Goal: Information Seeking & Learning: Find contact information

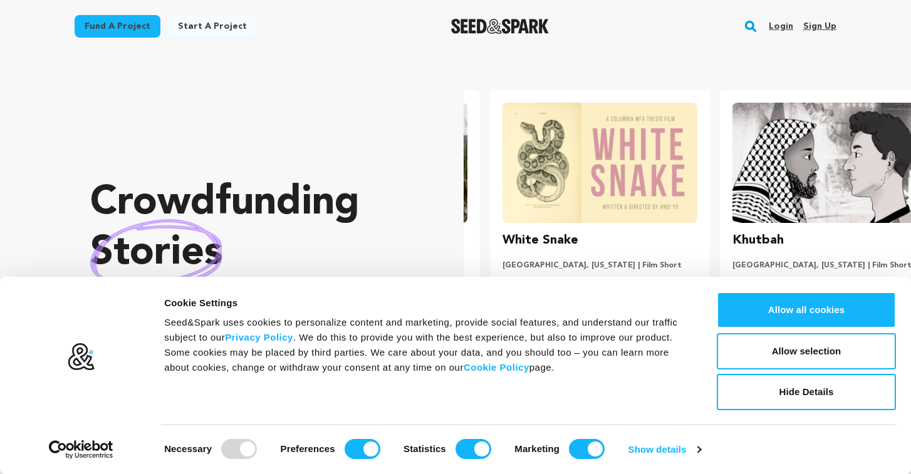
scroll to position [0, 240]
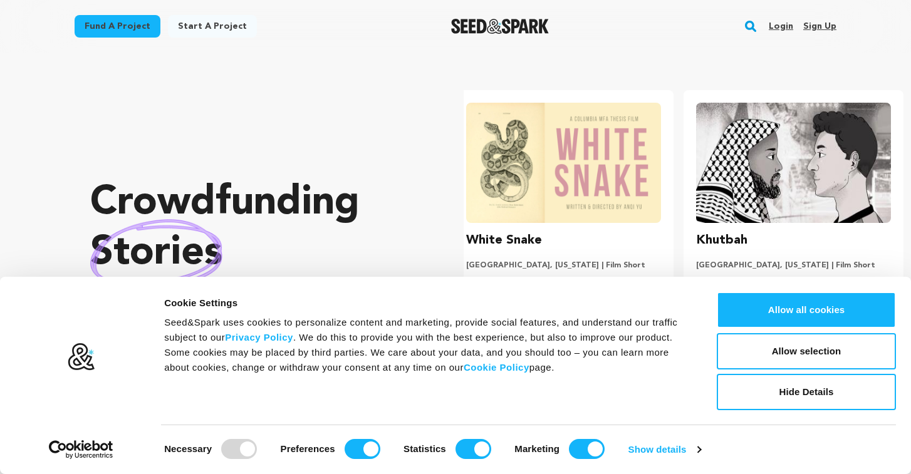
click at [786, 24] on link "Login" at bounding box center [780, 26] width 24 height 20
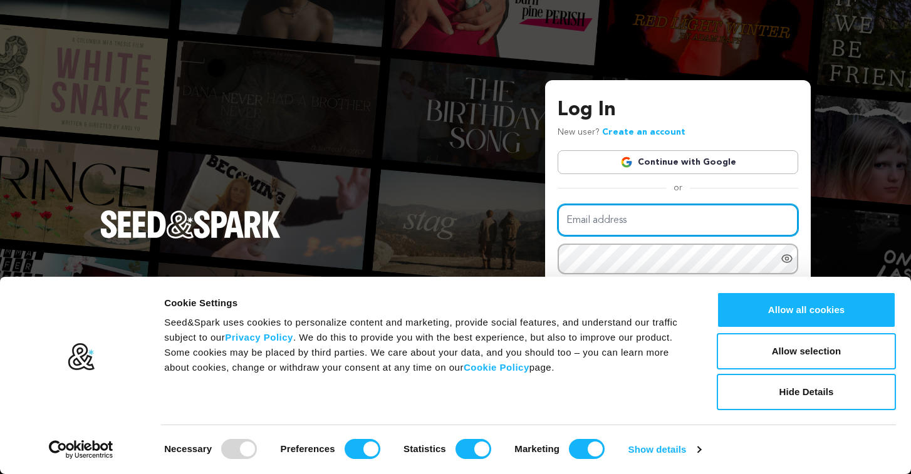
type input "oliviabenedict12@gmail.com"
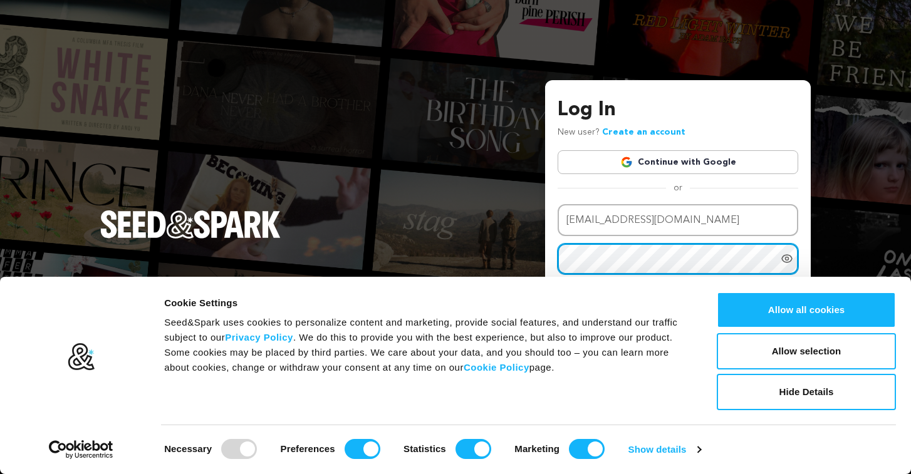
click at [776, 361] on button "Login" at bounding box center [775, 362] width 44 height 23
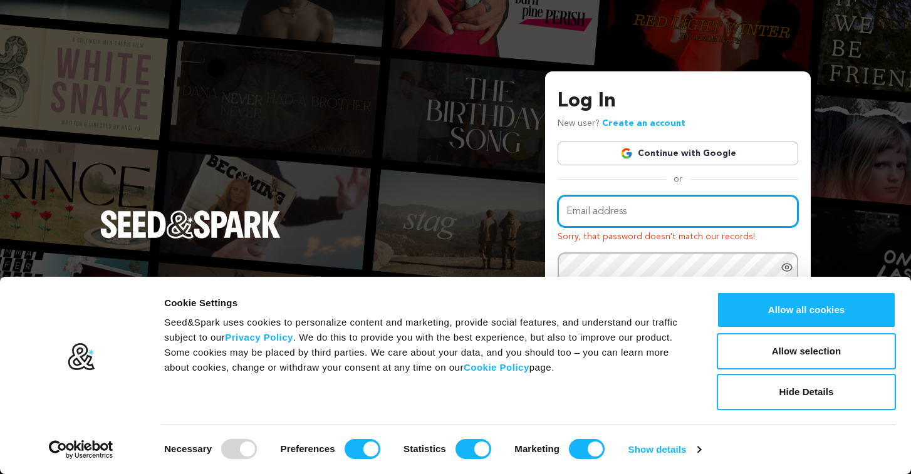
type input "oliviabenedict12@gmail.com"
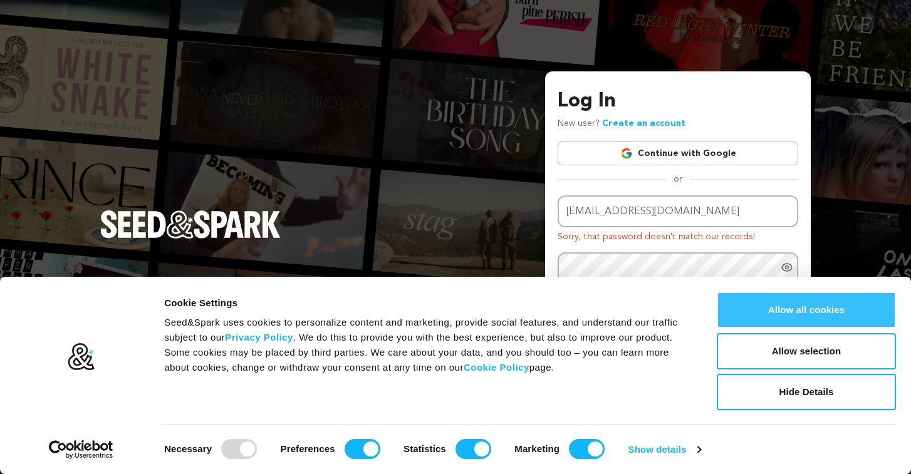
click at [828, 308] on button "Allow all cookies" at bounding box center [805, 310] width 179 height 36
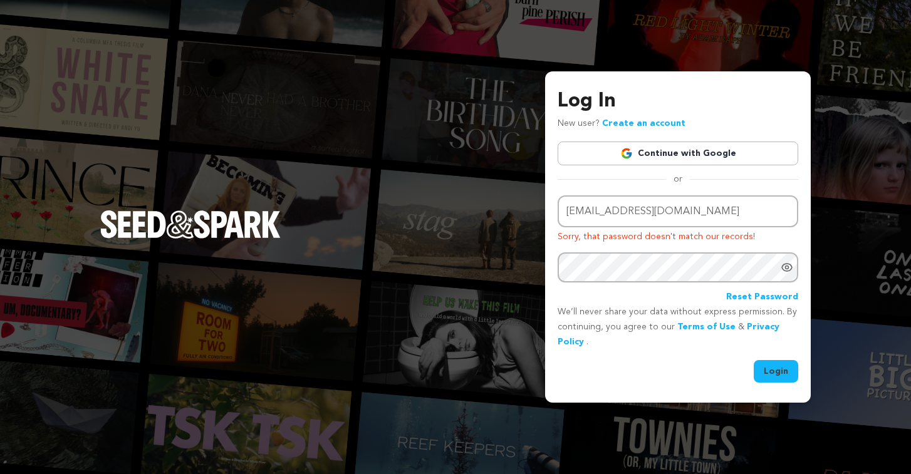
click at [769, 363] on button "Login" at bounding box center [775, 371] width 44 height 23
click at [711, 153] on link "Continue with Google" at bounding box center [677, 154] width 240 height 24
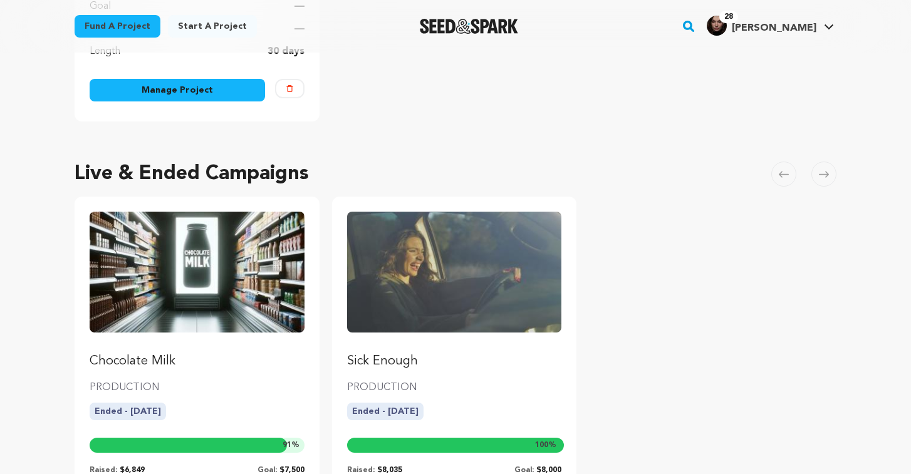
scroll to position [401, 0]
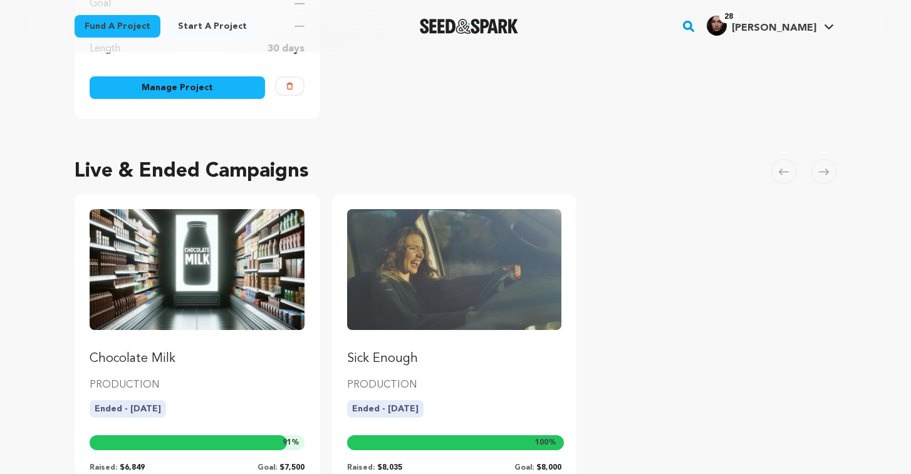
click at [494, 285] on img "Fund Sick Enough" at bounding box center [454, 269] width 215 height 120
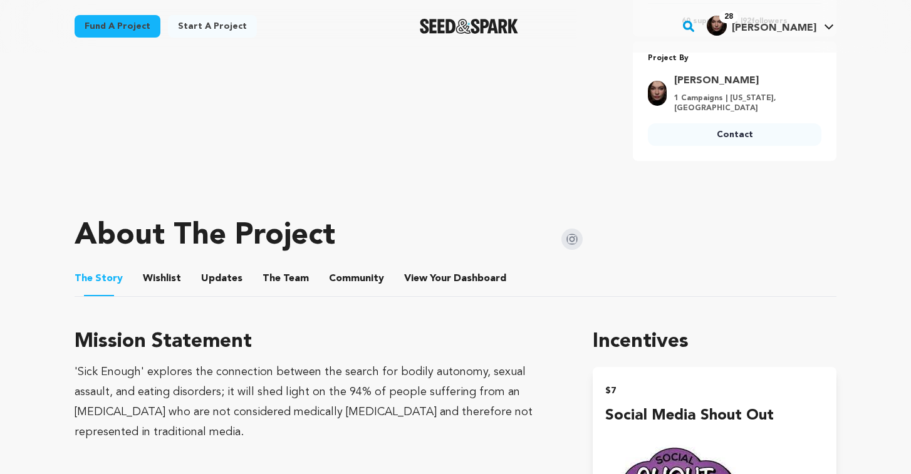
scroll to position [467, 0]
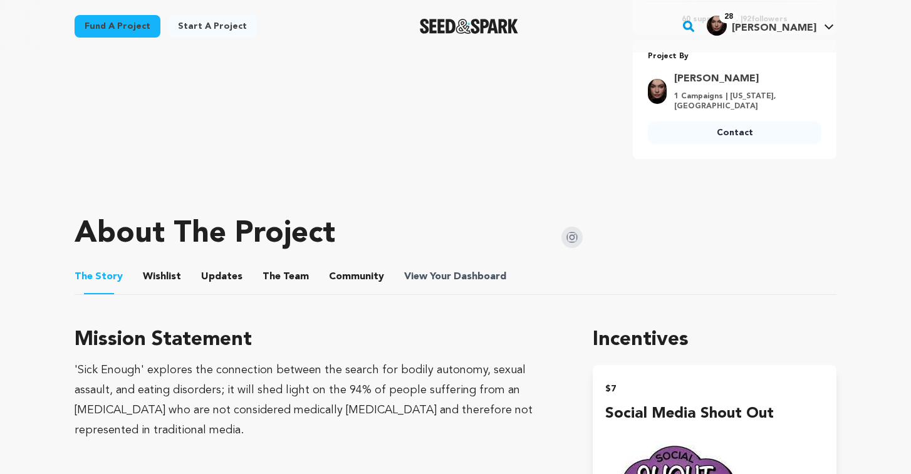
click at [467, 276] on span "Dashboard" at bounding box center [479, 276] width 53 height 15
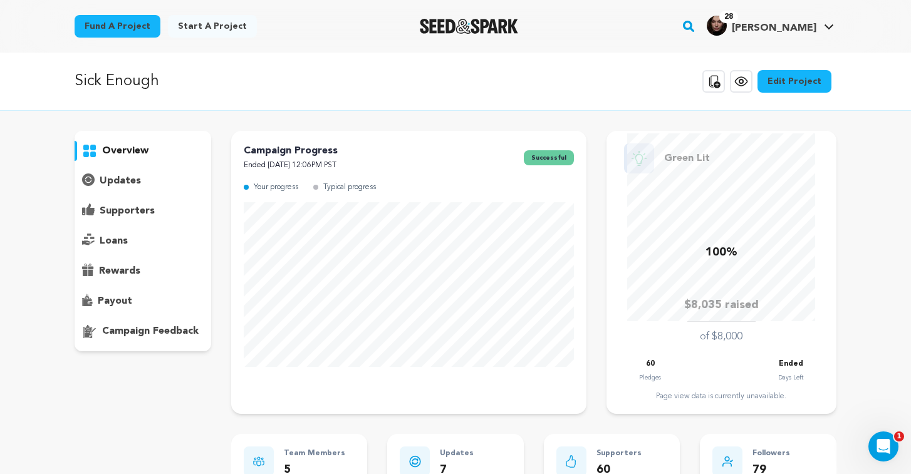
click at [154, 208] on div "supporters" at bounding box center [143, 211] width 137 height 20
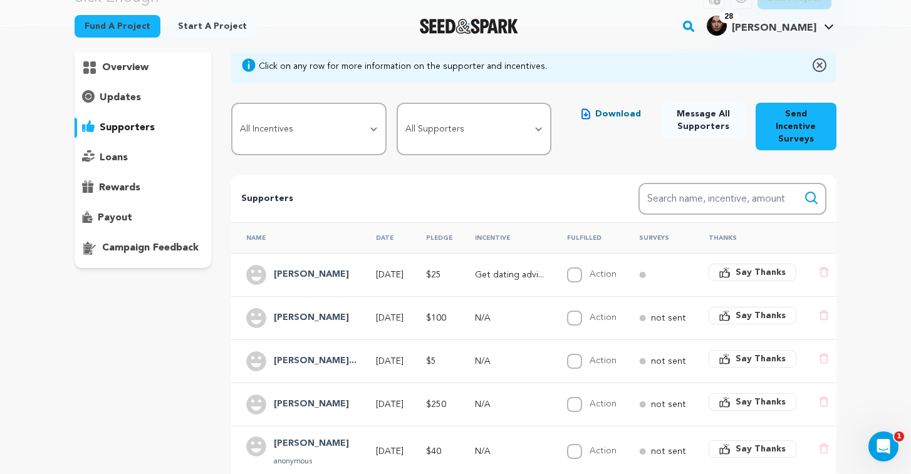
scroll to position [87, 0]
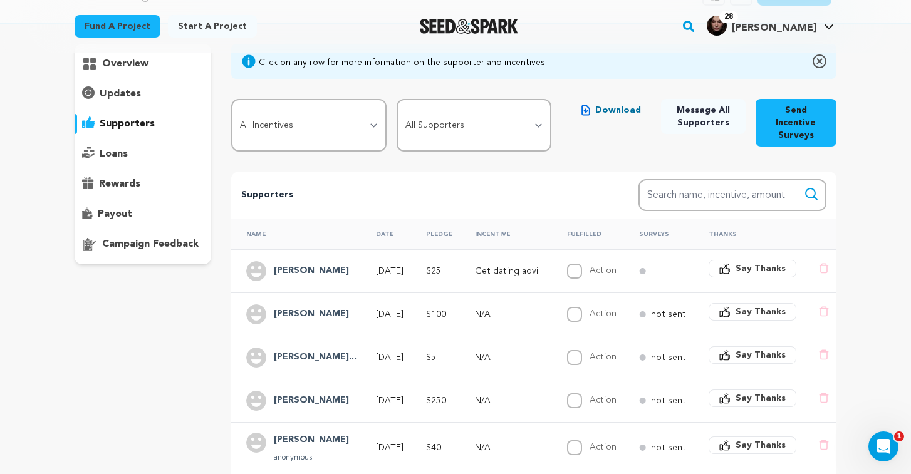
click at [361, 263] on td "[DATE]" at bounding box center [386, 270] width 50 height 43
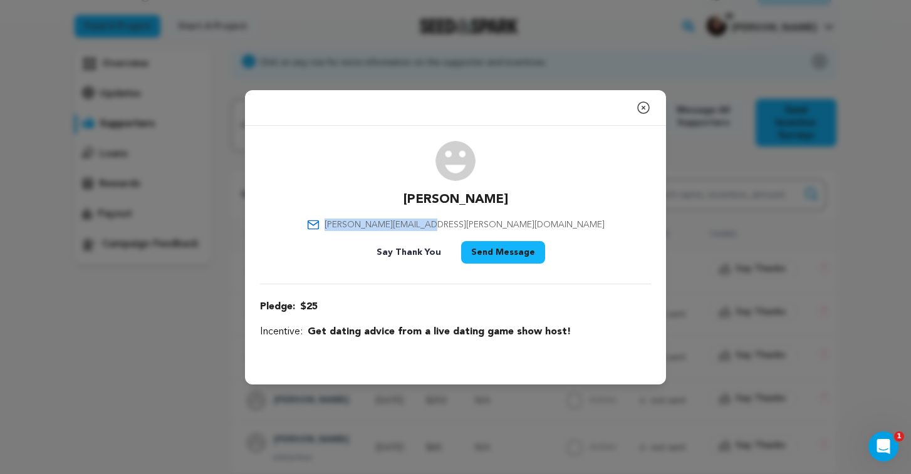
drag, startPoint x: 517, startPoint y: 222, endPoint x: 411, endPoint y: 222, distance: 105.8
click at [411, 222] on div "[PERSON_NAME] [PERSON_NAME][EMAIL_ADDRESS][PERSON_NAME][DOMAIN_NAME] Say Thank …" at bounding box center [455, 205] width 391 height 128
copy span "[PERSON_NAME][EMAIL_ADDRESS][PERSON_NAME][DOMAIN_NAME]"
click at [644, 105] on icon "button" at bounding box center [643, 107] width 15 height 15
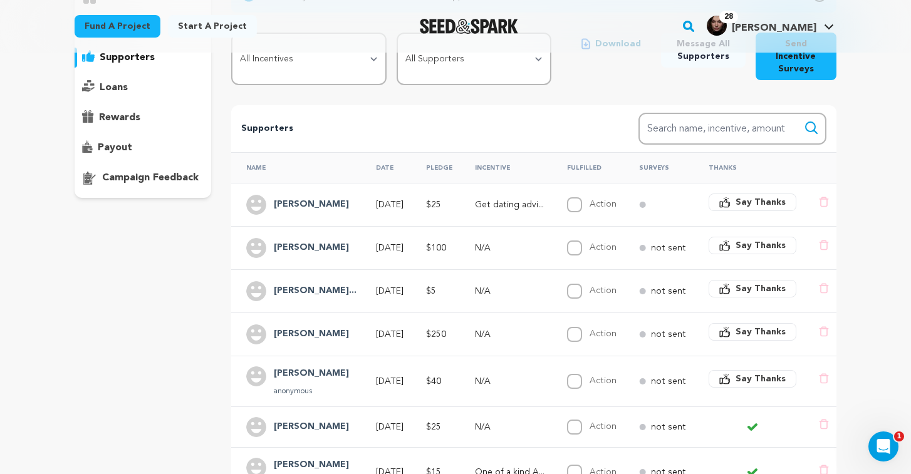
scroll to position [160, 0]
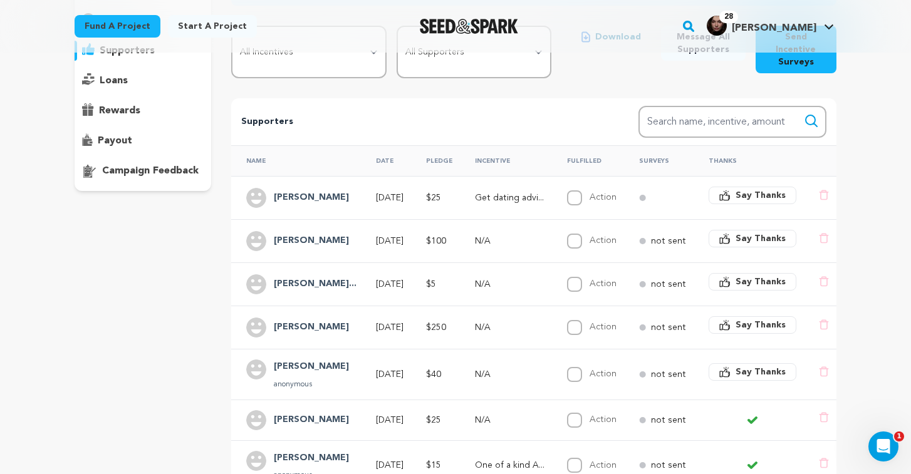
click at [411, 226] on td "[DATE]" at bounding box center [386, 240] width 50 height 43
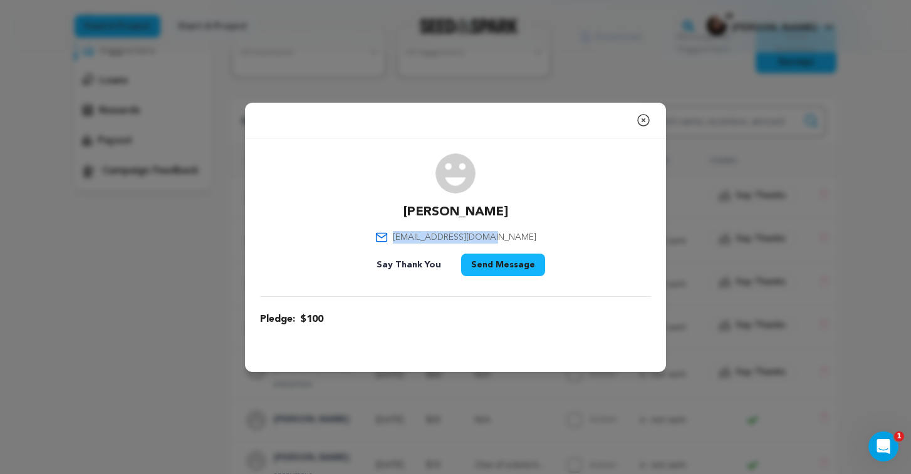
drag, startPoint x: 512, startPoint y: 236, endPoint x: 418, endPoint y: 235, distance: 94.6
click at [418, 235] on div "[PERSON_NAME] [EMAIL_ADDRESS][DOMAIN_NAME] Say Thank You Send Message" at bounding box center [455, 217] width 391 height 128
copy span "[EMAIL_ADDRESS][DOMAIN_NAME]"
click at [646, 119] on icon "button" at bounding box center [643, 120] width 15 height 15
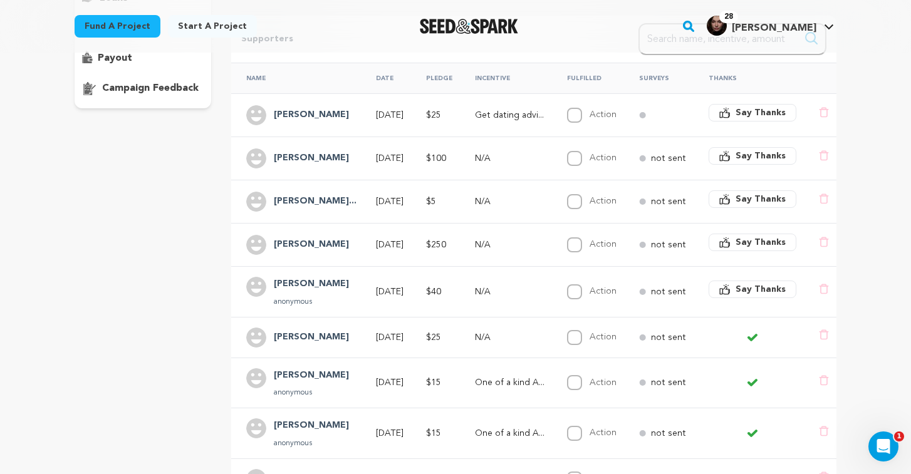
scroll to position [246, 0]
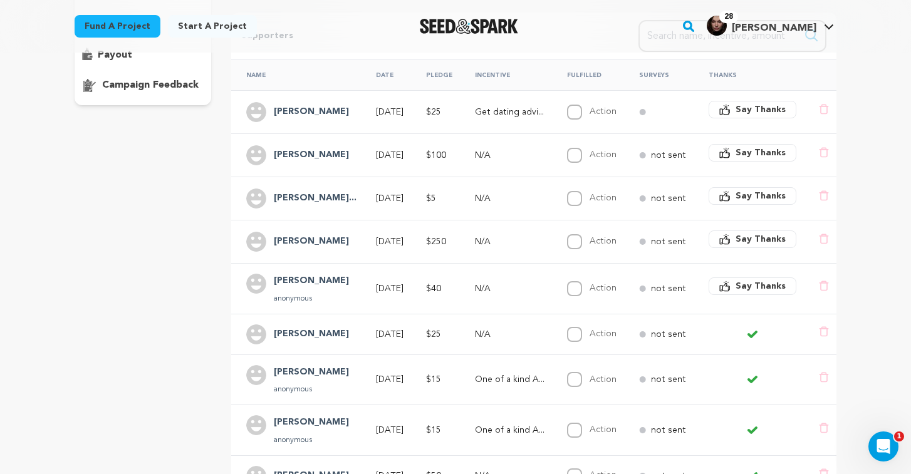
click at [343, 229] on td "[PERSON_NAME]" at bounding box center [296, 241] width 130 height 43
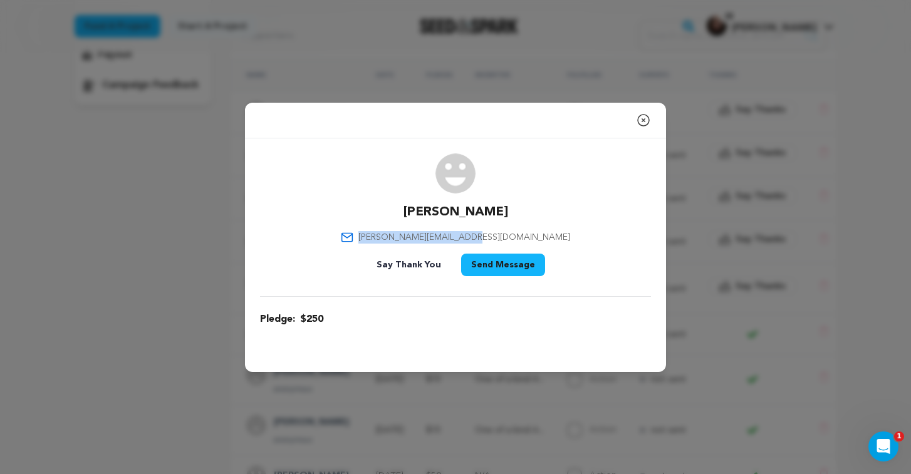
drag, startPoint x: 517, startPoint y: 236, endPoint x: 410, endPoint y: 229, distance: 106.7
click at [410, 229] on div "[PERSON_NAME] [PERSON_NAME][EMAIL_ADDRESS][DOMAIN_NAME] Say Thank You Send Mess…" at bounding box center [455, 217] width 391 height 128
copy span "[PERSON_NAME][EMAIL_ADDRESS][DOMAIN_NAME]"
click at [647, 121] on icon "button" at bounding box center [643, 120] width 15 height 15
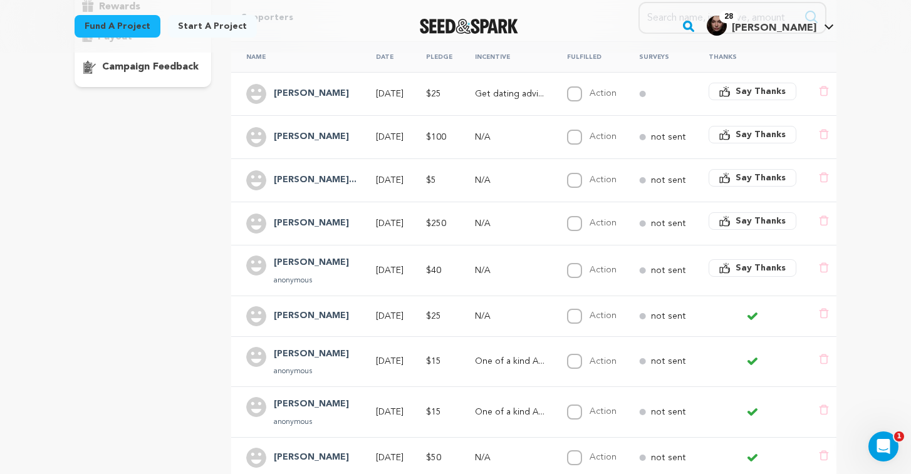
scroll to position [272, 0]
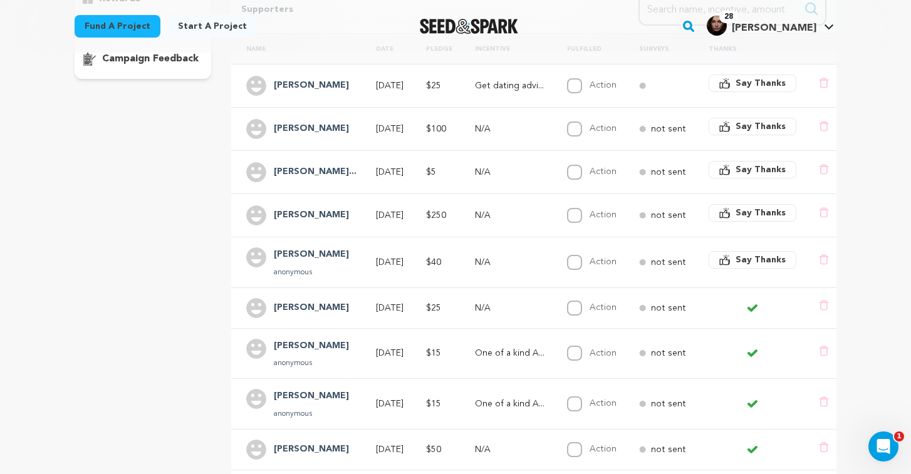
click at [411, 256] on td "[DATE]" at bounding box center [386, 262] width 50 height 51
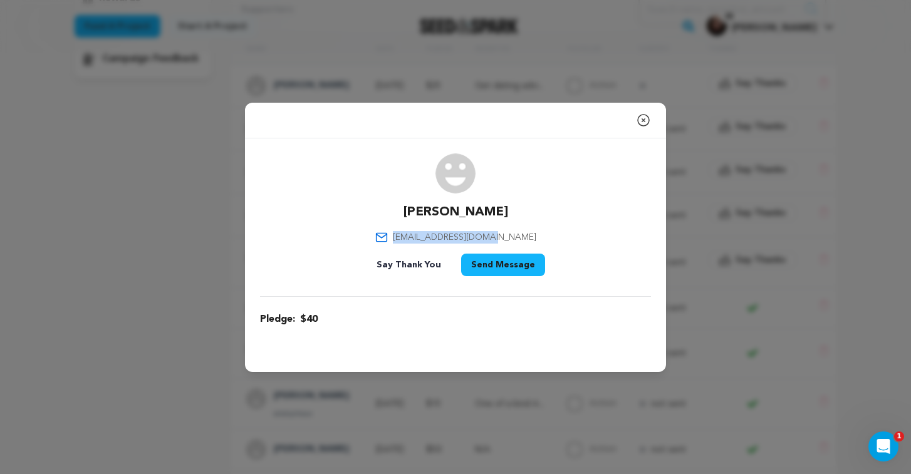
drag, startPoint x: 515, startPoint y: 237, endPoint x: 413, endPoint y: 237, distance: 102.1
click at [413, 237] on div "[PERSON_NAME] [EMAIL_ADDRESS][DOMAIN_NAME] Say Thank You Send Message" at bounding box center [455, 217] width 391 height 128
copy span "[EMAIL_ADDRESS][DOMAIN_NAME]"
click at [644, 120] on icon "button" at bounding box center [643, 120] width 15 height 15
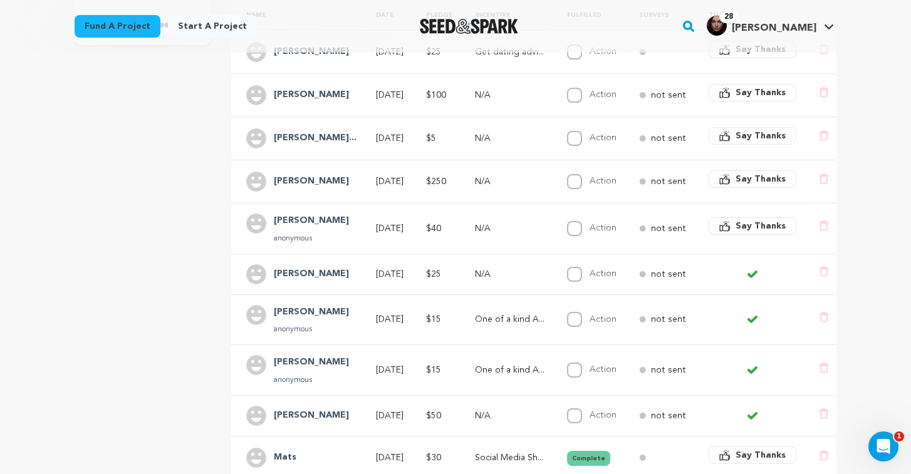
scroll to position [308, 0]
click at [422, 262] on td "$25" at bounding box center [435, 272] width 49 height 41
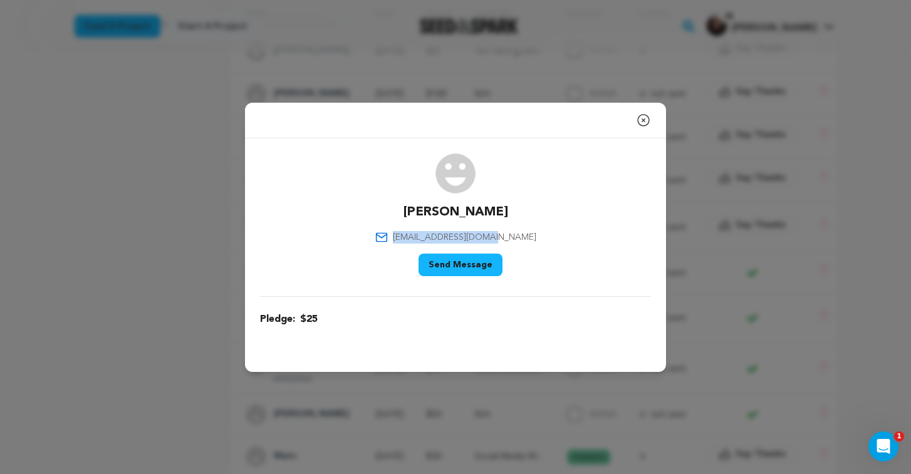
drag, startPoint x: 520, startPoint y: 234, endPoint x: 401, endPoint y: 233, distance: 118.4
click at [401, 233] on div "[PERSON_NAME] [EMAIL_ADDRESS][DOMAIN_NAME] Say Thank You Send Message" at bounding box center [455, 217] width 391 height 128
copy span "[EMAIL_ADDRESS][DOMAIN_NAME]"
click at [644, 123] on icon "button" at bounding box center [643, 120] width 15 height 15
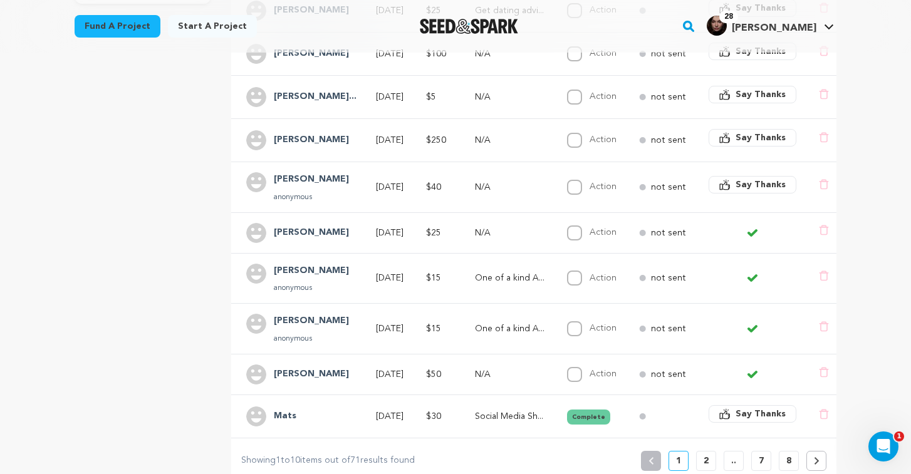
scroll to position [351, 0]
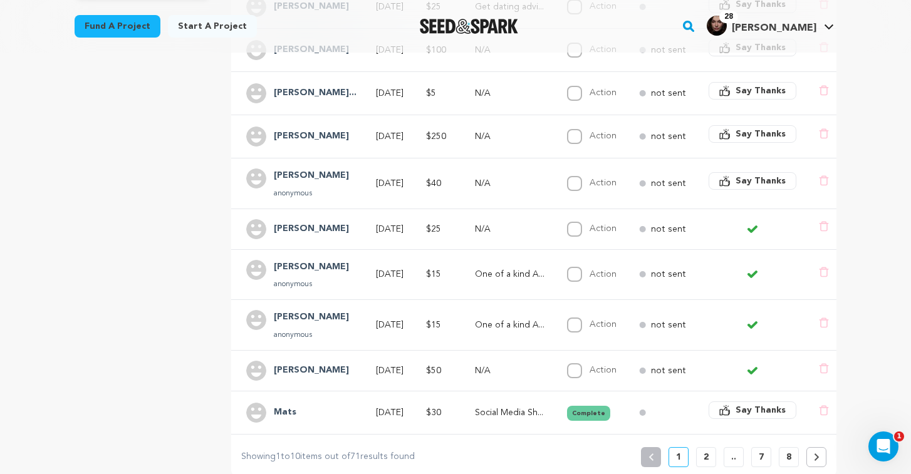
click at [328, 268] on div "[PERSON_NAME] anonymous" at bounding box center [311, 275] width 90 height 30
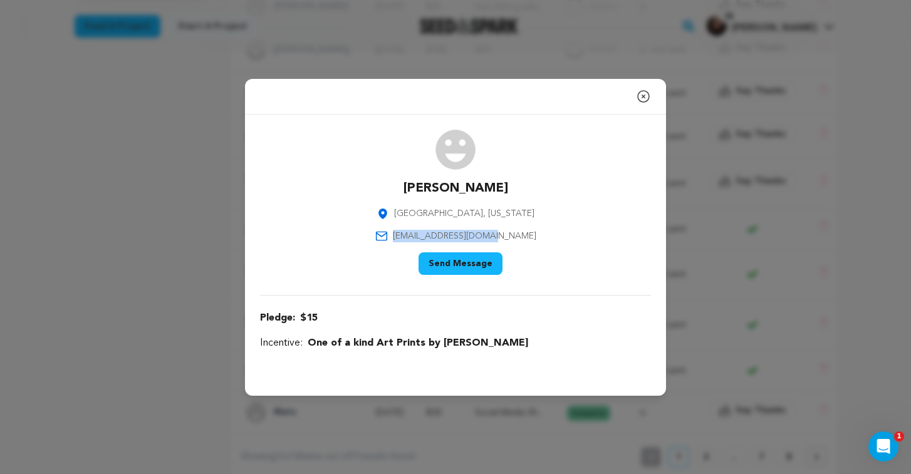
drag, startPoint x: 516, startPoint y: 234, endPoint x: 421, endPoint y: 225, distance: 94.9
click at [421, 226] on div "[PERSON_NAME] [GEOGRAPHIC_DATA], [US_STATE] [EMAIL_ADDRESS][DOMAIN_NAME] Say Th…" at bounding box center [455, 205] width 391 height 150
copy span "[EMAIL_ADDRESS][DOMAIN_NAME]"
click at [646, 101] on icon "button" at bounding box center [643, 96] width 11 height 11
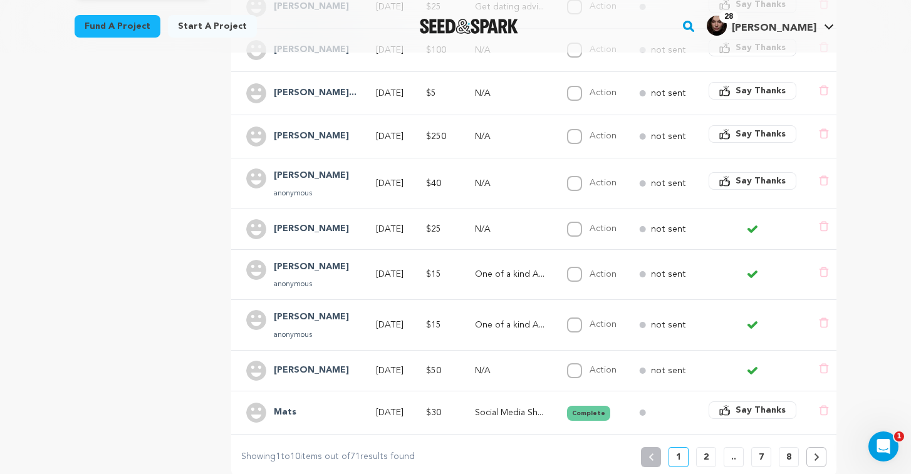
click at [345, 316] on td "[PERSON_NAME] anonymous" at bounding box center [296, 325] width 130 height 51
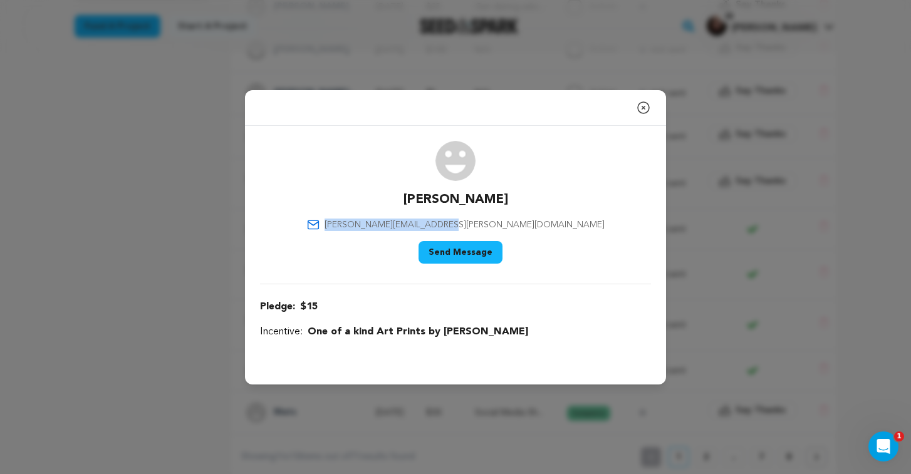
drag, startPoint x: 520, startPoint y: 225, endPoint x: 409, endPoint y: 222, distance: 110.9
click at [409, 222] on div "Harrison [EMAIL_ADDRESS][PERSON_NAME][DOMAIN_NAME] Say Thank You Send Message" at bounding box center [455, 205] width 391 height 128
copy span "[PERSON_NAME][EMAIL_ADDRESS][PERSON_NAME][DOMAIN_NAME]"
click at [645, 103] on icon "button" at bounding box center [643, 107] width 15 height 15
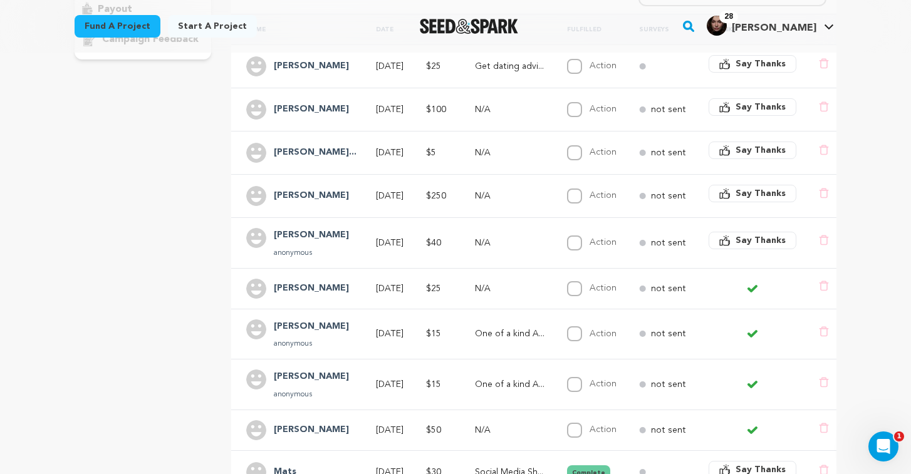
scroll to position [287, 0]
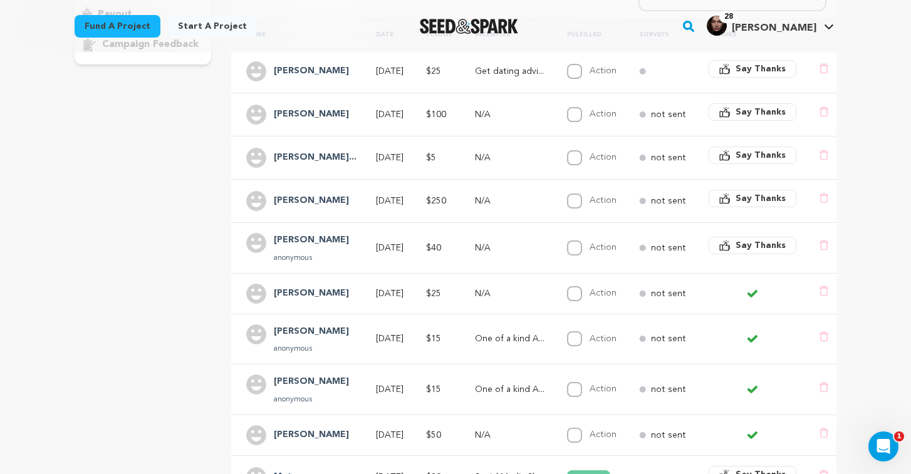
click at [411, 152] on td "[DATE]" at bounding box center [386, 157] width 50 height 43
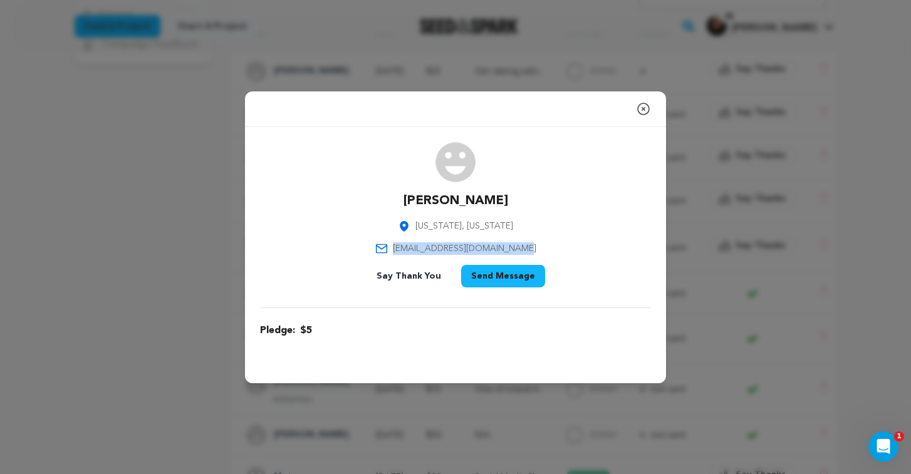
drag, startPoint x: 530, startPoint y: 247, endPoint x: 402, endPoint y: 239, distance: 128.6
click at [402, 239] on div "[PERSON_NAME] [US_STATE], [US_STATE] [EMAIL_ADDRESS][DOMAIN_NAME] Say Thank You…" at bounding box center [455, 217] width 391 height 150
copy span "[EMAIL_ADDRESS][DOMAIN_NAME]"
click at [641, 106] on icon "button" at bounding box center [643, 108] width 15 height 15
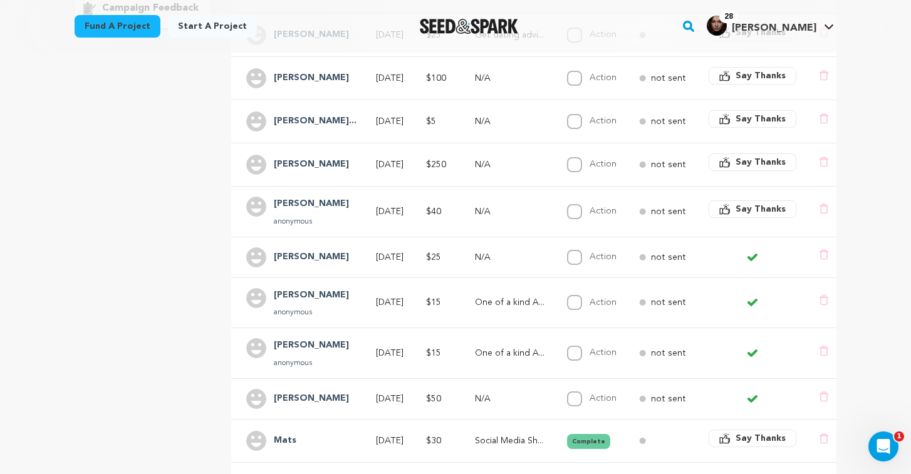
scroll to position [339, 0]
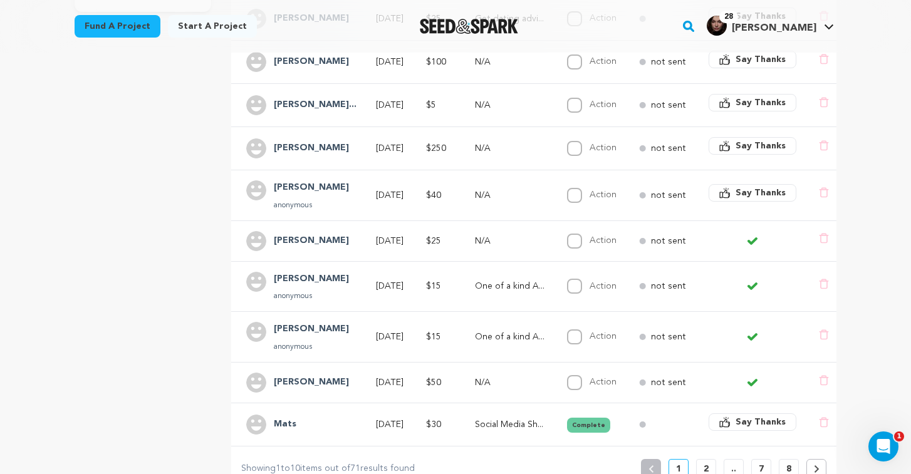
click at [331, 375] on h4 "[PERSON_NAME]" at bounding box center [311, 382] width 75 height 15
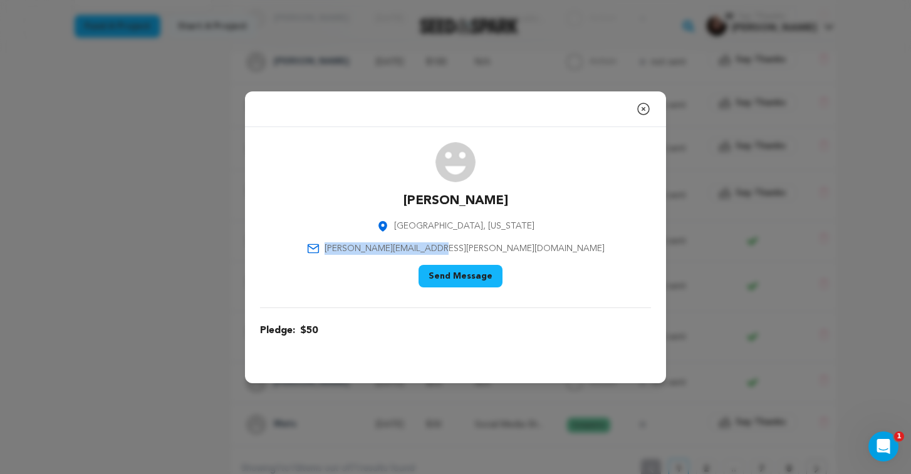
drag, startPoint x: 525, startPoint y: 248, endPoint x: 406, endPoint y: 246, distance: 118.4
click at [406, 246] on div "[PERSON_NAME] [GEOGRAPHIC_DATA], [US_STATE] [PERSON_NAME][EMAIL_ADDRESS][PERSON…" at bounding box center [455, 217] width 391 height 150
copy span "[PERSON_NAME][EMAIL_ADDRESS][PERSON_NAME][DOMAIN_NAME]"
click at [648, 109] on icon "button" at bounding box center [643, 108] width 15 height 15
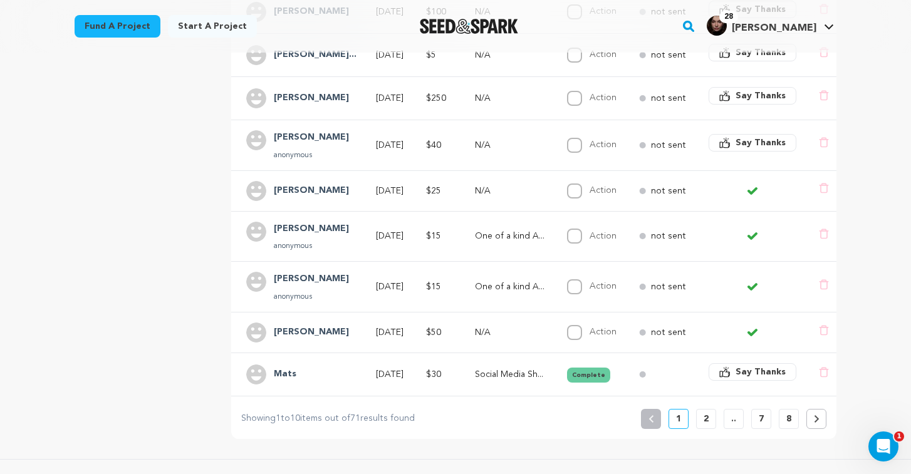
scroll to position [391, 0]
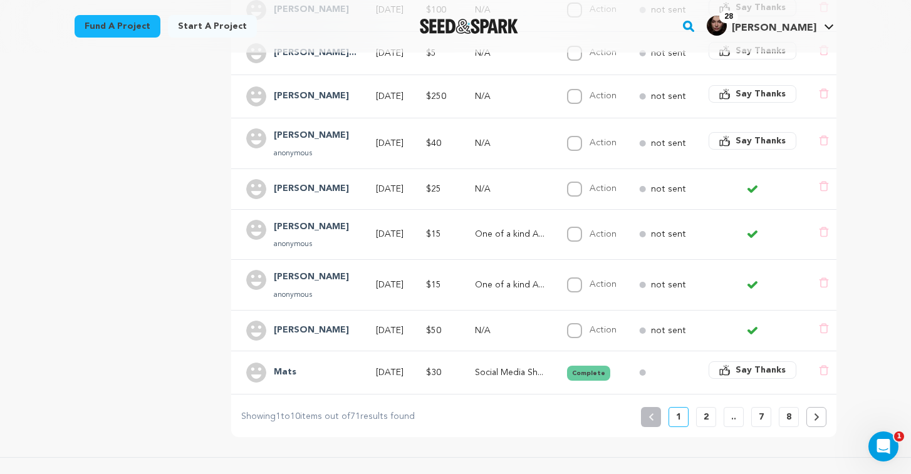
click at [434, 364] on td "$30" at bounding box center [435, 372] width 49 height 43
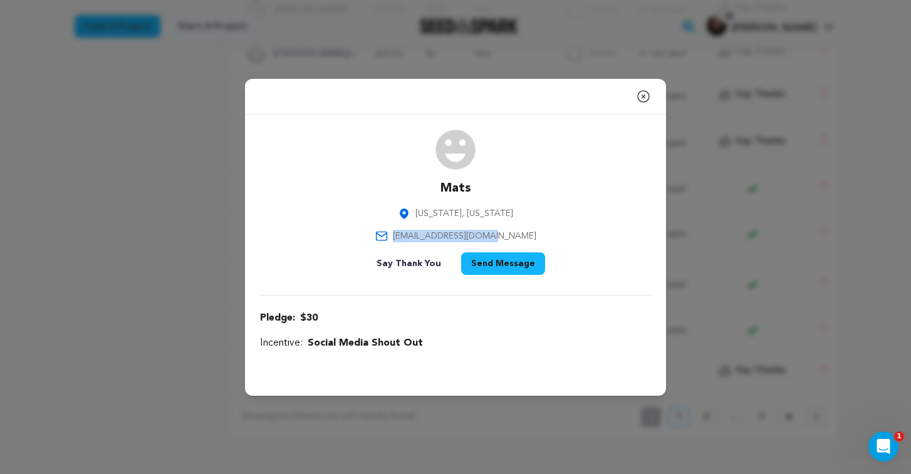
drag, startPoint x: 420, startPoint y: 237, endPoint x: 520, endPoint y: 232, distance: 100.3
click at [520, 232] on div "Mats [US_STATE], [US_STATE] [EMAIL_ADDRESS][DOMAIN_NAME] Say Thank You Send Mes…" at bounding box center [455, 205] width 391 height 150
copy span "[EMAIL_ADDRESS][DOMAIN_NAME]"
click at [871, 0] on div at bounding box center [810, 5] width 200 height 10
click at [644, 94] on icon "button" at bounding box center [643, 96] width 15 height 15
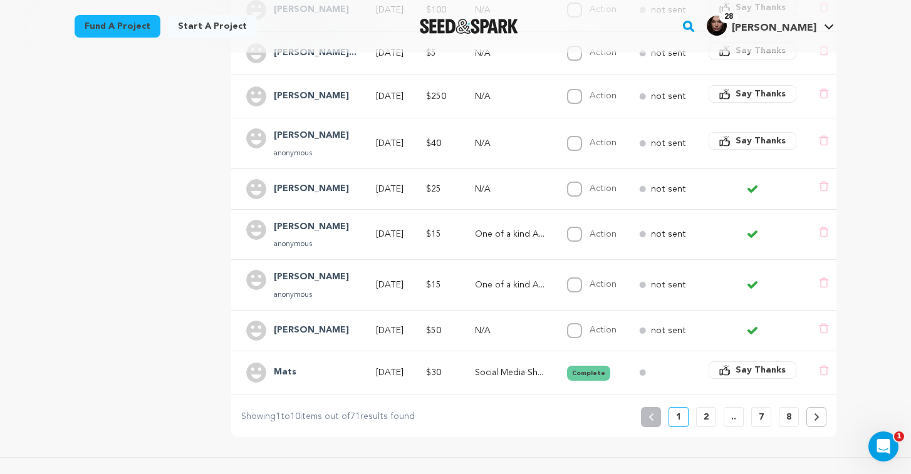
click at [698, 407] on button "2" at bounding box center [706, 417] width 20 height 20
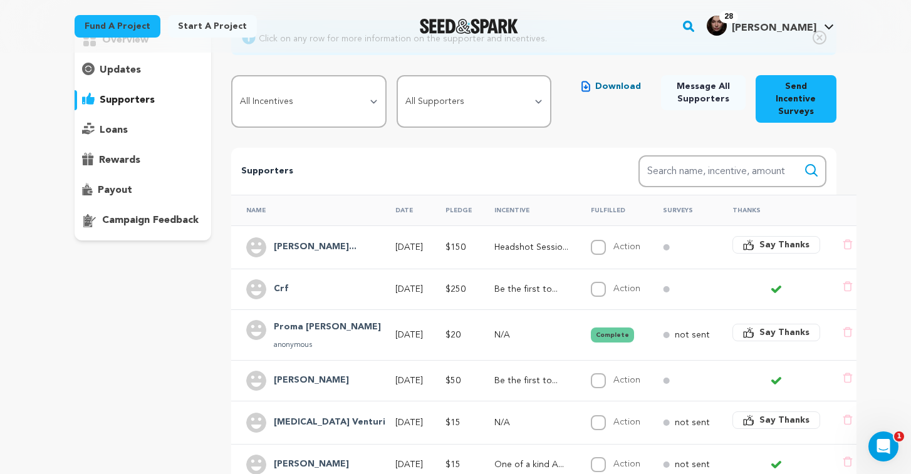
scroll to position [116, 0]
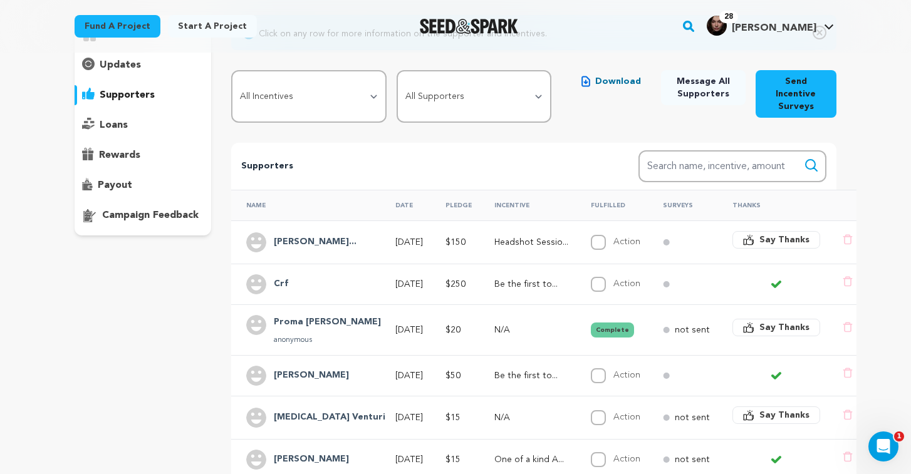
click at [430, 224] on td "$150" at bounding box center [454, 241] width 49 height 43
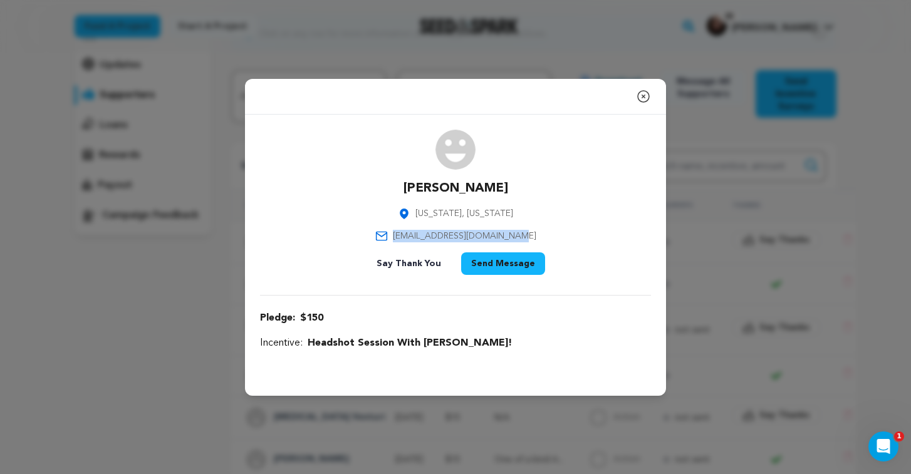
drag, startPoint x: 522, startPoint y: 234, endPoint x: 398, endPoint y: 233, distance: 124.0
click at [398, 233] on div "[PERSON_NAME] [US_STATE], [US_STATE] [EMAIL_ADDRESS][DOMAIN_NAME] Say Thank You…" at bounding box center [455, 205] width 391 height 150
click at [640, 101] on icon "button" at bounding box center [643, 96] width 11 height 11
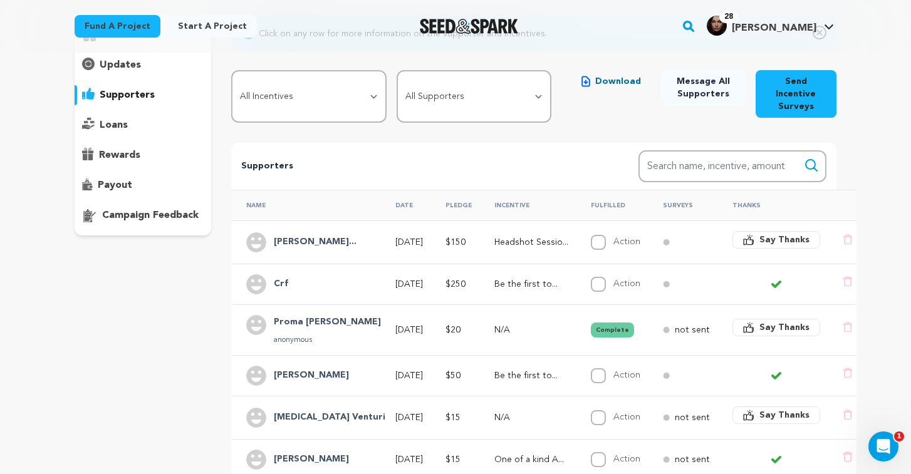
click at [338, 270] on td "Crf" at bounding box center [305, 284] width 149 height 41
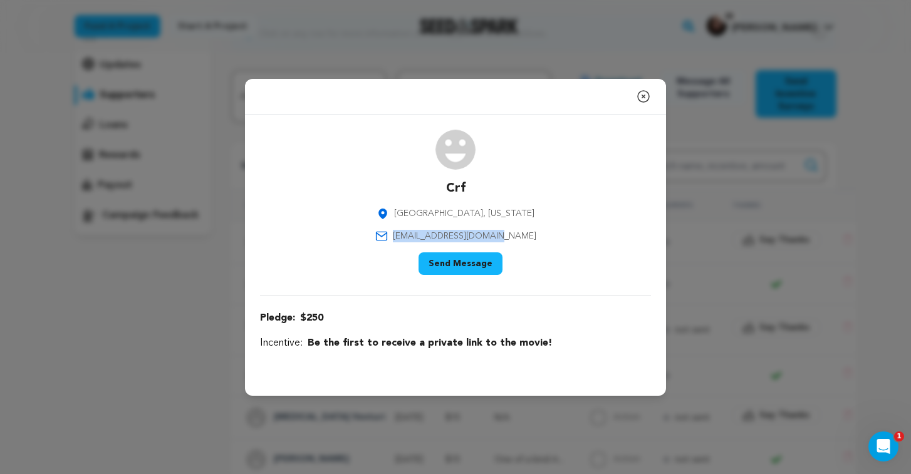
drag, startPoint x: 515, startPoint y: 237, endPoint x: 406, endPoint y: 236, distance: 109.0
click at [406, 236] on div "Crf [GEOGRAPHIC_DATA], [US_STATE] [EMAIL_ADDRESS][DOMAIN_NAME] Say Thank You Se…" at bounding box center [455, 205] width 391 height 150
click at [643, 98] on icon "button" at bounding box center [643, 96] width 15 height 15
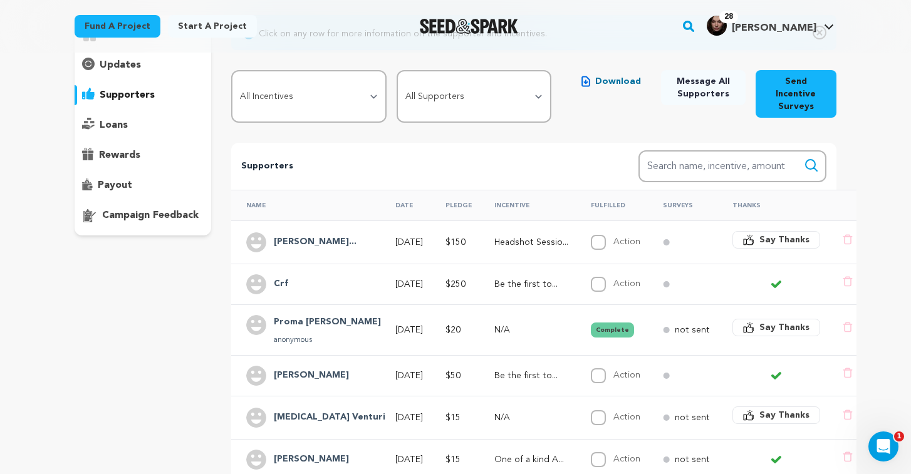
click at [395, 324] on p "[DATE]" at bounding box center [409, 330] width 28 height 13
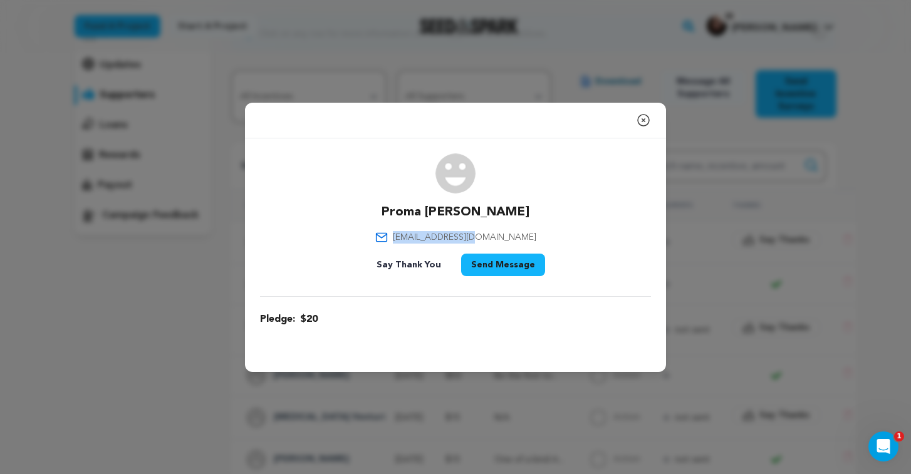
drag, startPoint x: 513, startPoint y: 234, endPoint x: 414, endPoint y: 232, distance: 99.0
click at [414, 234] on div "Proma [PERSON_NAME] [EMAIL_ADDRESS][DOMAIN_NAME] Say Thank You Send Message" at bounding box center [455, 217] width 391 height 128
click at [641, 120] on icon "button" at bounding box center [643, 120] width 15 height 15
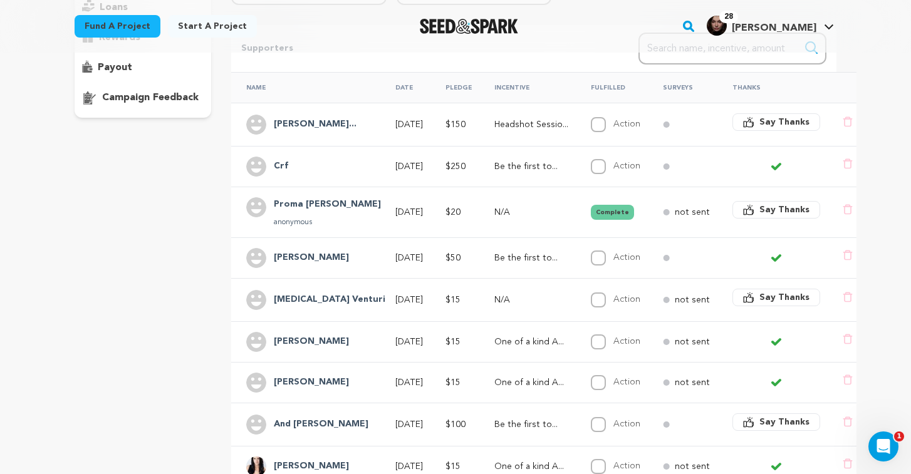
scroll to position [250, 0]
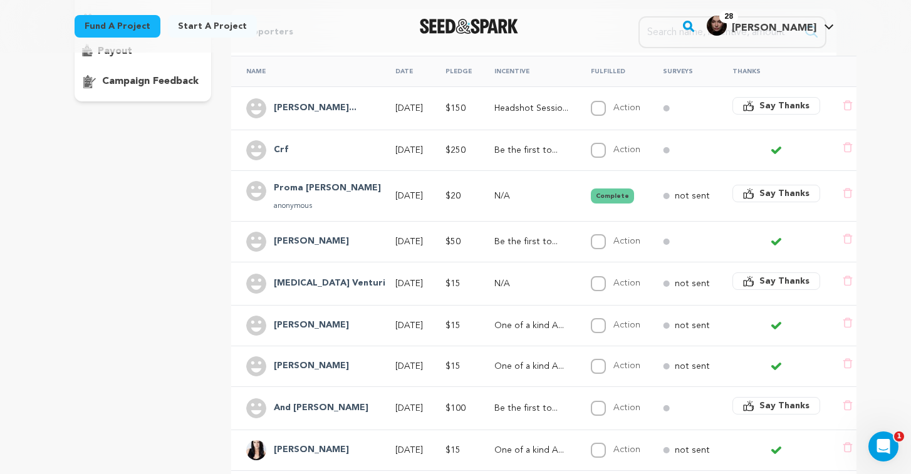
click at [380, 239] on td "[DATE]" at bounding box center [405, 241] width 50 height 41
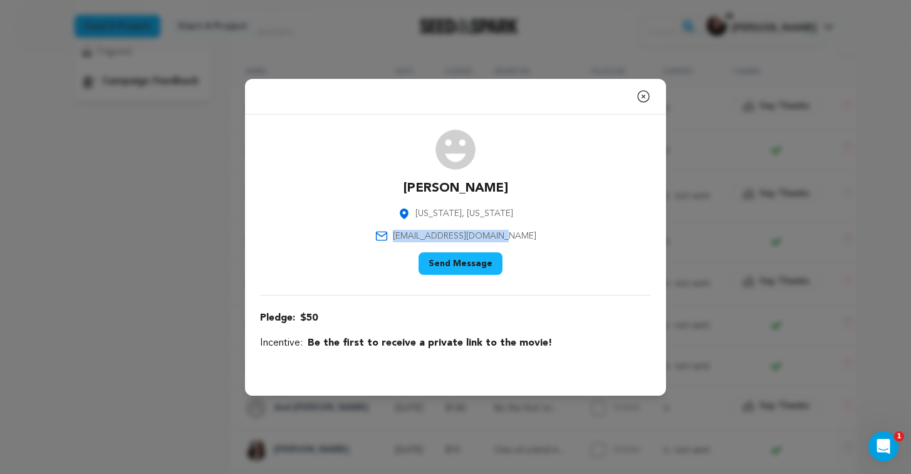
drag, startPoint x: 525, startPoint y: 234, endPoint x: 408, endPoint y: 232, distance: 117.8
click at [408, 232] on div "[PERSON_NAME] [US_STATE], [US_STATE] [EMAIL_ADDRESS][DOMAIN_NAME] Say Thank You…" at bounding box center [455, 205] width 391 height 150
click at [648, 95] on icon "button" at bounding box center [643, 96] width 15 height 15
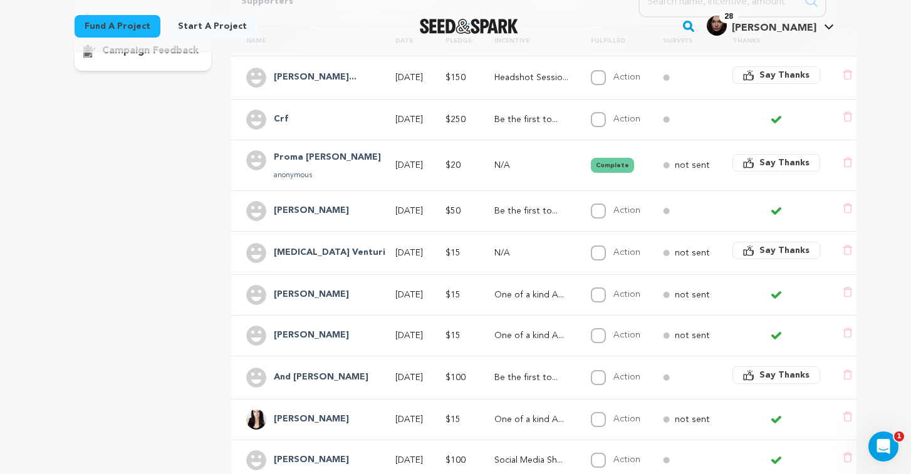
scroll to position [282, 0]
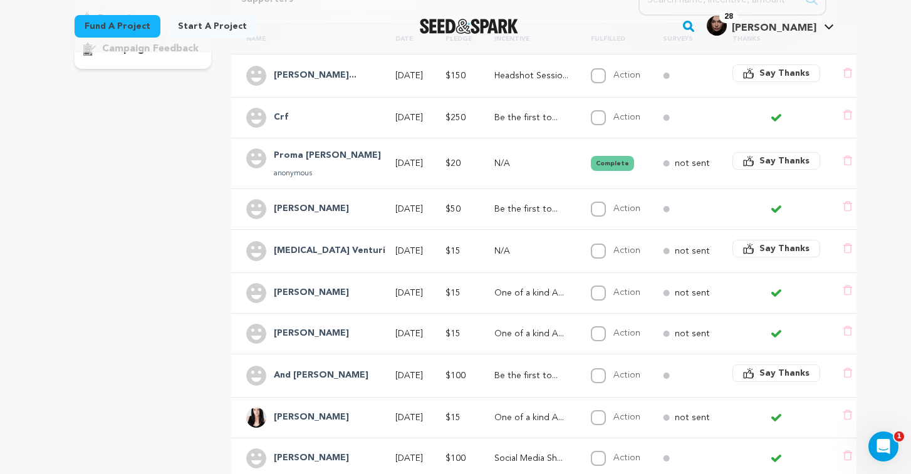
click at [380, 282] on td "[DATE]" at bounding box center [405, 292] width 50 height 41
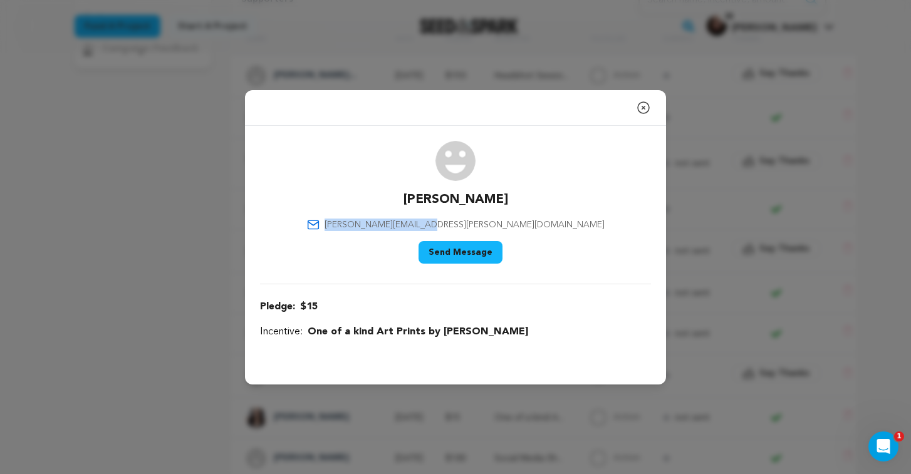
drag, startPoint x: 514, startPoint y: 225, endPoint x: 410, endPoint y: 221, distance: 104.1
click at [410, 221] on div "[PERSON_NAME] [PERSON_NAME][EMAIL_ADDRESS][PERSON_NAME][DOMAIN_NAME] Say Thank …" at bounding box center [455, 205] width 391 height 128
click at [646, 106] on icon "button" at bounding box center [643, 107] width 15 height 15
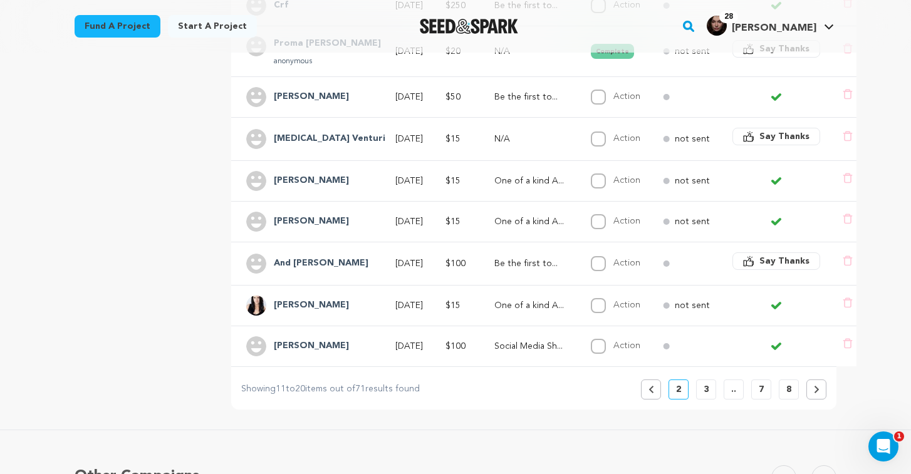
scroll to position [405, 0]
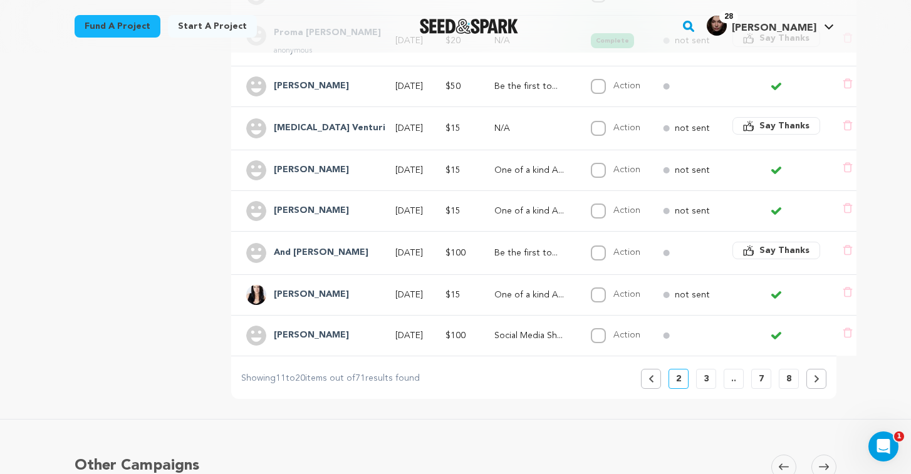
click at [395, 205] on p "[DATE]" at bounding box center [409, 211] width 28 height 13
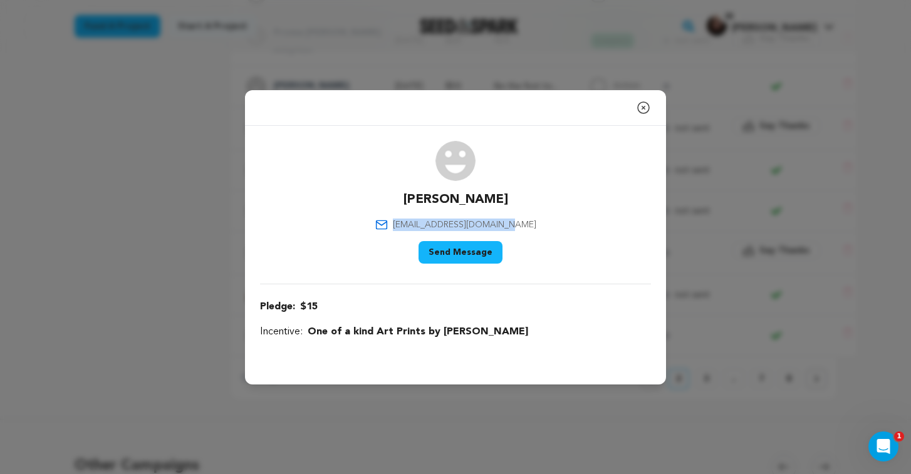
drag, startPoint x: 520, startPoint y: 222, endPoint x: 411, endPoint y: 222, distance: 109.0
click at [411, 222] on div "[PERSON_NAME] [EMAIL_ADDRESS][DOMAIN_NAME] Say Thank You Send Message" at bounding box center [455, 205] width 391 height 128
click at [643, 109] on icon "button" at bounding box center [643, 107] width 15 height 15
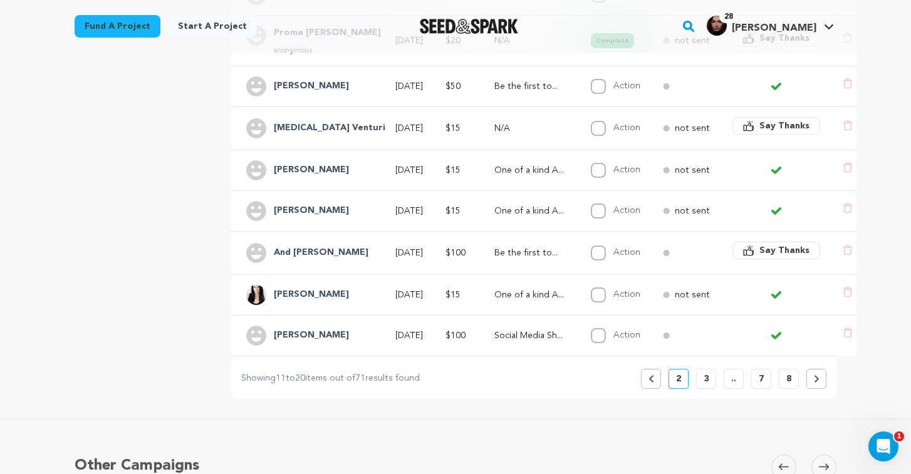
click at [445, 249] on span "$100" at bounding box center [455, 253] width 20 height 9
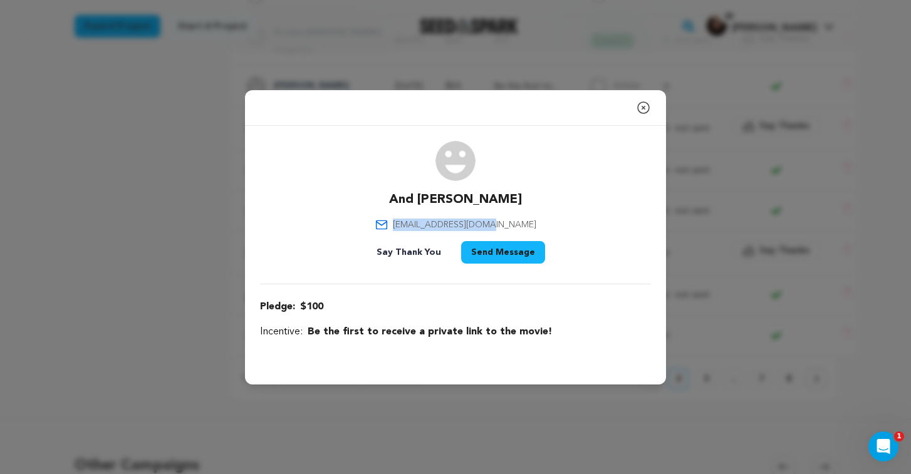
drag, startPoint x: 516, startPoint y: 222, endPoint x: 398, endPoint y: 220, distance: 118.4
click at [398, 220] on div "And [PERSON_NAME] [EMAIL_ADDRESS][DOMAIN_NAME] Say Thank You Send Message" at bounding box center [455, 205] width 391 height 128
click at [644, 111] on icon "button" at bounding box center [643, 107] width 15 height 15
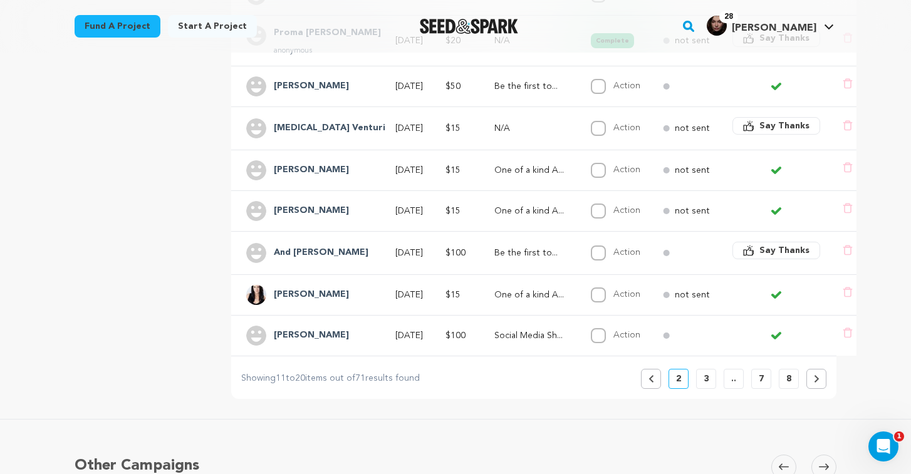
click at [395, 289] on p "[DATE]" at bounding box center [409, 295] width 28 height 13
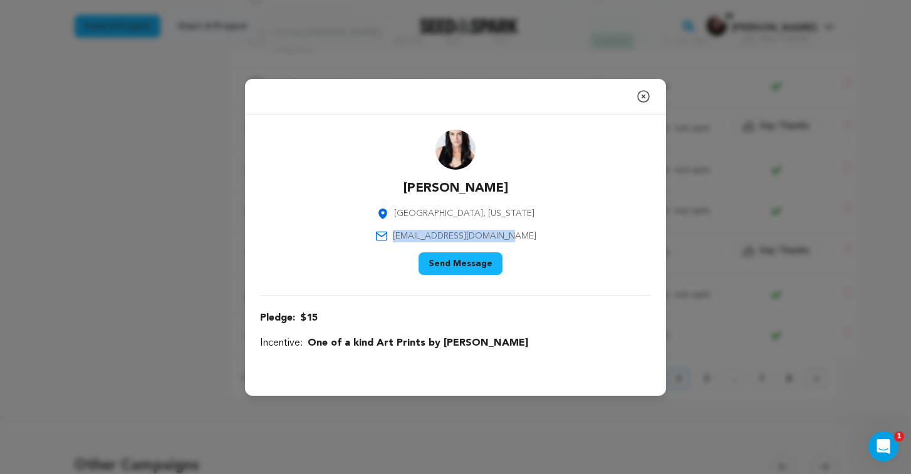
drag, startPoint x: 515, startPoint y: 239, endPoint x: 388, endPoint y: 239, distance: 126.5
click at [388, 239] on div "[PERSON_NAME] [GEOGRAPHIC_DATA], [US_STATE] [EMAIL_ADDRESS][DOMAIN_NAME] Say Th…" at bounding box center [455, 205] width 391 height 150
click at [644, 100] on icon "button" at bounding box center [643, 96] width 15 height 15
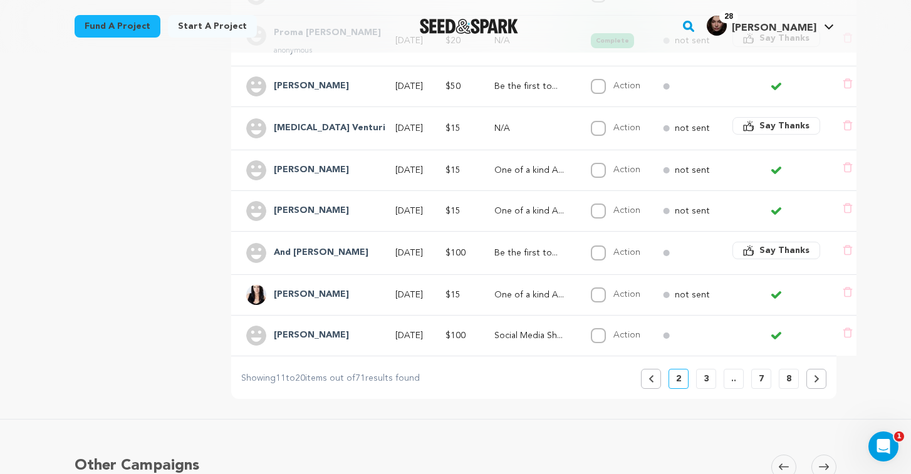
click at [503, 329] on p "Social Media Sh..." at bounding box center [531, 335] width 74 height 13
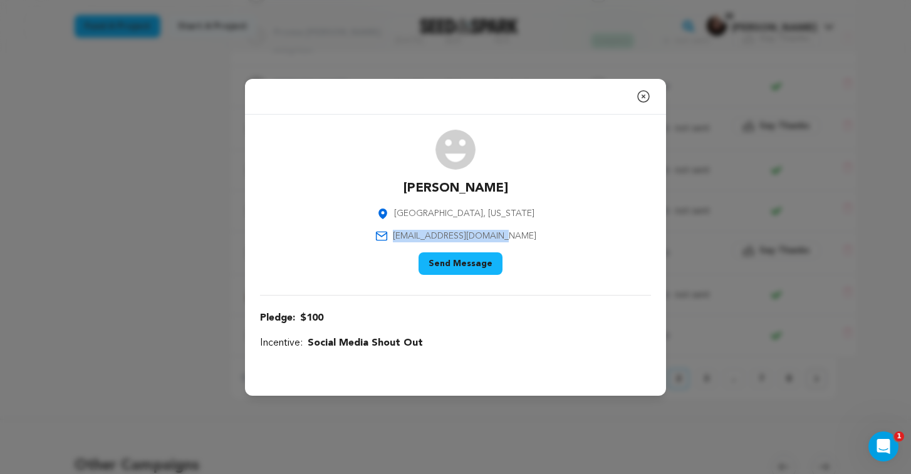
drag, startPoint x: 515, startPoint y: 234, endPoint x: 411, endPoint y: 232, distance: 104.0
click at [411, 232] on p "[EMAIL_ADDRESS][DOMAIN_NAME]" at bounding box center [455, 236] width 161 height 13
click at [649, 98] on icon "button" at bounding box center [643, 96] width 15 height 15
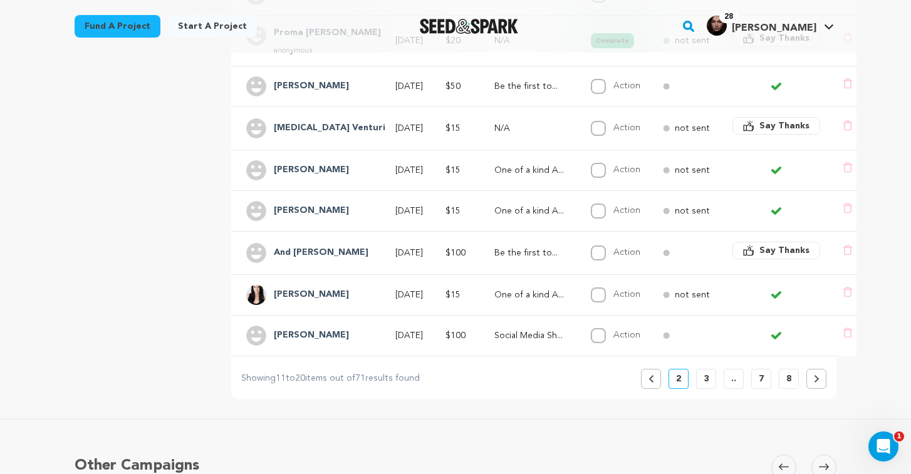
click at [709, 369] on button "3" at bounding box center [706, 379] width 20 height 20
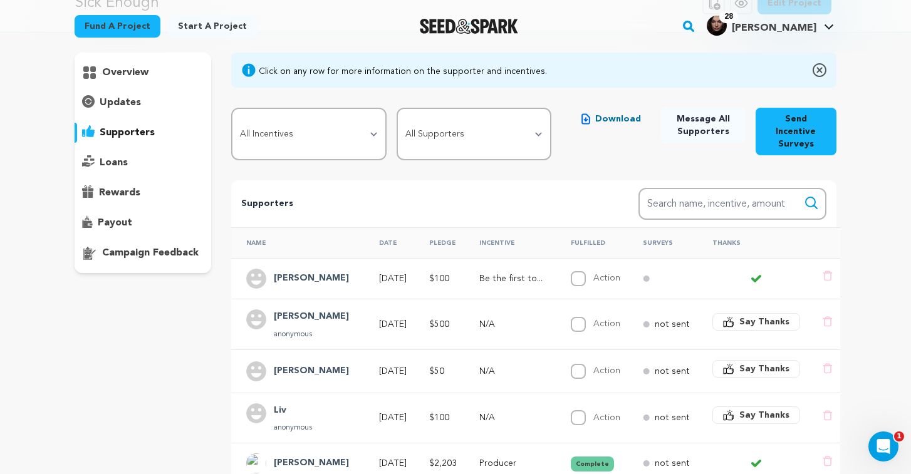
scroll to position [86, 0]
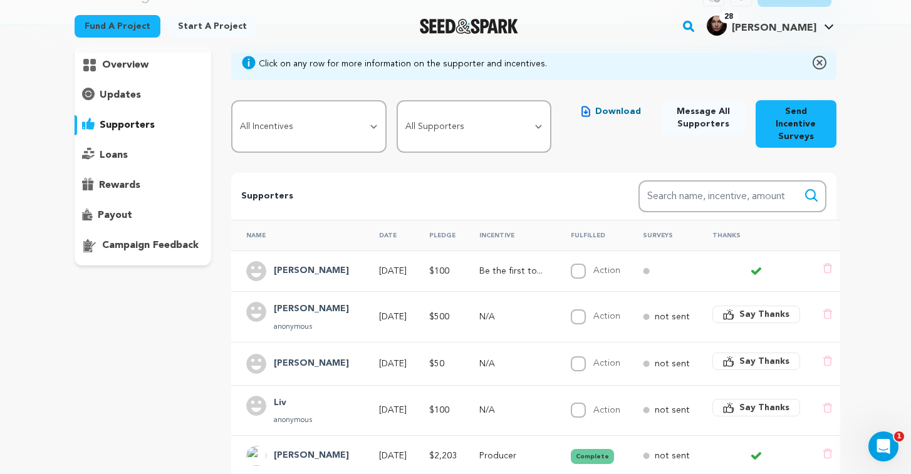
click at [331, 262] on div "[PERSON_NAME]" at bounding box center [301, 271] width 110 height 20
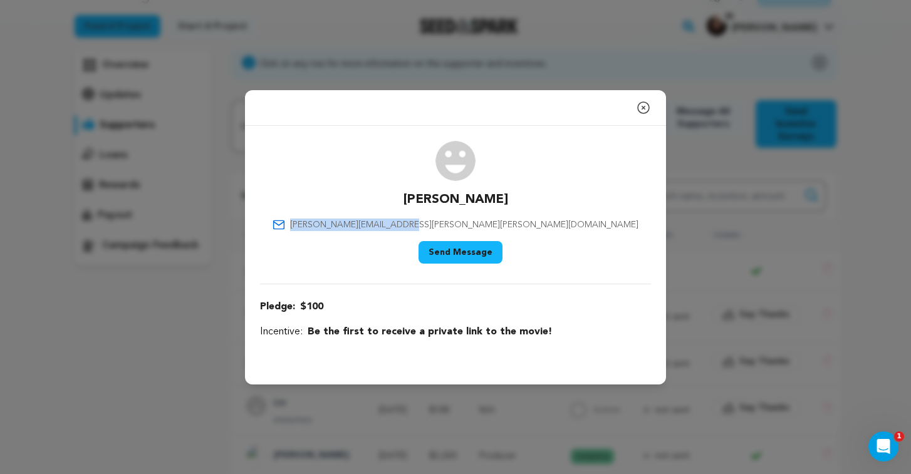
drag, startPoint x: 524, startPoint y: 224, endPoint x: 388, endPoint y: 224, distance: 135.9
click at [388, 224] on div "[PERSON_NAME] [PERSON_NAME][EMAIL_ADDRESS][PERSON_NAME][PERSON_NAME][DOMAIN_NAM…" at bounding box center [455, 205] width 391 height 128
click at [644, 111] on icon "button" at bounding box center [643, 107] width 15 height 15
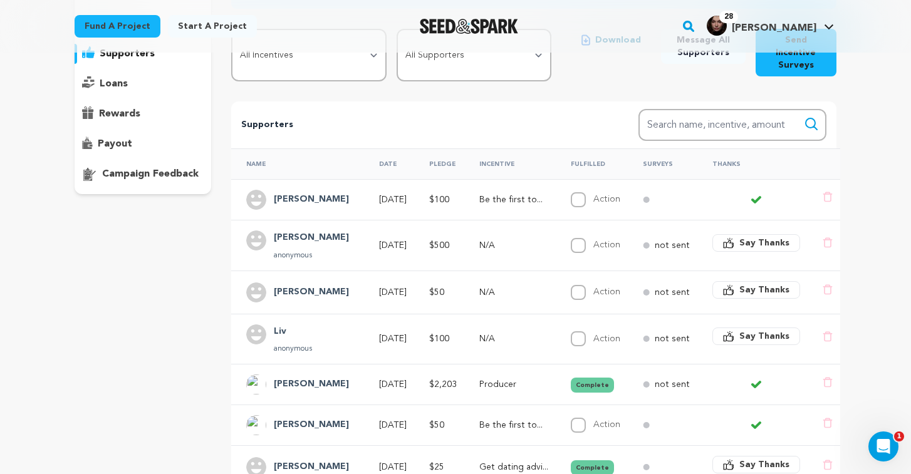
scroll to position [160, 0]
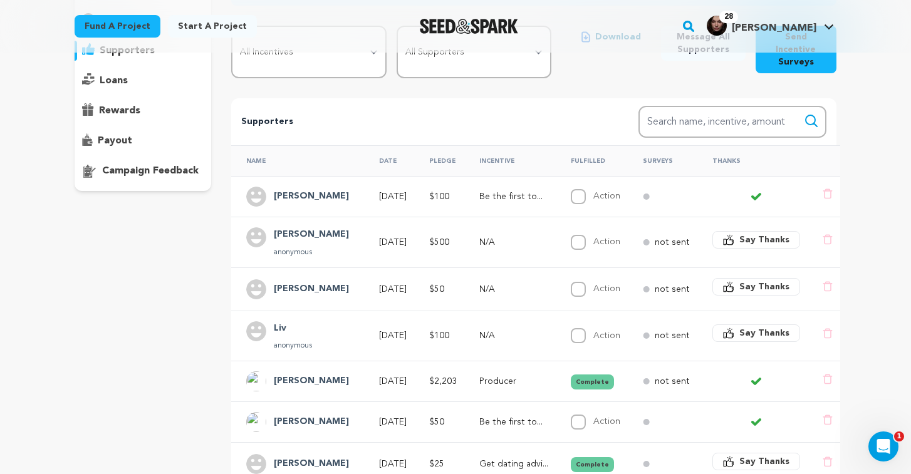
click at [364, 235] on td "[DATE]" at bounding box center [389, 242] width 50 height 51
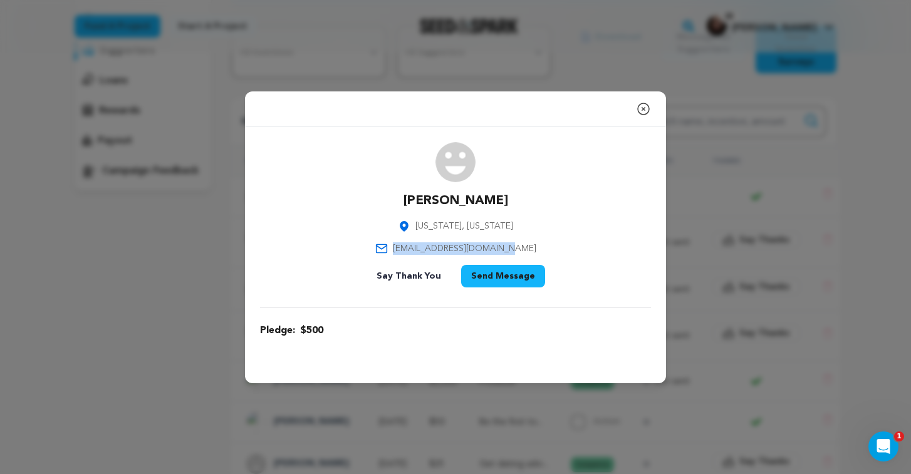
drag, startPoint x: 411, startPoint y: 247, endPoint x: 524, endPoint y: 242, distance: 112.2
click at [524, 242] on div "[PERSON_NAME] [US_STATE], [US_STATE] [EMAIL_ADDRESS][DOMAIN_NAME] Say Thank You…" at bounding box center [455, 217] width 391 height 150
click at [639, 106] on icon "button" at bounding box center [643, 108] width 15 height 15
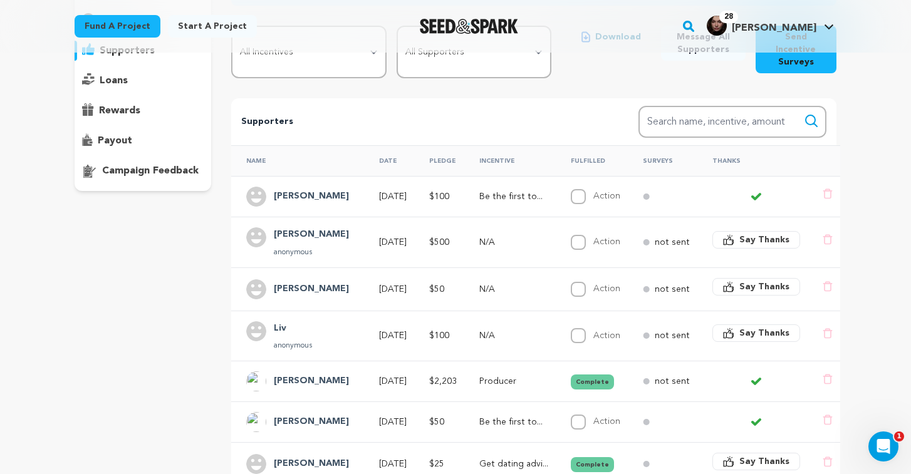
scroll to position [210, 0]
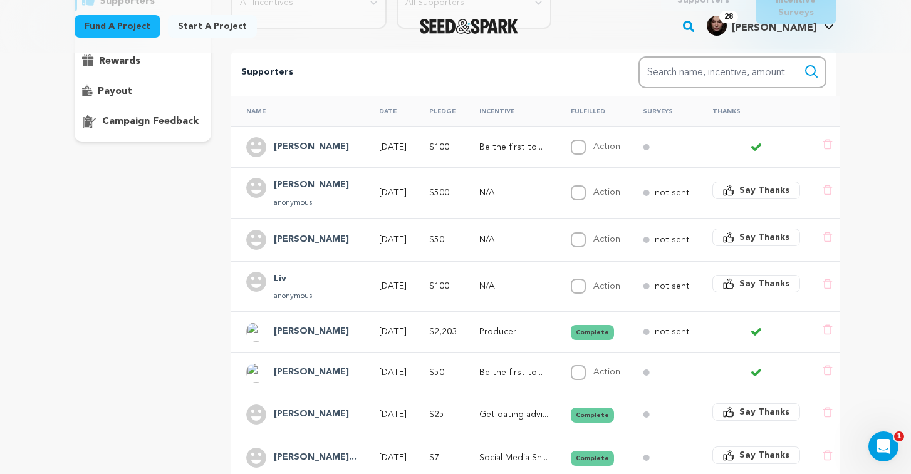
click at [460, 232] on td "$50" at bounding box center [439, 239] width 50 height 43
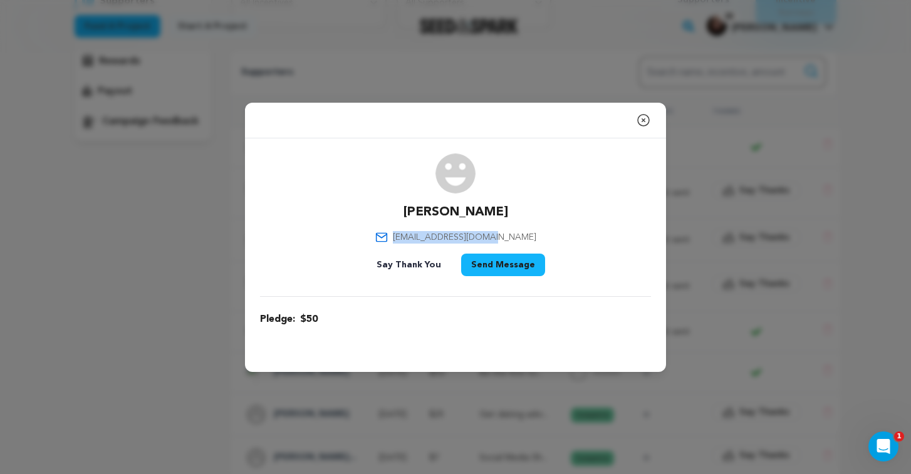
drag, startPoint x: 521, startPoint y: 237, endPoint x: 411, endPoint y: 231, distance: 110.4
click at [411, 231] on div "[PERSON_NAME] [EMAIL_ADDRESS][DOMAIN_NAME] Say Thank You Send Message" at bounding box center [455, 217] width 391 height 128
click at [645, 121] on icon "button" at bounding box center [643, 120] width 15 height 15
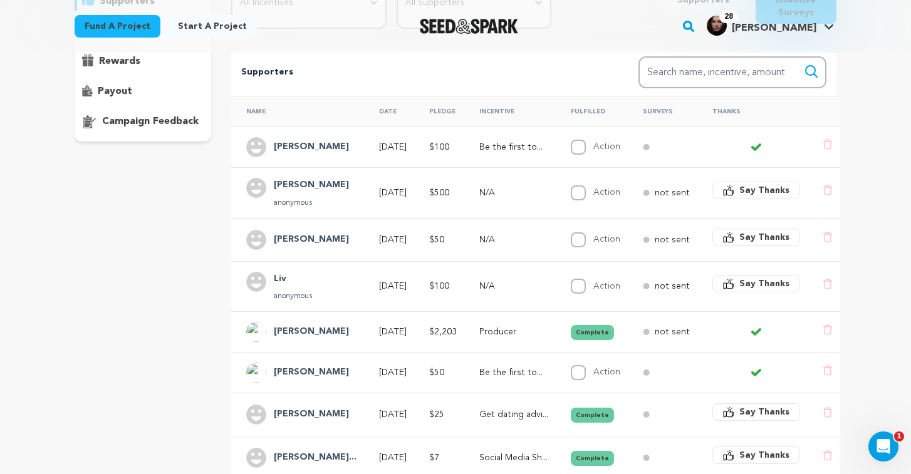
click at [336, 278] on div "Liv anonymous" at bounding box center [301, 287] width 110 height 30
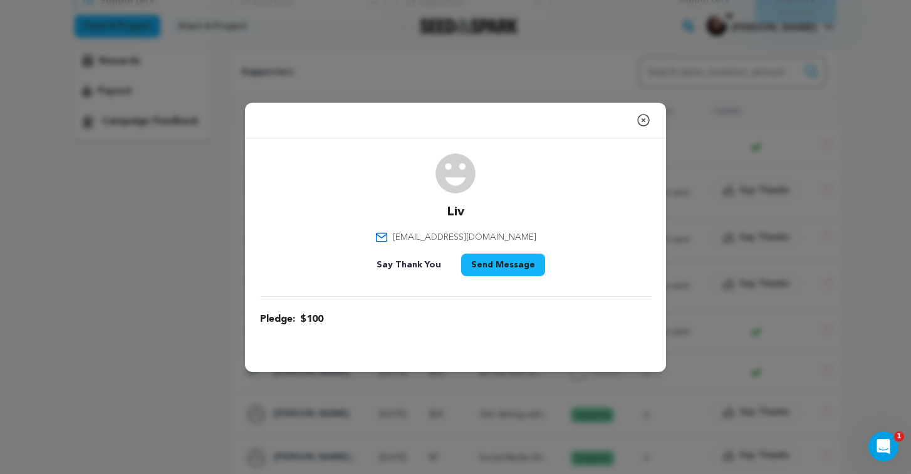
click at [641, 123] on icon "button" at bounding box center [643, 120] width 15 height 15
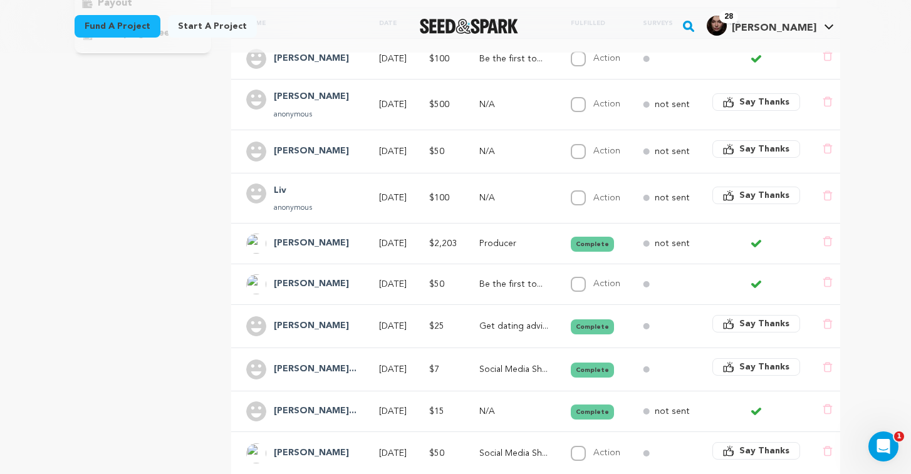
scroll to position [299, 0]
click at [364, 197] on td "[DATE]" at bounding box center [389, 197] width 50 height 51
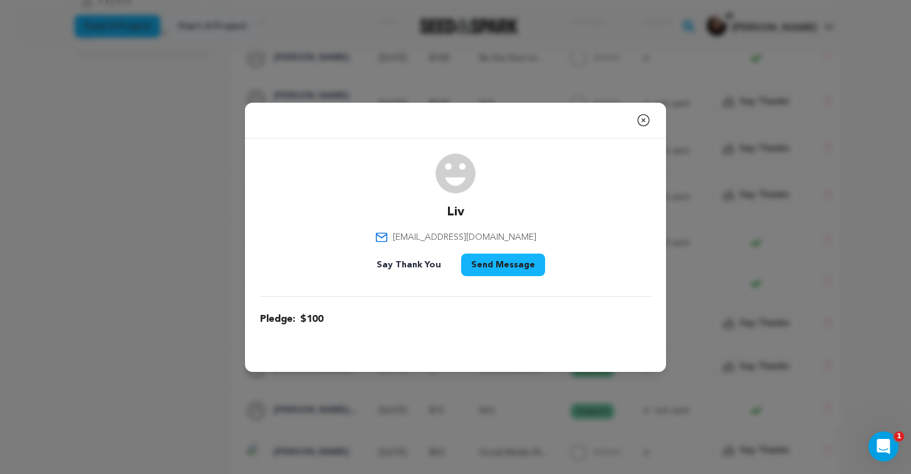
click at [643, 121] on icon "button" at bounding box center [643, 120] width 11 height 11
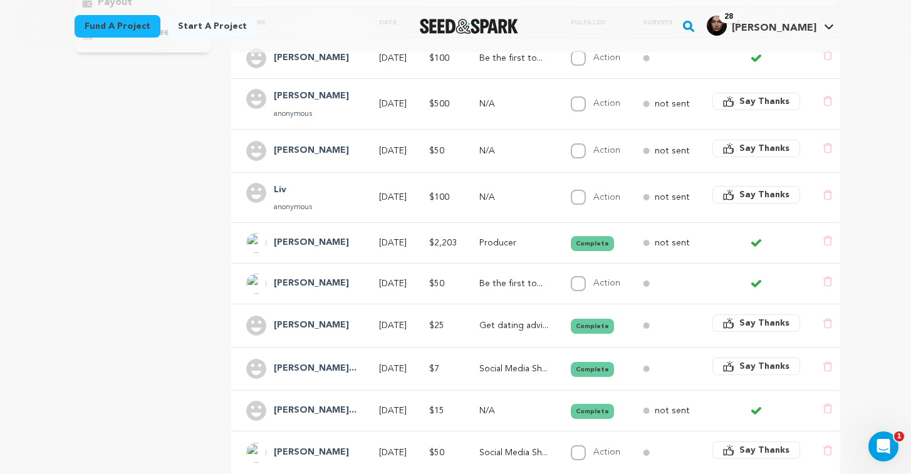
click at [494, 277] on p "Be the first to..." at bounding box center [513, 283] width 69 height 13
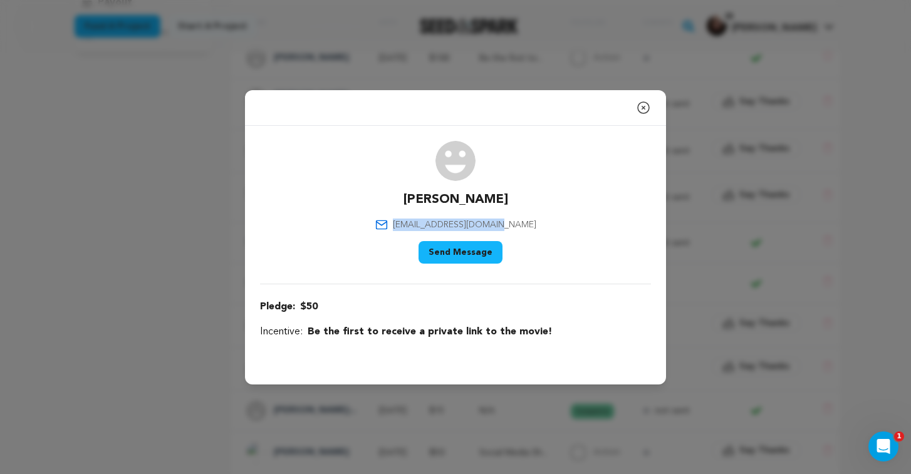
drag, startPoint x: 518, startPoint y: 225, endPoint x: 413, endPoint y: 223, distance: 105.2
click at [413, 223] on div "[PERSON_NAME] [EMAIL_ADDRESS][DOMAIN_NAME] Say Thank You Send Message" at bounding box center [455, 205] width 391 height 128
click at [646, 111] on icon "button" at bounding box center [643, 107] width 15 height 15
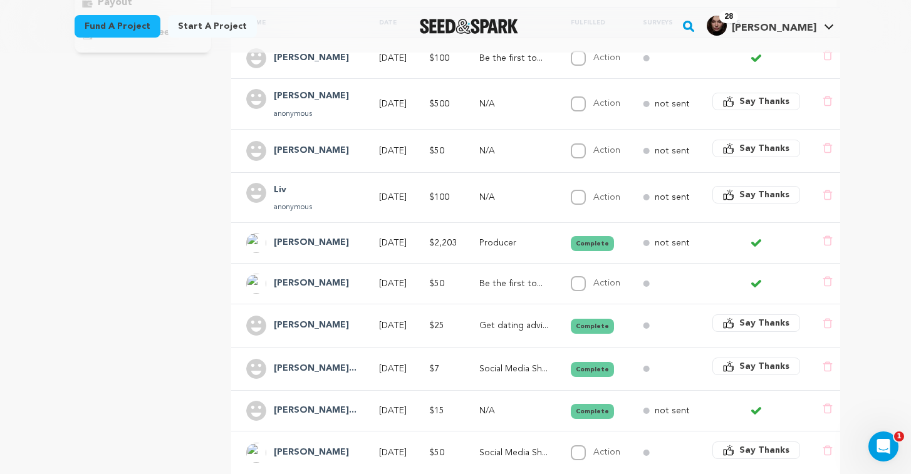
click at [414, 312] on td "[DATE]" at bounding box center [389, 325] width 50 height 43
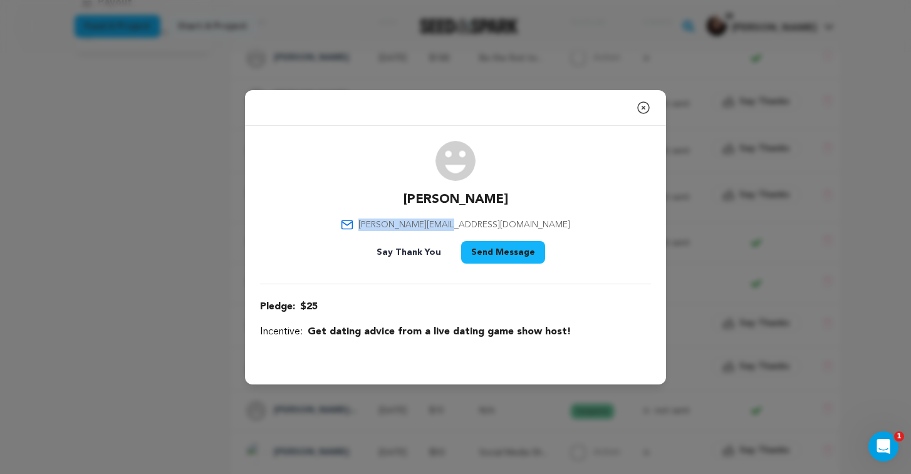
drag, startPoint x: 515, startPoint y: 224, endPoint x: 401, endPoint y: 224, distance: 114.0
click at [401, 224] on div "[PERSON_NAME] [PERSON_NAME][EMAIL_ADDRESS][DOMAIN_NAME] Say Thank You Send Mess…" at bounding box center [455, 205] width 391 height 128
click at [641, 105] on icon "button" at bounding box center [643, 107] width 15 height 15
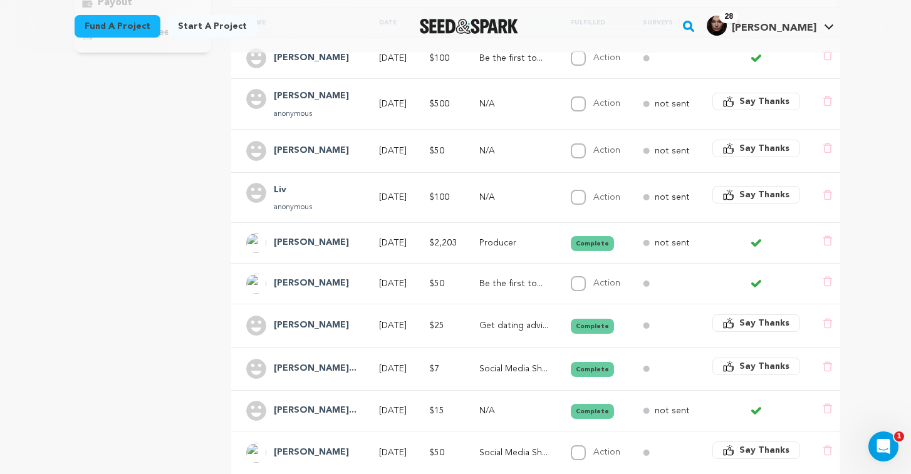
click at [406, 363] on p "[DATE]" at bounding box center [393, 369] width 28 height 13
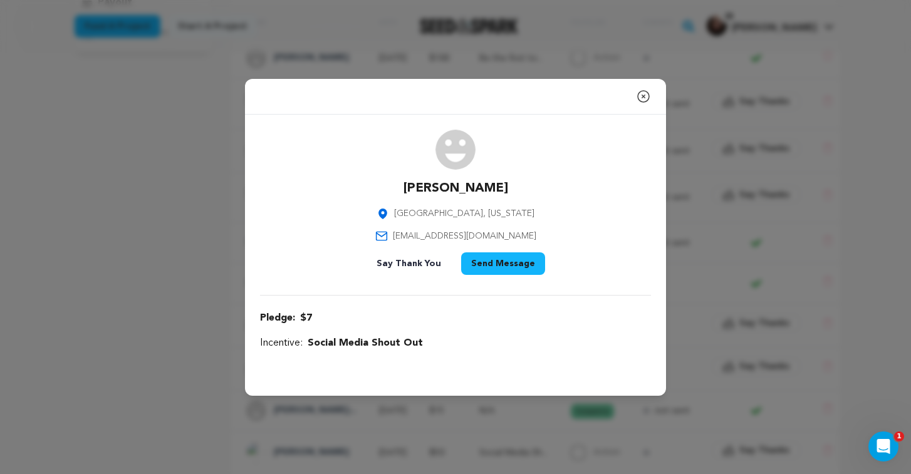
drag, startPoint x: 537, startPoint y: 237, endPoint x: 393, endPoint y: 237, distance: 144.0
click at [393, 237] on div "[PERSON_NAME] [GEOGRAPHIC_DATA], [US_STATE] [EMAIL_ADDRESS][DOMAIN_NAME] Say Th…" at bounding box center [455, 205] width 391 height 150
click at [643, 93] on icon "button" at bounding box center [643, 96] width 15 height 15
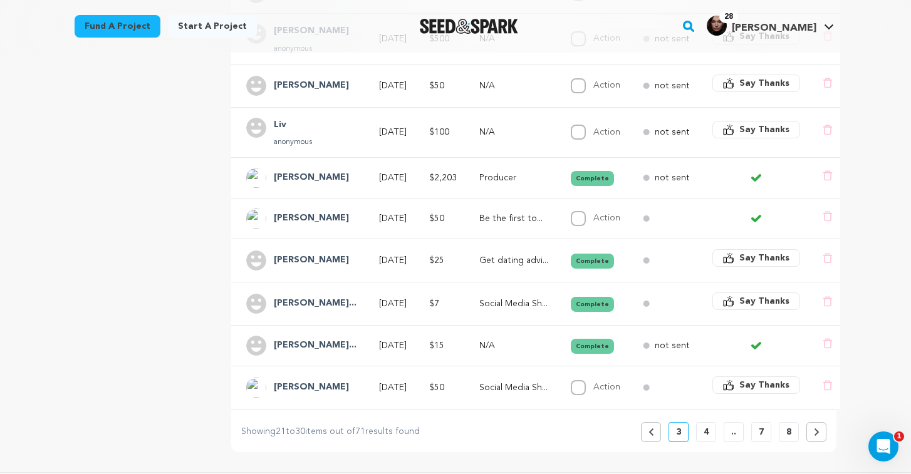
scroll to position [365, 0]
click at [430, 334] on td "$15" at bounding box center [439, 344] width 50 height 41
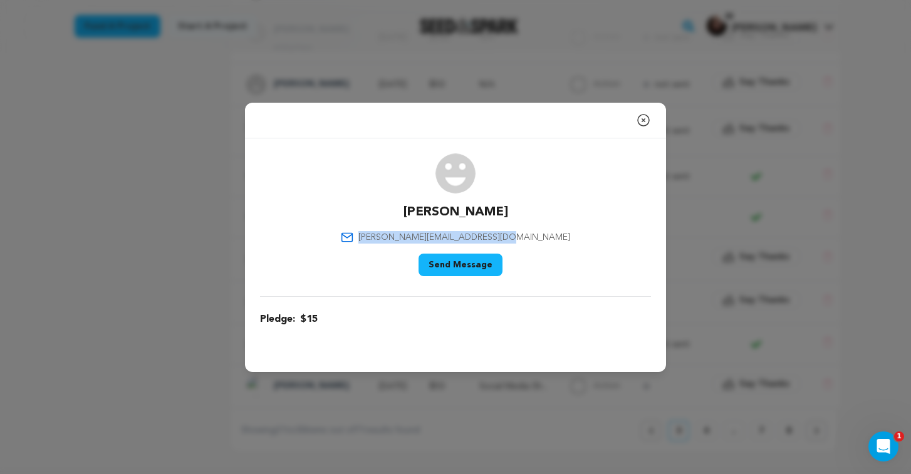
drag, startPoint x: 542, startPoint y: 237, endPoint x: 398, endPoint y: 235, distance: 144.1
click at [398, 235] on div "[PERSON_NAME] [PERSON_NAME][EMAIL_ADDRESS][DOMAIN_NAME] Say Thank You Send Mess…" at bounding box center [455, 217] width 391 height 128
click at [645, 120] on icon "button" at bounding box center [643, 120] width 15 height 15
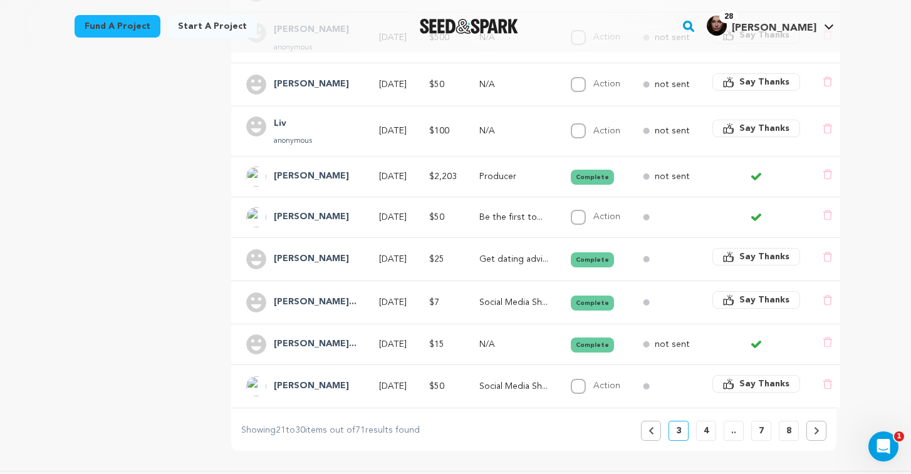
click at [497, 380] on p "Social Media Sh..." at bounding box center [513, 386] width 69 height 13
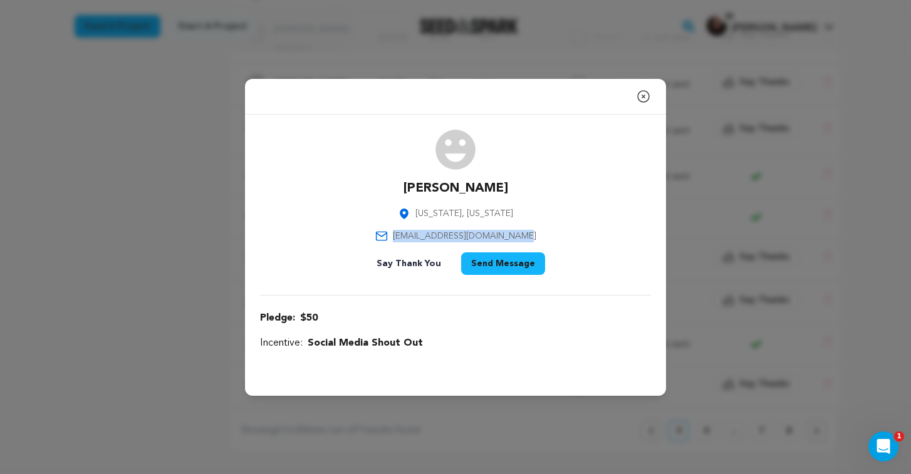
drag, startPoint x: 533, startPoint y: 236, endPoint x: 401, endPoint y: 234, distance: 132.2
click at [401, 234] on div "[PERSON_NAME] [US_STATE], [US_STATE] [EMAIL_ADDRESS][DOMAIN_NAME] Say Thank You…" at bounding box center [455, 205] width 391 height 150
click at [641, 98] on icon "button" at bounding box center [643, 96] width 15 height 15
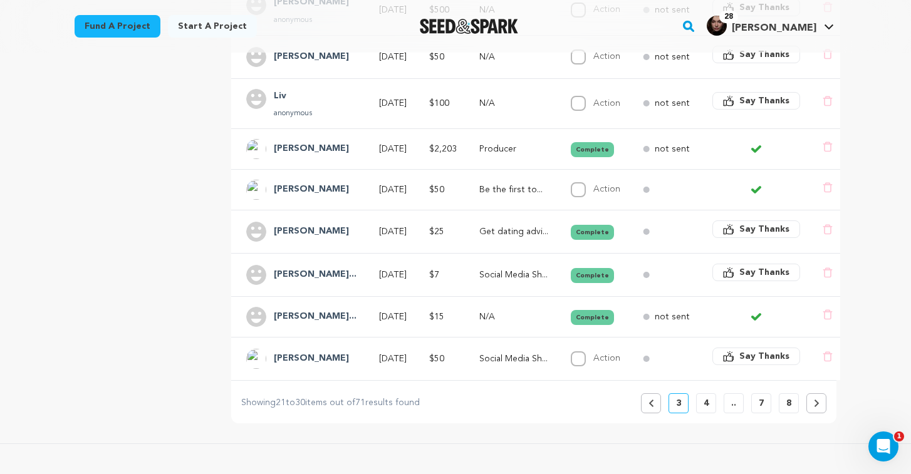
scroll to position [395, 0]
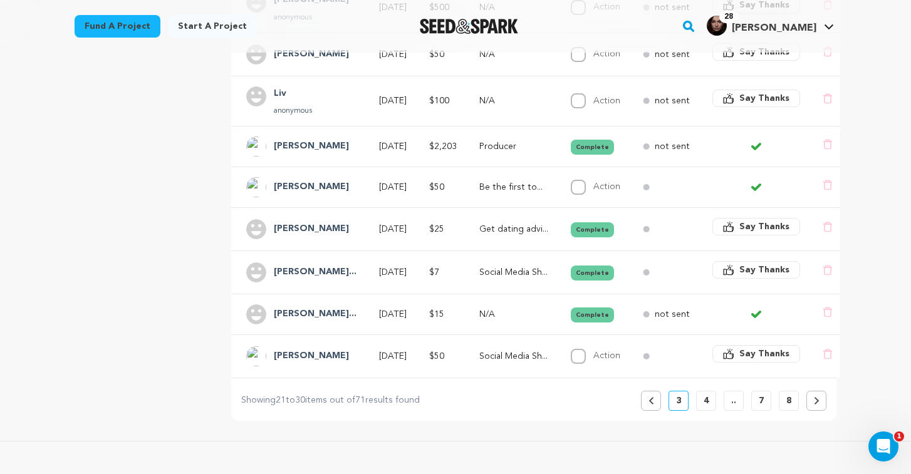
click at [656, 391] on button "Previous" at bounding box center [651, 401] width 20 height 20
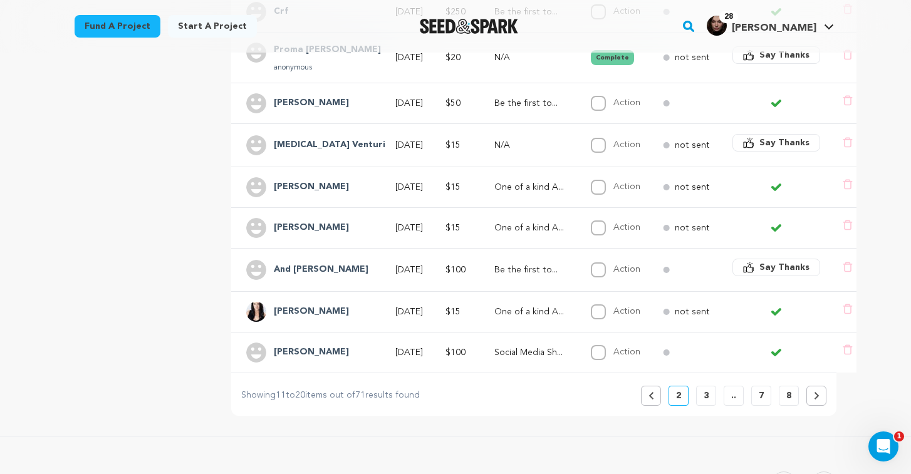
scroll to position [435, 0]
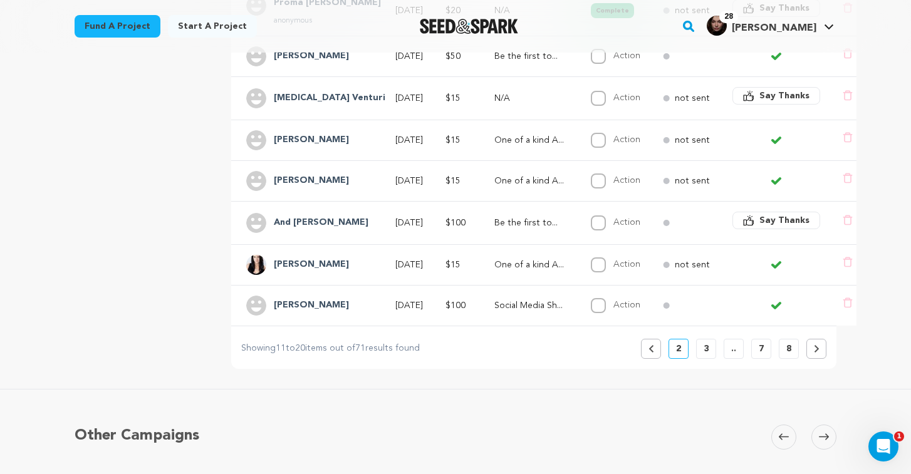
click at [700, 341] on button "3" at bounding box center [706, 349] width 20 height 20
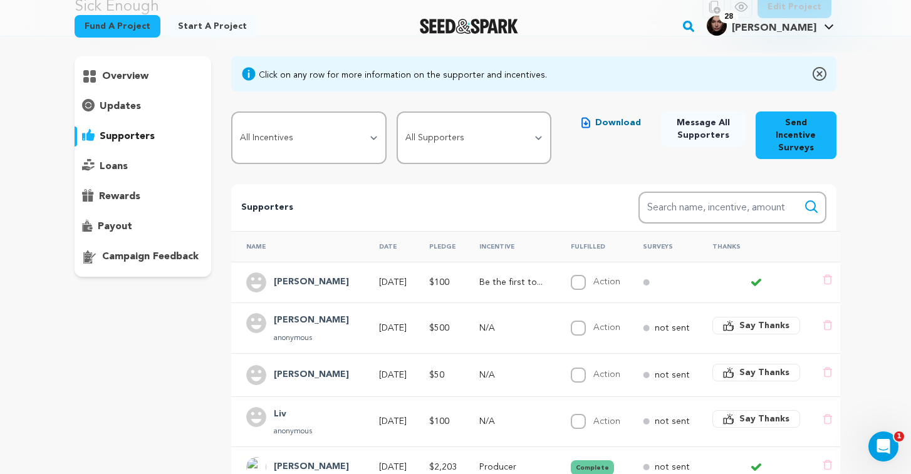
scroll to position [80, 0]
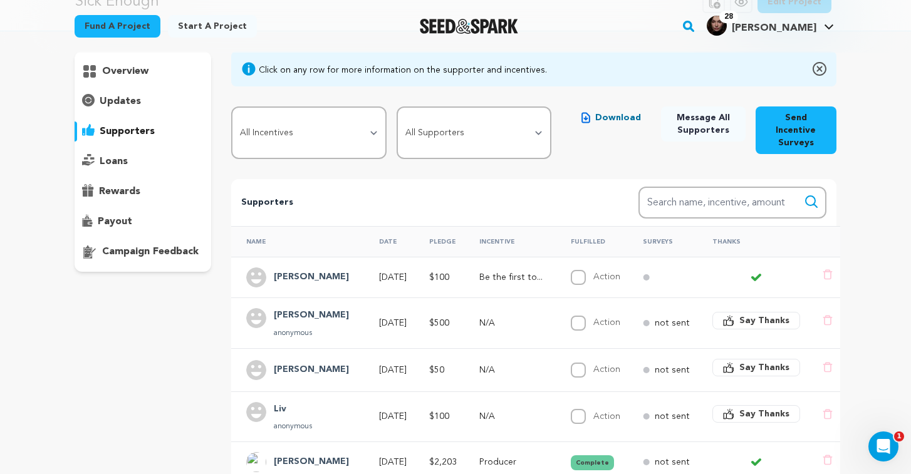
click at [510, 318] on td "N/A" at bounding box center [509, 322] width 91 height 51
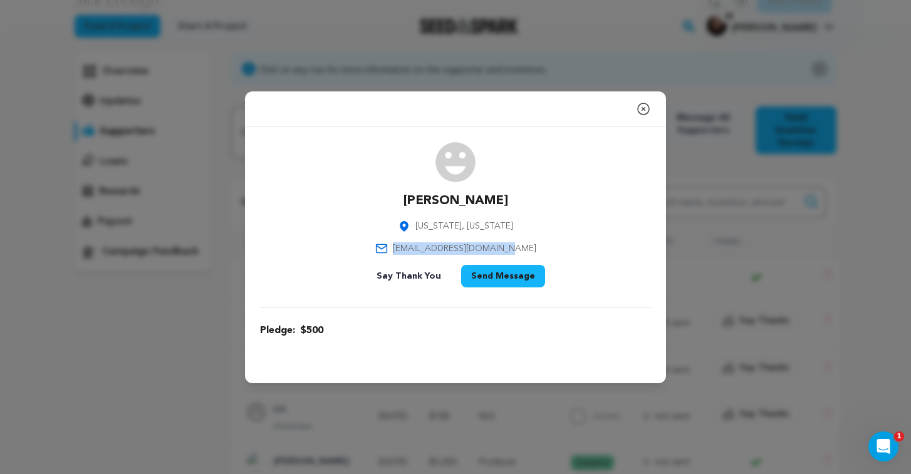
drag, startPoint x: 524, startPoint y: 247, endPoint x: 401, endPoint y: 247, distance: 122.8
click at [401, 247] on div "[PERSON_NAME] [US_STATE], [US_STATE] [EMAIL_ADDRESS][DOMAIN_NAME] Say Thank You…" at bounding box center [455, 217] width 391 height 150
click at [641, 108] on icon "button" at bounding box center [643, 108] width 15 height 15
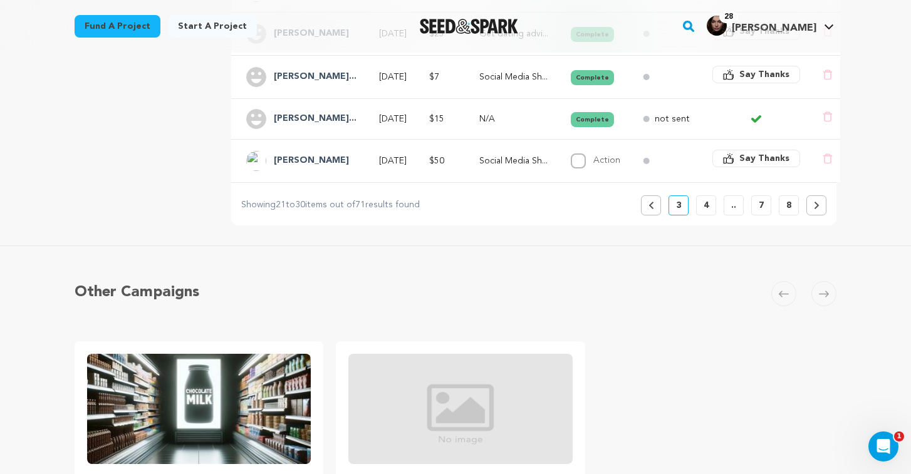
scroll to position [589, 0]
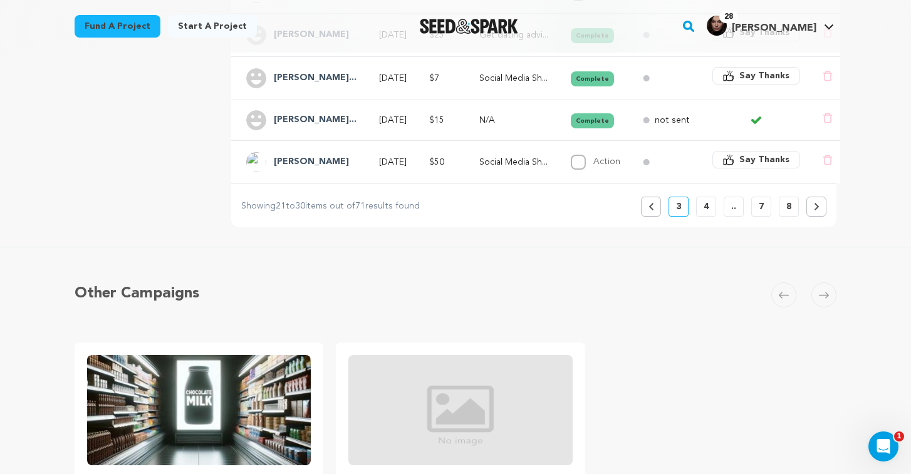
click at [711, 197] on button "4" at bounding box center [706, 207] width 20 height 20
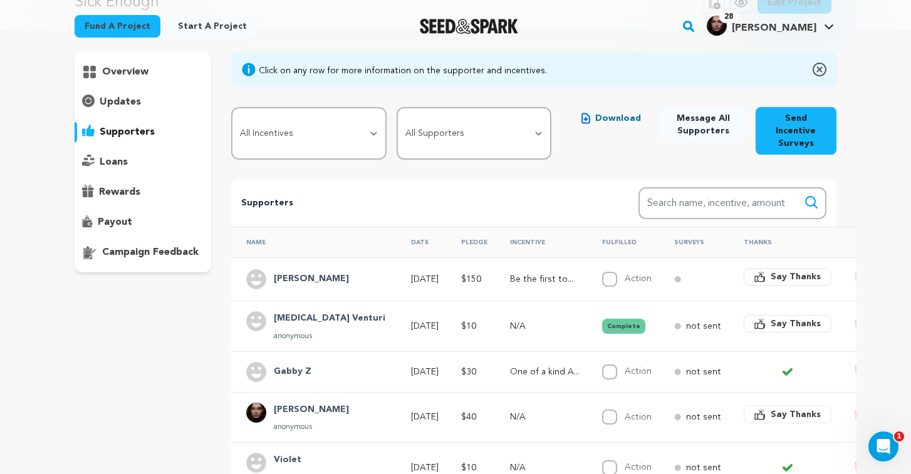
scroll to position [97, 0]
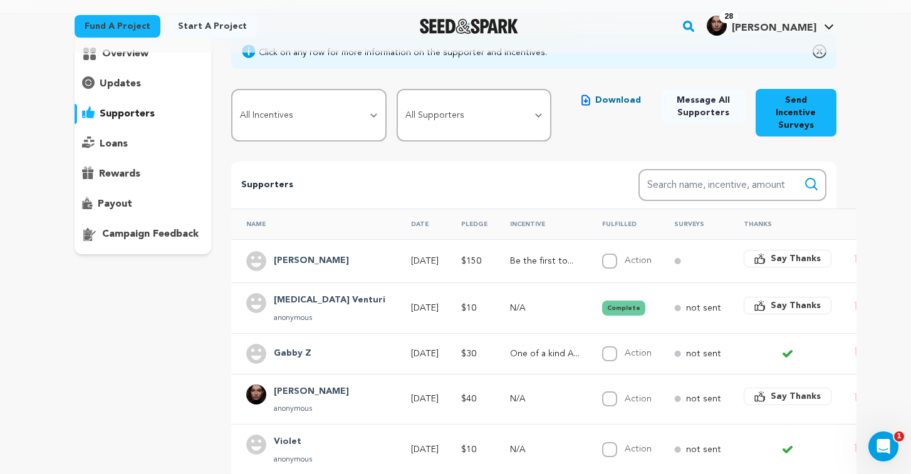
click at [510, 255] on p "Be the first to..." at bounding box center [545, 261] width 70 height 13
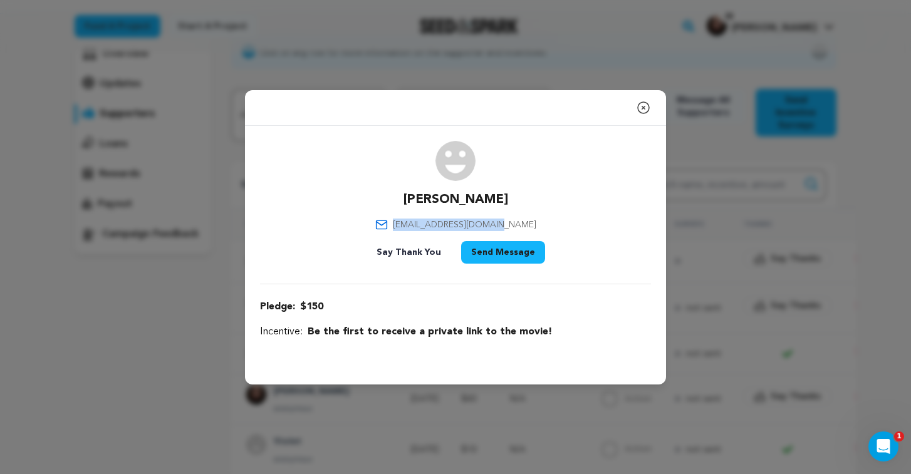
drag, startPoint x: 514, startPoint y: 226, endPoint x: 383, endPoint y: 225, distance: 130.3
click at [383, 225] on div "[PERSON_NAME] [EMAIL_ADDRESS][DOMAIN_NAME] Say Thank You Send Message" at bounding box center [455, 205] width 391 height 128
click at [643, 109] on icon "button" at bounding box center [643, 107] width 15 height 15
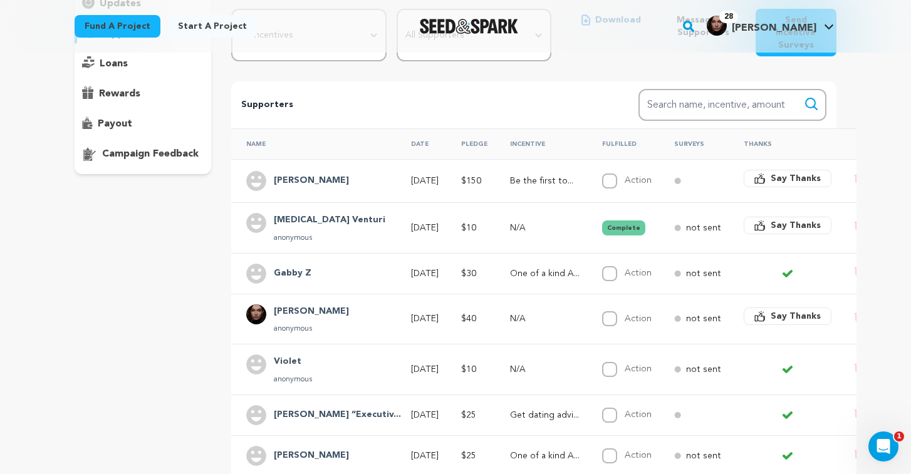
scroll to position [196, 0]
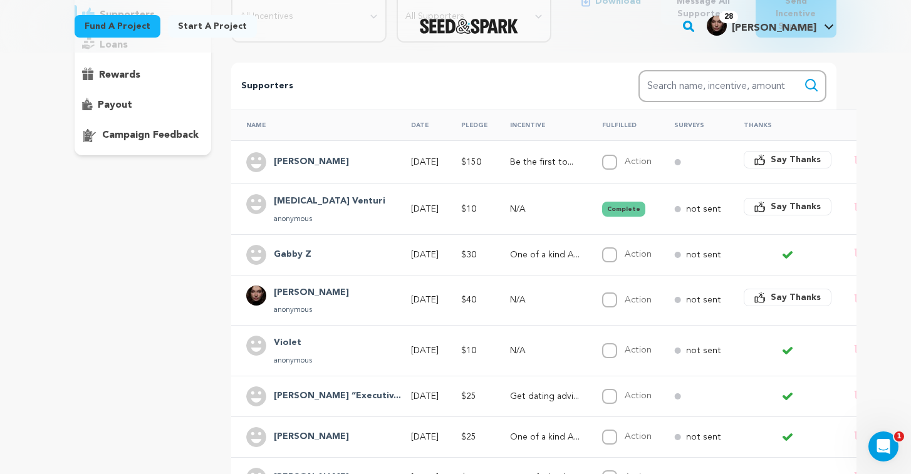
click at [510, 249] on p "One of a kind A..." at bounding box center [545, 255] width 70 height 13
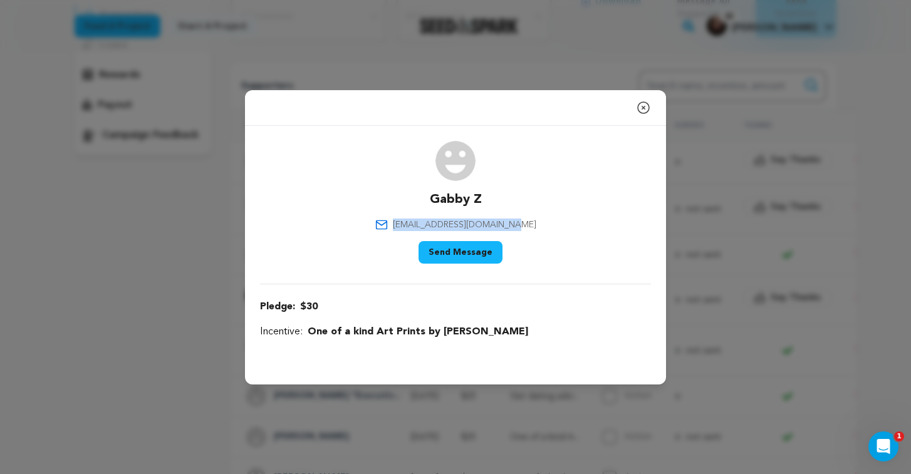
drag, startPoint x: 525, startPoint y: 221, endPoint x: 408, endPoint y: 221, distance: 117.7
click at [408, 221] on div "Gabby Z [EMAIL_ADDRESS][DOMAIN_NAME] Say Thank You Send Message" at bounding box center [455, 205] width 391 height 128
click at [645, 106] on icon "button" at bounding box center [643, 107] width 15 height 15
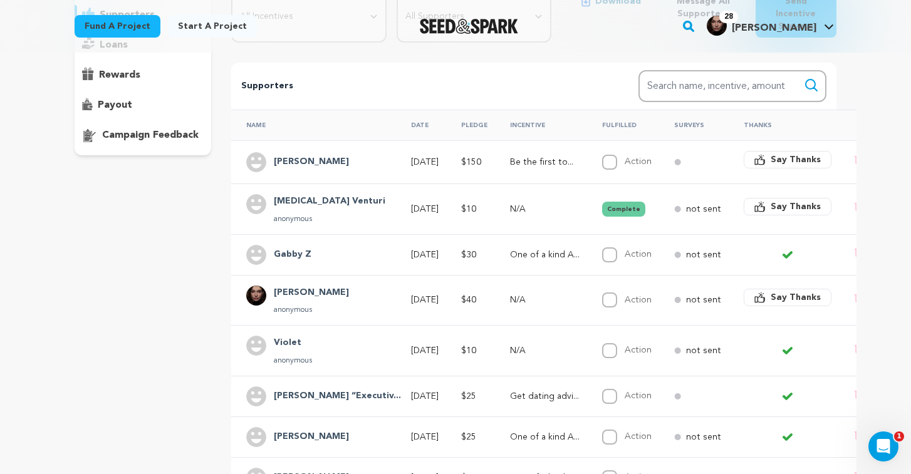
click at [334, 336] on div "Violet anonymous" at bounding box center [317, 351] width 142 height 30
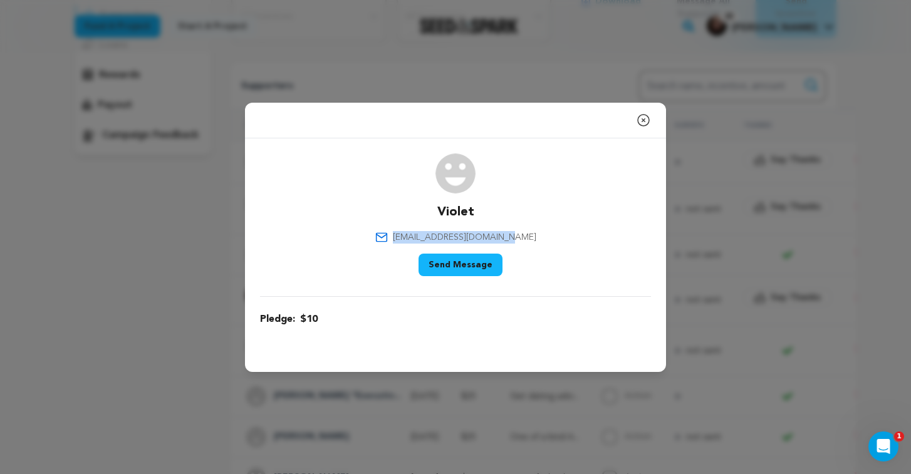
drag, startPoint x: 529, startPoint y: 235, endPoint x: 393, endPoint y: 232, distance: 136.6
click at [393, 232] on div "Violet [EMAIL_ADDRESS][DOMAIN_NAME] Say Thank You Send Message" at bounding box center [455, 217] width 391 height 128
click at [639, 122] on icon "button" at bounding box center [643, 120] width 15 height 15
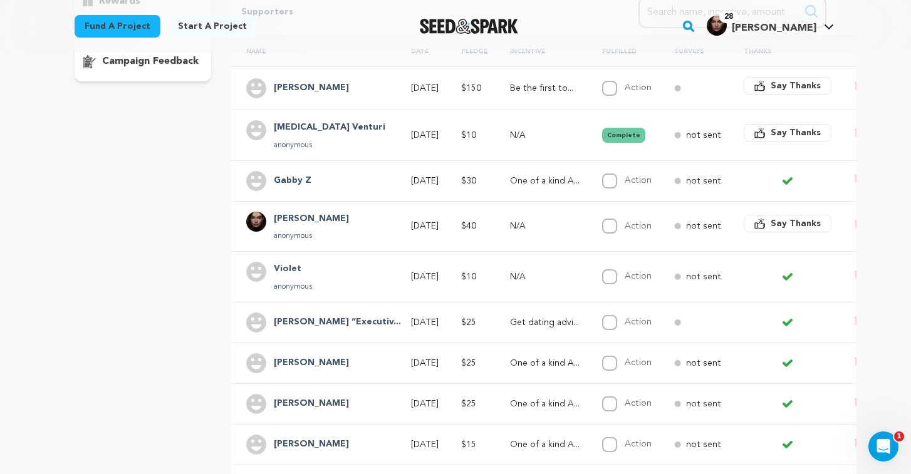
scroll to position [271, 0]
click at [416, 314] on td "[DATE]" at bounding box center [421, 322] width 50 height 41
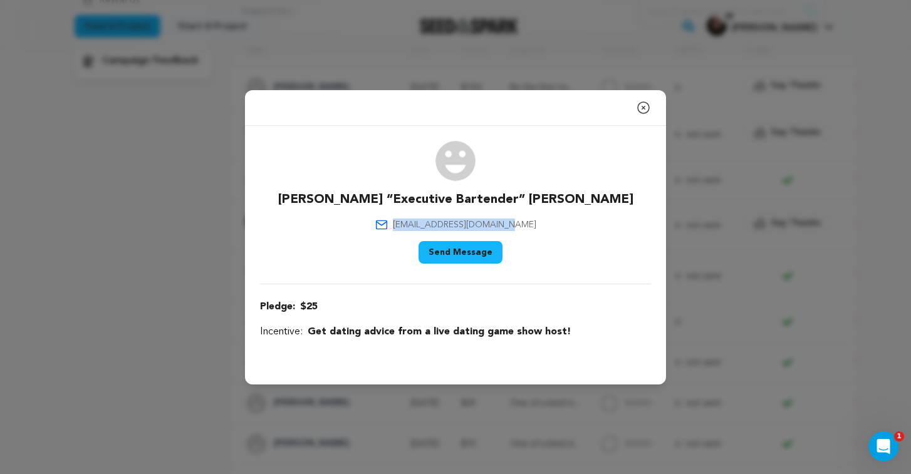
drag, startPoint x: 524, startPoint y: 226, endPoint x: 406, endPoint y: 224, distance: 117.1
click at [406, 224] on div "[PERSON_NAME] “Executive Bartender” [PERSON_NAME] [EMAIL_ADDRESS][DOMAIN_NAME] …" at bounding box center [455, 205] width 391 height 128
click at [643, 107] on icon "button" at bounding box center [643, 107] width 11 height 11
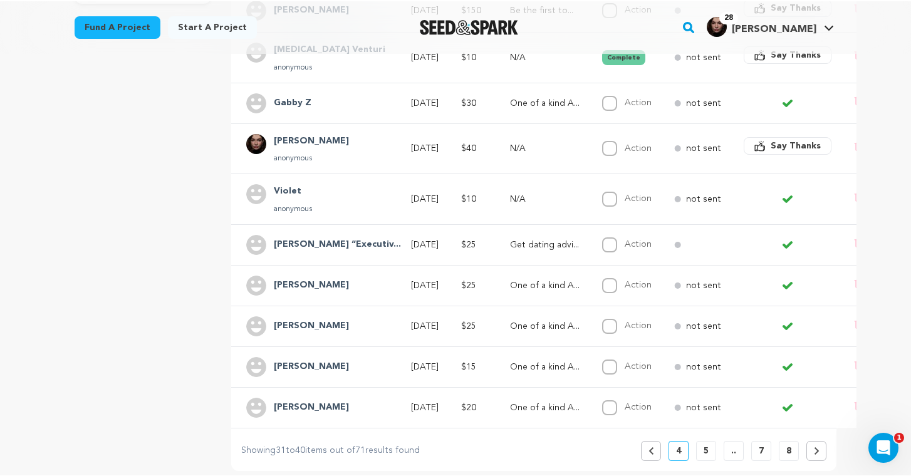
scroll to position [352, 0]
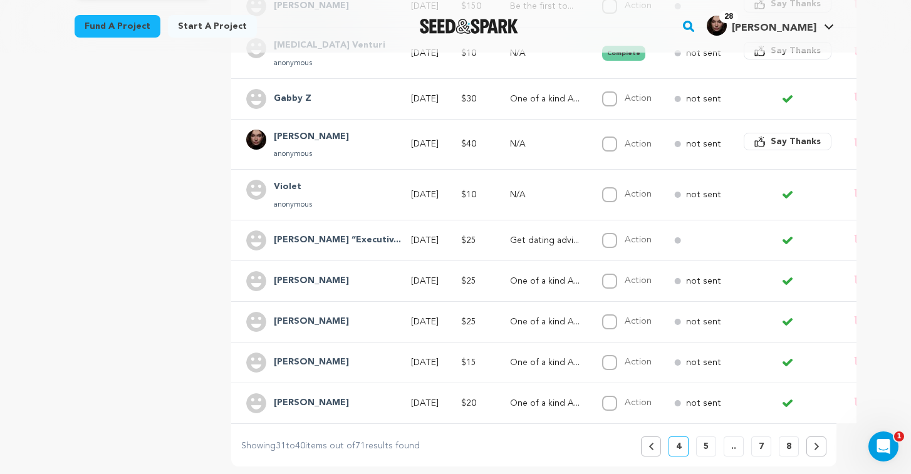
click at [396, 273] on td "[DATE]" at bounding box center [421, 281] width 50 height 41
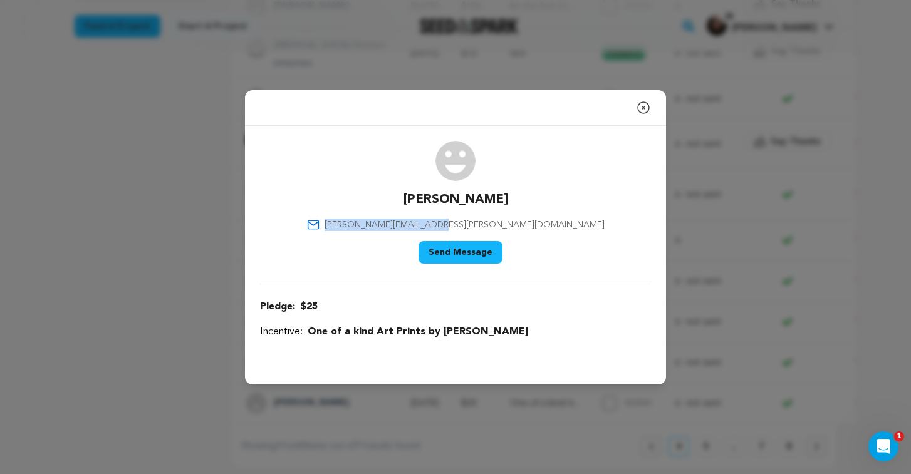
drag, startPoint x: 517, startPoint y: 222, endPoint x: 394, endPoint y: 222, distance: 123.4
click at [394, 222] on div "[PERSON_NAME] [PERSON_NAME][EMAIL_ADDRESS][PERSON_NAME][DOMAIN_NAME] Say Thank …" at bounding box center [455, 205] width 391 height 128
click at [649, 106] on icon "button" at bounding box center [643, 107] width 11 height 11
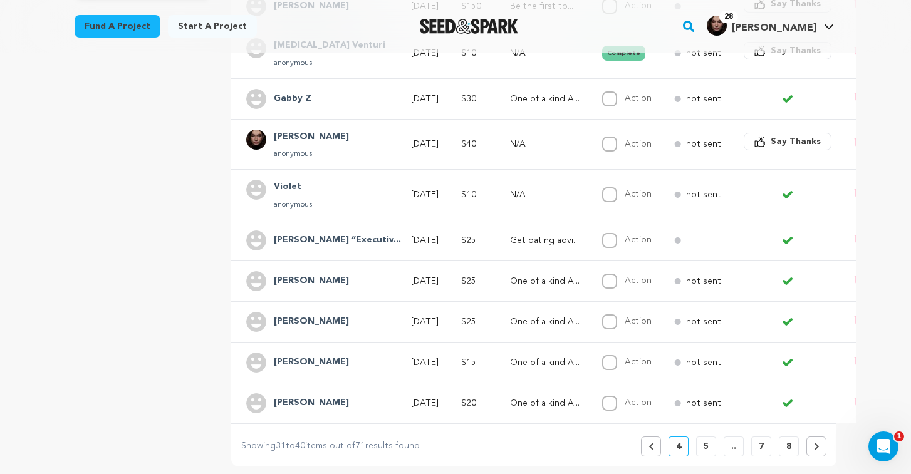
click at [328, 313] on div "[PERSON_NAME]" at bounding box center [311, 322] width 90 height 20
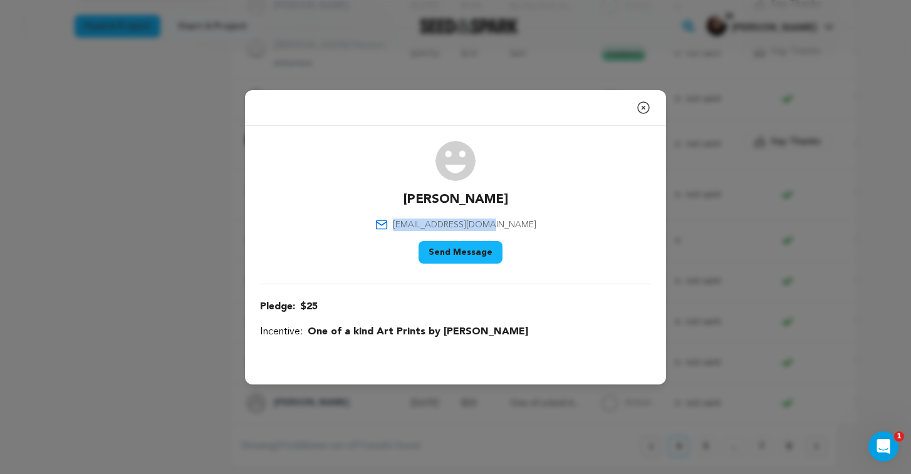
drag, startPoint x: 513, startPoint y: 227, endPoint x: 415, endPoint y: 223, distance: 97.8
click at [415, 223] on div "[PERSON_NAME] [EMAIL_ADDRESS][DOMAIN_NAME] Say Thank You Send Message" at bounding box center [455, 205] width 391 height 128
click at [643, 103] on icon "button" at bounding box center [643, 107] width 15 height 15
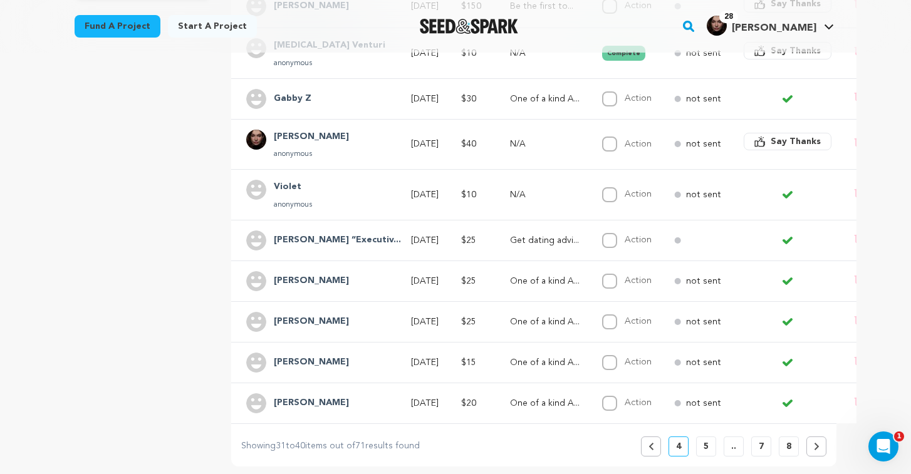
click at [510, 356] on p "One of a kind A..." at bounding box center [545, 362] width 70 height 13
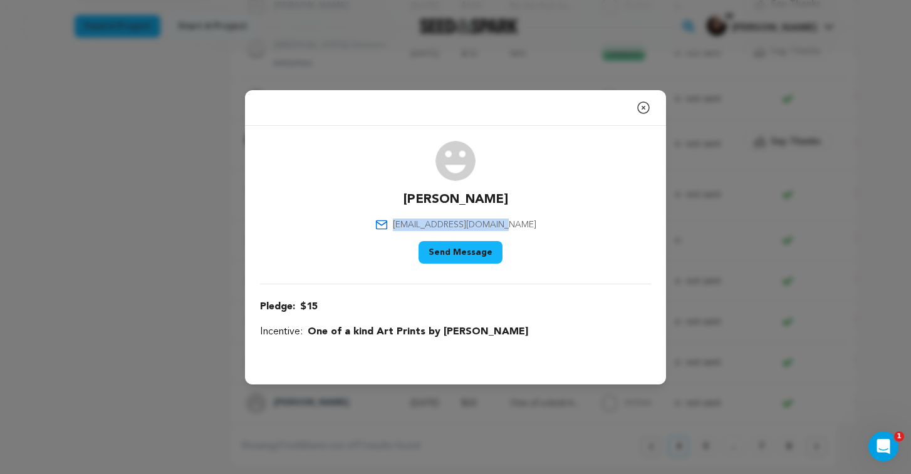
drag, startPoint x: 519, startPoint y: 225, endPoint x: 386, endPoint y: 226, distance: 132.2
click at [386, 226] on div "[PERSON_NAME] [EMAIL_ADDRESS][DOMAIN_NAME] Say Thank You Send Message" at bounding box center [455, 205] width 391 height 128
click at [642, 105] on icon "button" at bounding box center [643, 107] width 15 height 15
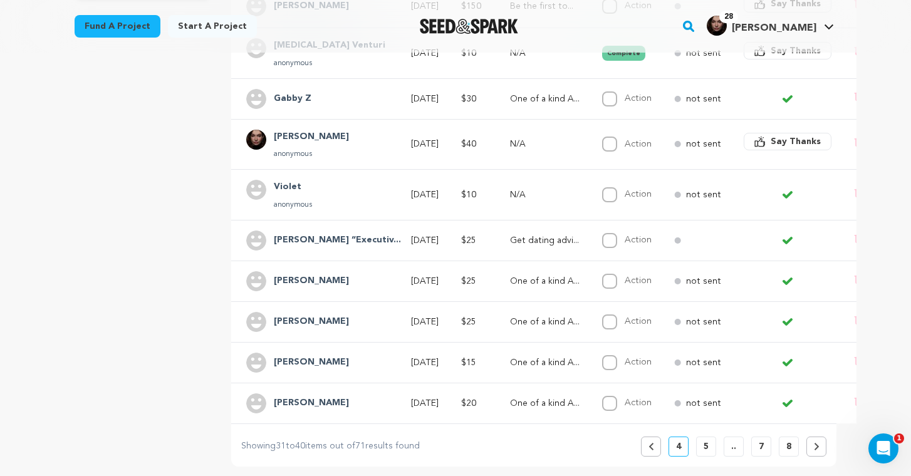
click at [341, 393] on div "[PERSON_NAME]" at bounding box center [317, 403] width 142 height 20
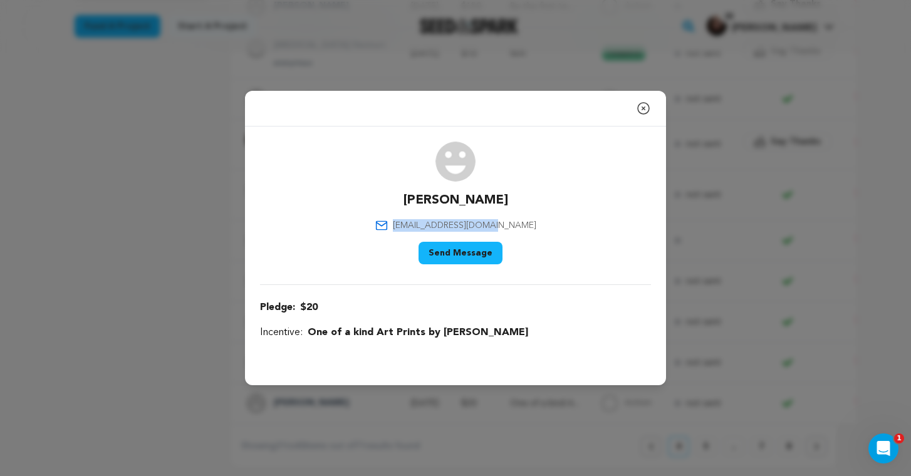
drag, startPoint x: 517, startPoint y: 225, endPoint x: 408, endPoint y: 225, distance: 108.3
click at [408, 225] on div "[PERSON_NAME] [EMAIL_ADDRESS][DOMAIN_NAME] Say Thank You Send Message" at bounding box center [455, 206] width 391 height 128
click at [640, 111] on icon "button" at bounding box center [643, 108] width 15 height 15
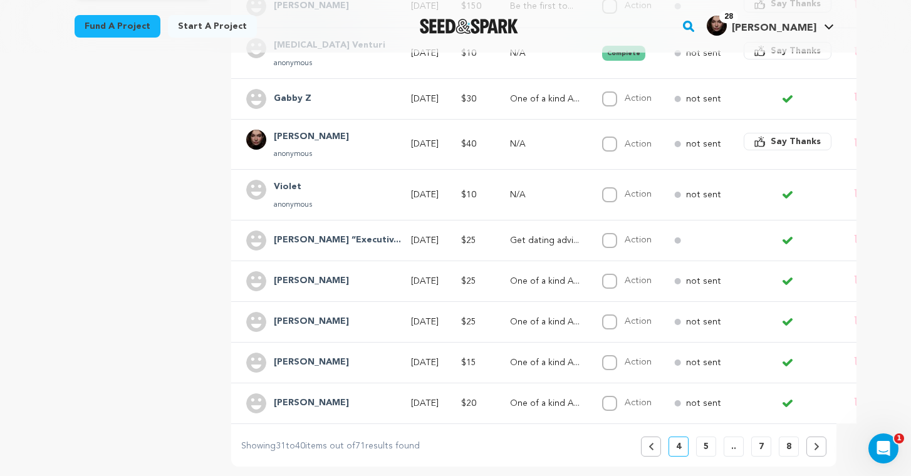
click at [707, 440] on p "5" at bounding box center [705, 446] width 5 height 13
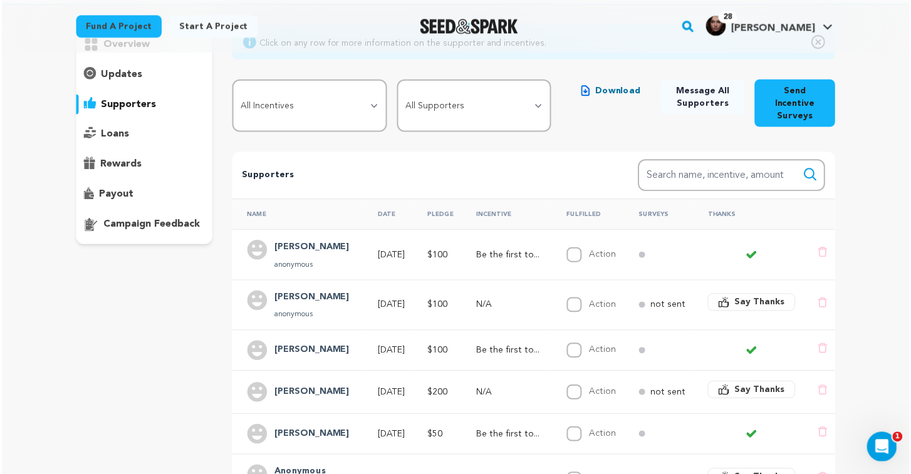
scroll to position [118, 0]
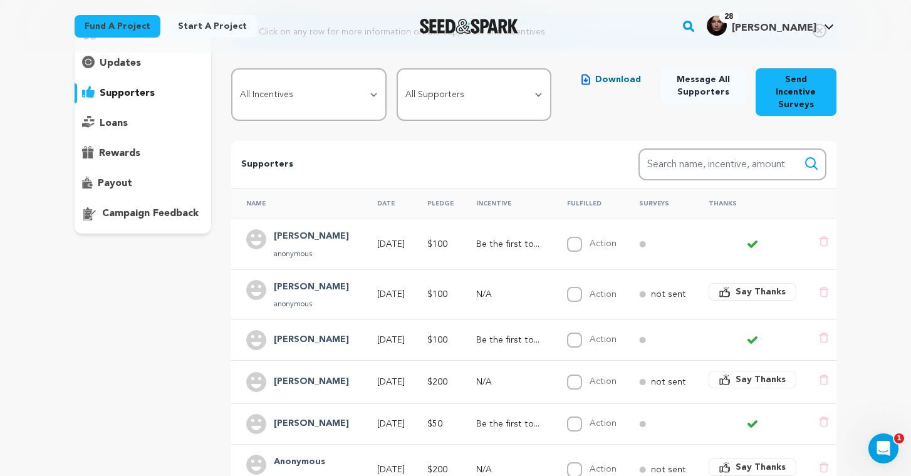
click at [461, 232] on td "$100" at bounding box center [436, 244] width 49 height 51
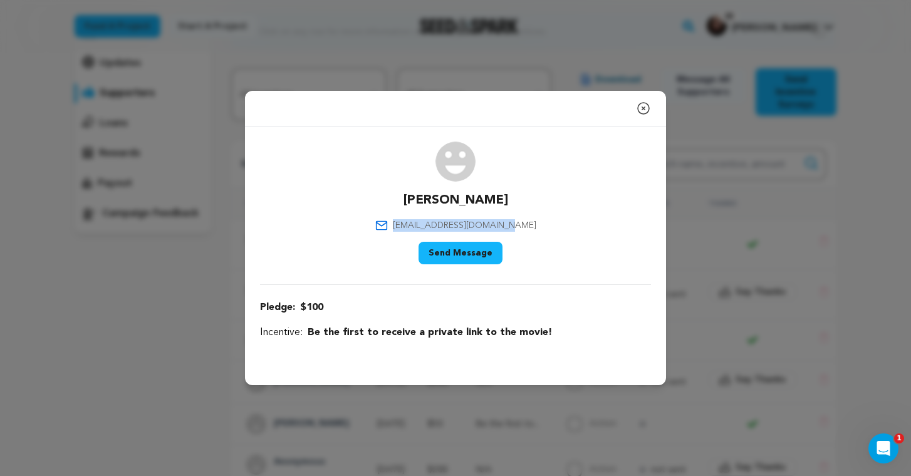
drag, startPoint x: 521, startPoint y: 222, endPoint x: 409, endPoint y: 221, distance: 112.1
click at [409, 221] on div "[PERSON_NAME] [EMAIL_ADDRESS][DOMAIN_NAME] Say Thank You Send Message" at bounding box center [455, 206] width 391 height 128
click at [642, 111] on icon "button" at bounding box center [643, 108] width 15 height 15
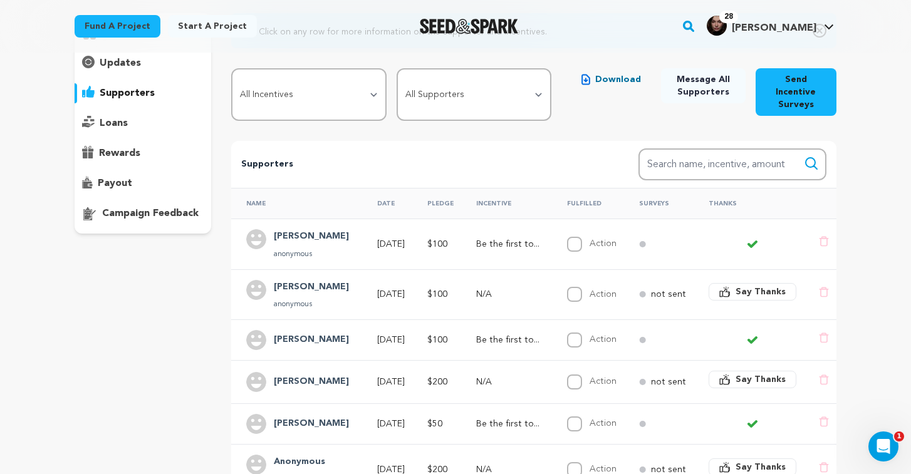
click at [341, 288] on td "[PERSON_NAME] anonymous" at bounding box center [296, 294] width 131 height 51
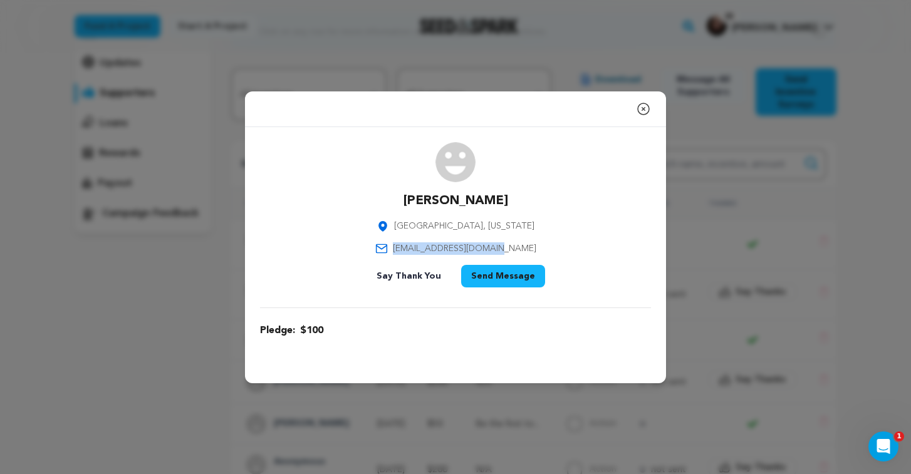
drag, startPoint x: 517, startPoint y: 249, endPoint x: 405, endPoint y: 246, distance: 111.5
click at [405, 246] on div "[PERSON_NAME] [PERSON_NAME][GEOGRAPHIC_DATA], [US_STATE] [EMAIL_ADDRESS][DOMAIN…" at bounding box center [455, 217] width 391 height 150
click at [639, 103] on icon "button" at bounding box center [643, 108] width 15 height 15
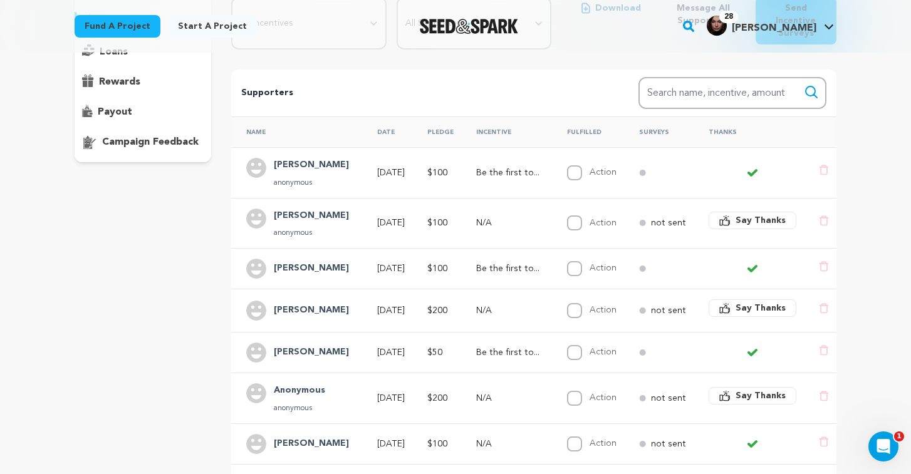
scroll to position [192, 0]
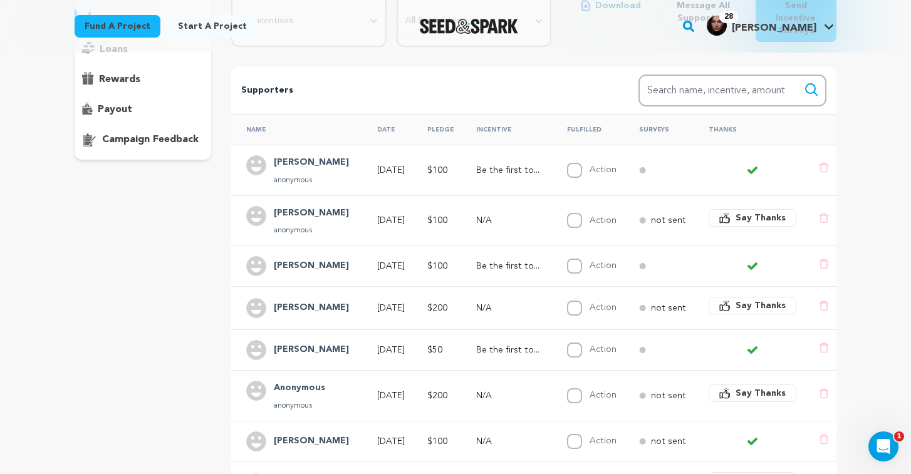
click at [516, 246] on td "Be the first to..." at bounding box center [506, 266] width 91 height 41
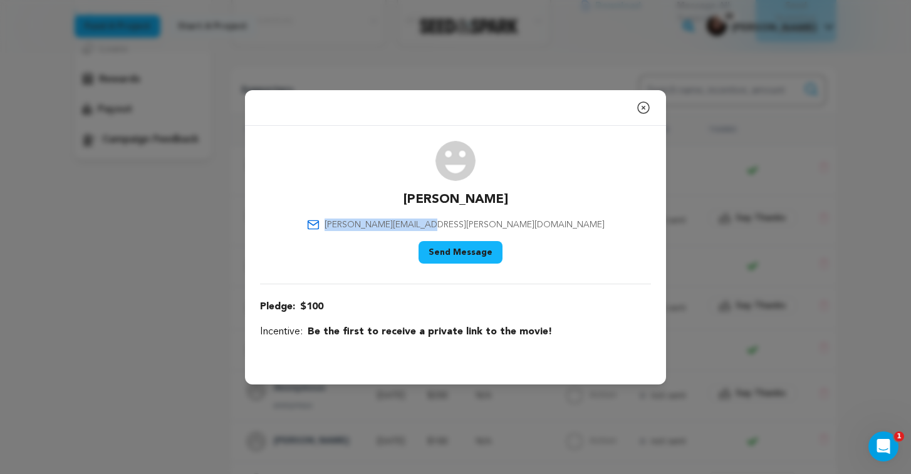
drag, startPoint x: 522, startPoint y: 227, endPoint x: 406, endPoint y: 227, distance: 116.5
click at [406, 227] on div "[PERSON_NAME] [PERSON_NAME][EMAIL_ADDRESS][PERSON_NAME][DOMAIN_NAME] Say Thank …" at bounding box center [455, 205] width 391 height 128
click at [642, 102] on icon "button" at bounding box center [643, 107] width 11 height 11
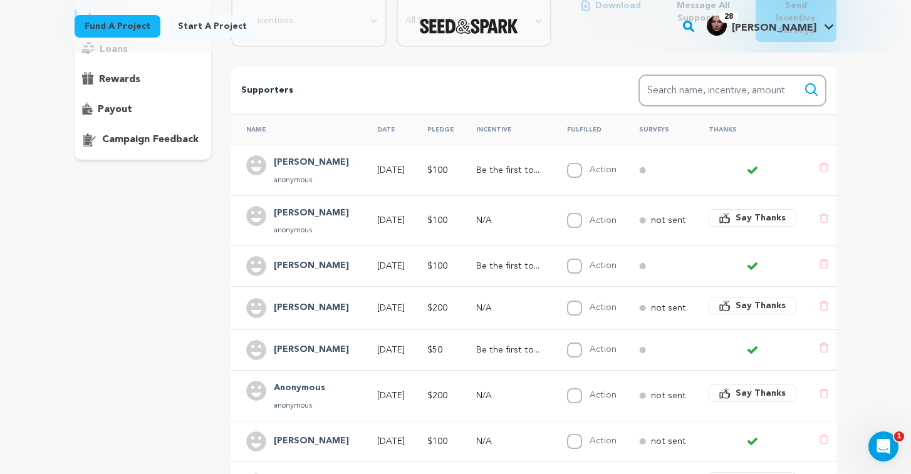
click at [338, 298] on div "[PERSON_NAME]" at bounding box center [311, 308] width 90 height 20
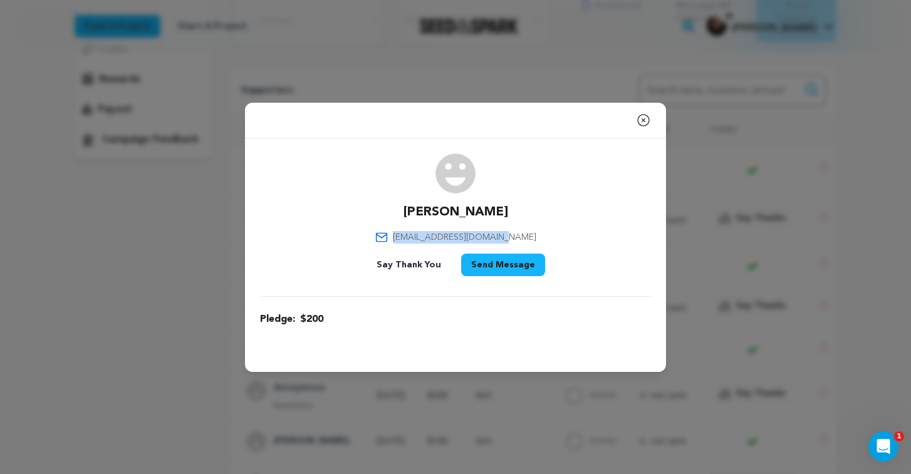
drag, startPoint x: 528, startPoint y: 234, endPoint x: 404, endPoint y: 234, distance: 124.0
click at [404, 234] on div "[PERSON_NAME] [EMAIL_ADDRESS][DOMAIN_NAME] Say Thank You Send Message" at bounding box center [455, 217] width 391 height 128
click at [644, 115] on icon "button" at bounding box center [643, 120] width 15 height 15
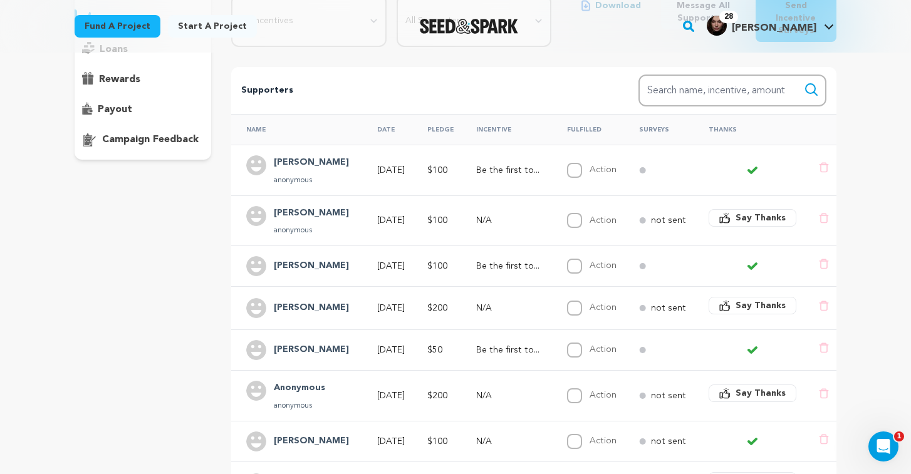
click at [341, 340] on td "[PERSON_NAME]" at bounding box center [296, 350] width 131 height 41
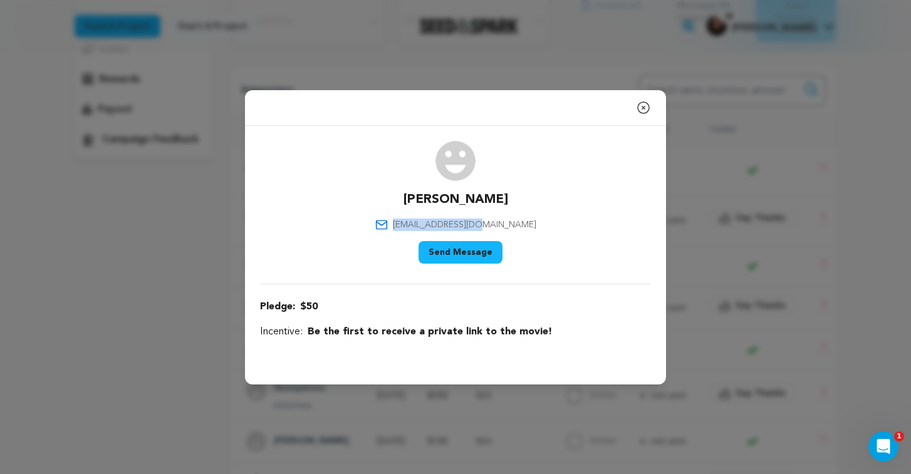
drag, startPoint x: 514, startPoint y: 225, endPoint x: 423, endPoint y: 224, distance: 91.4
click at [423, 224] on div "[PERSON_NAME] [EMAIL_ADDRESS][DOMAIN_NAME] Say Thank You Send Message" at bounding box center [455, 205] width 391 height 128
click at [643, 110] on icon "button" at bounding box center [643, 107] width 15 height 15
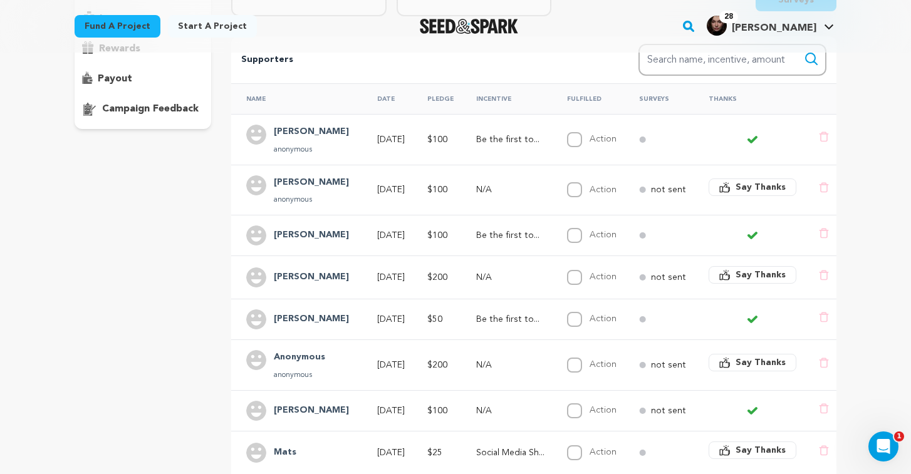
scroll to position [236, 0]
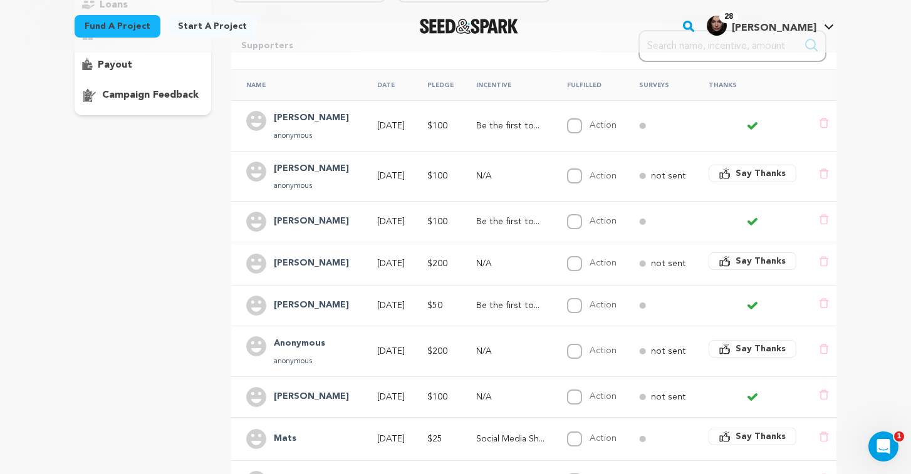
click at [397, 360] on td "[DATE]" at bounding box center [387, 351] width 50 height 51
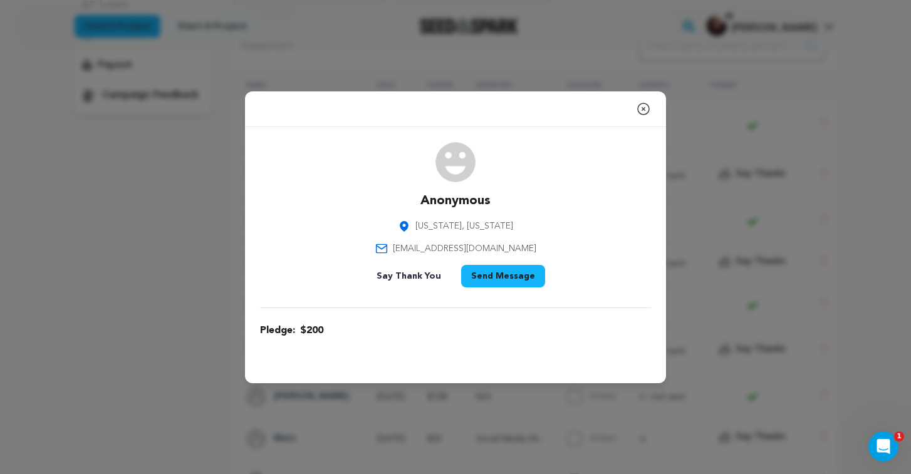
click at [646, 109] on icon "button" at bounding box center [643, 108] width 15 height 15
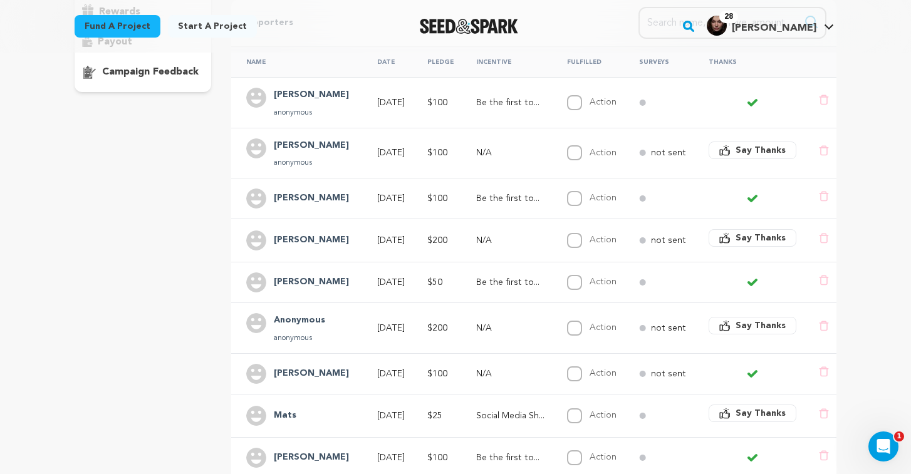
scroll to position [268, 0]
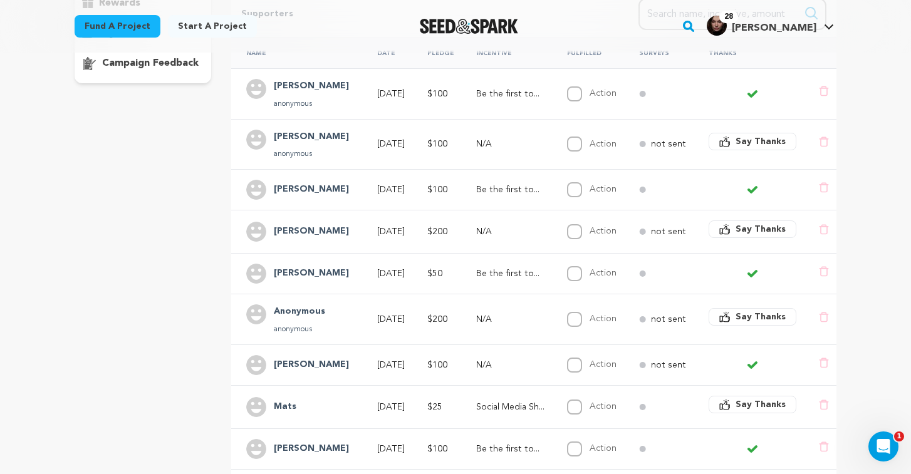
click at [362, 356] on td "[DATE]" at bounding box center [387, 365] width 50 height 41
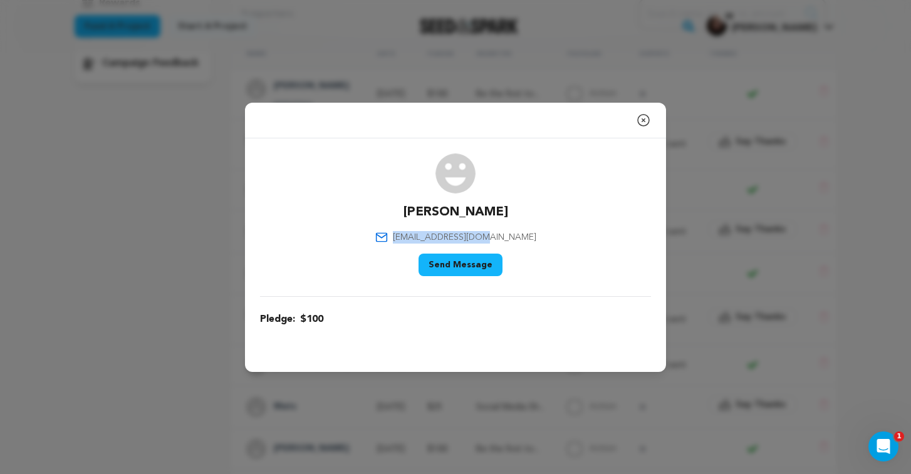
drag, startPoint x: 514, startPoint y: 237, endPoint x: 416, endPoint y: 232, distance: 97.8
click at [416, 232] on div "[PERSON_NAME] [EMAIL_ADDRESS][DOMAIN_NAME] Say Thank You Send Message" at bounding box center [455, 217] width 391 height 128
click at [643, 120] on icon "button" at bounding box center [643, 120] width 11 height 11
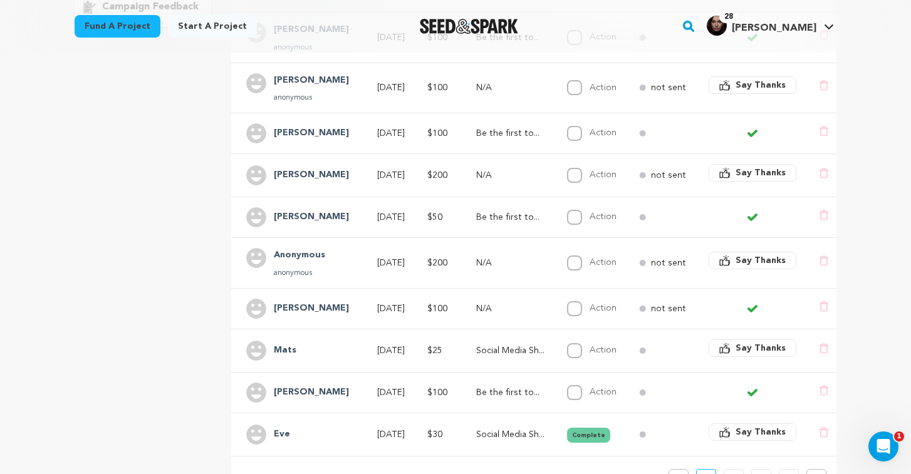
scroll to position [325, 0]
click at [331, 385] on h4 "[PERSON_NAME]" at bounding box center [311, 392] width 75 height 15
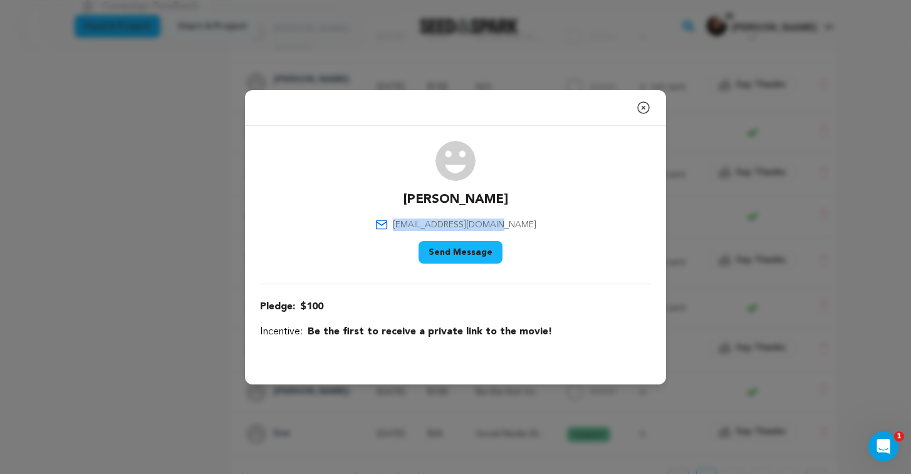
drag, startPoint x: 520, startPoint y: 220, endPoint x: 406, endPoint y: 220, distance: 114.6
click at [406, 220] on div "[PERSON_NAME] [EMAIL_ADDRESS][DOMAIN_NAME] Say Thank You Send Message" at bounding box center [455, 205] width 391 height 128
click at [644, 108] on icon "button" at bounding box center [643, 107] width 11 height 11
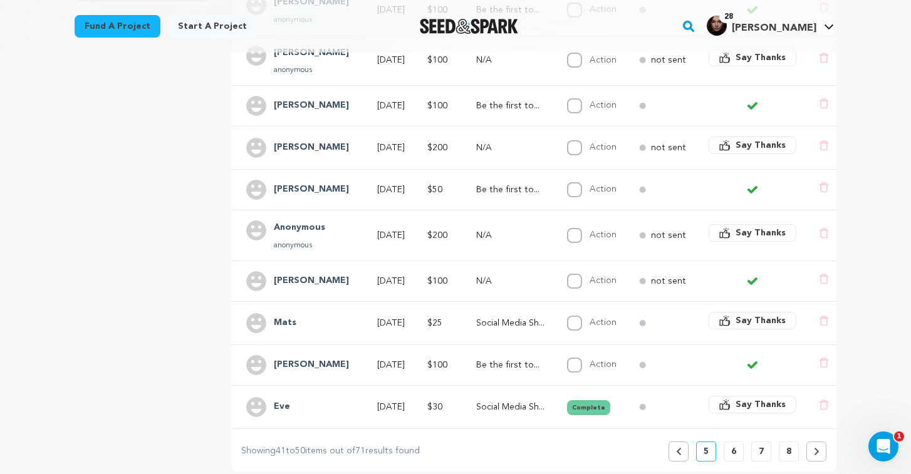
scroll to position [370, 0]
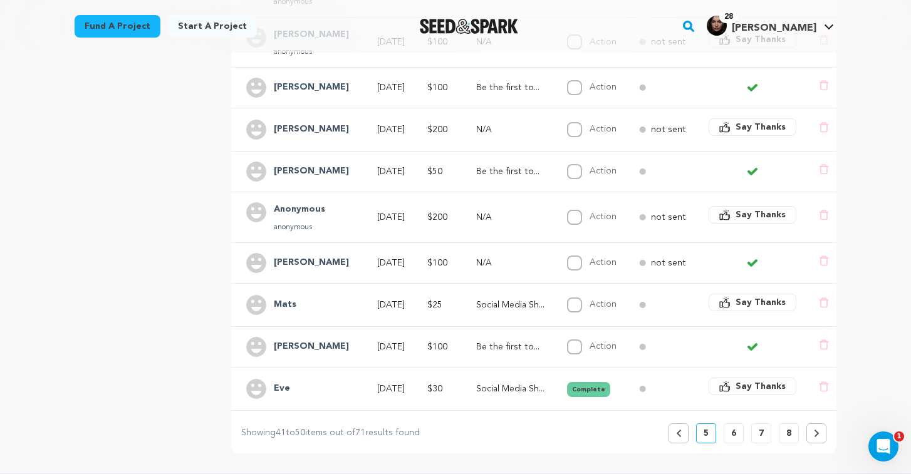
click at [729, 423] on button "6" at bounding box center [733, 433] width 20 height 20
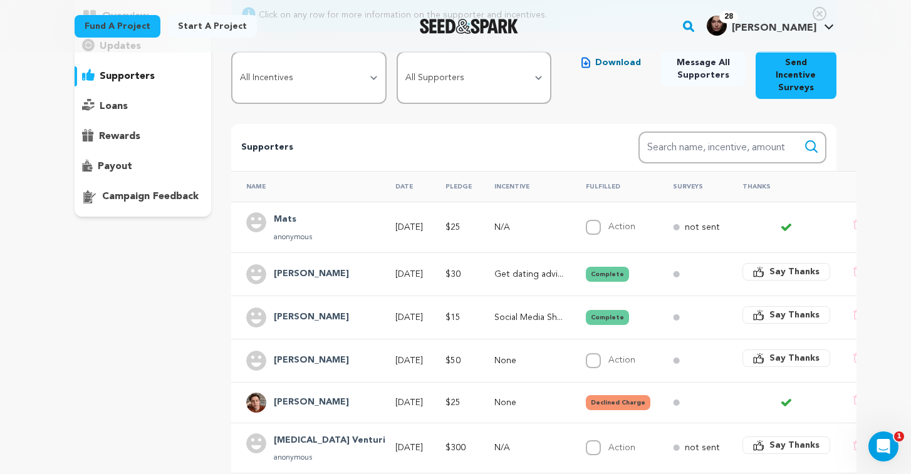
scroll to position [138, 0]
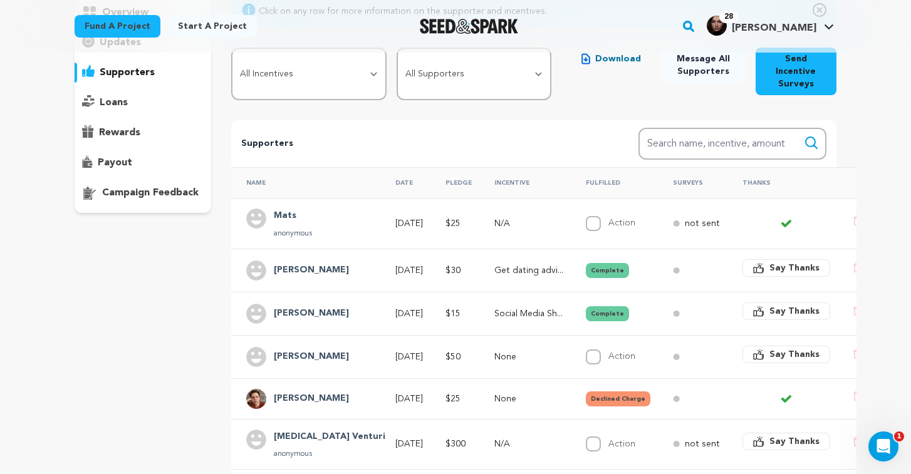
click at [479, 306] on td "Social Media Sh..." at bounding box center [524, 313] width 91 height 43
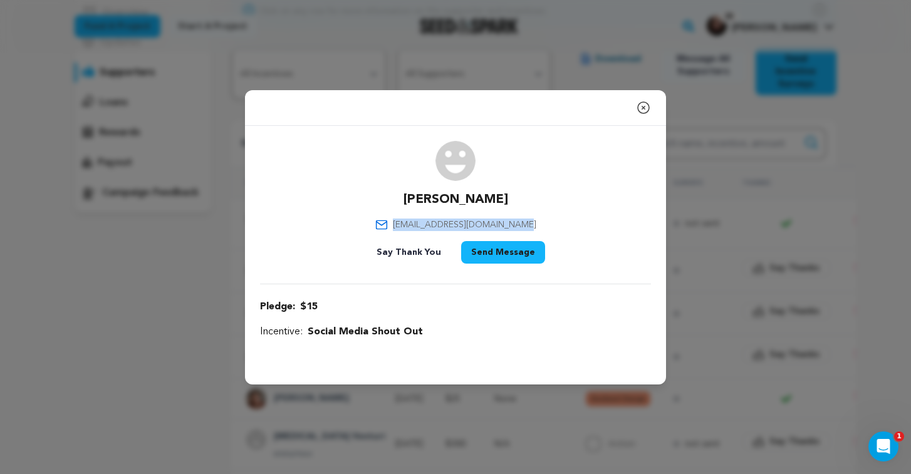
drag, startPoint x: 540, startPoint y: 219, endPoint x: 401, endPoint y: 217, distance: 139.0
click at [401, 217] on div "[PERSON_NAME] [EMAIL_ADDRESS][DOMAIN_NAME] Say Thank You Send Message" at bounding box center [455, 205] width 391 height 128
click at [646, 108] on icon "button" at bounding box center [643, 107] width 15 height 15
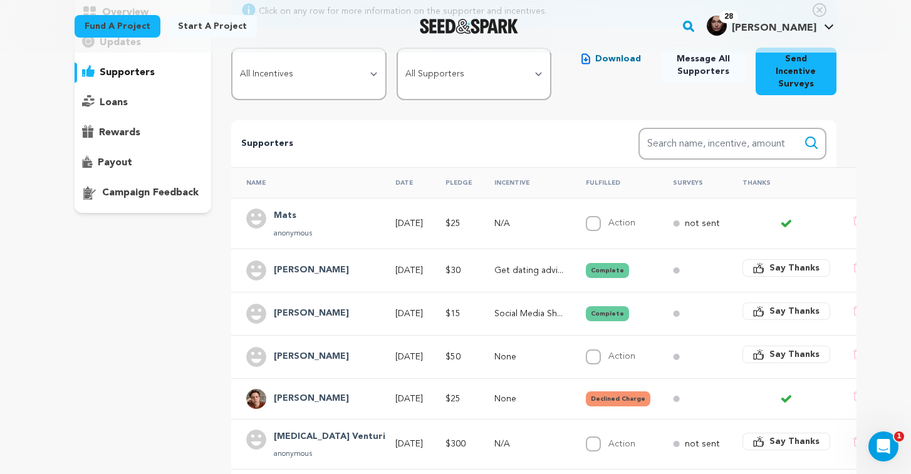
click at [380, 350] on td "[DATE]" at bounding box center [405, 356] width 50 height 43
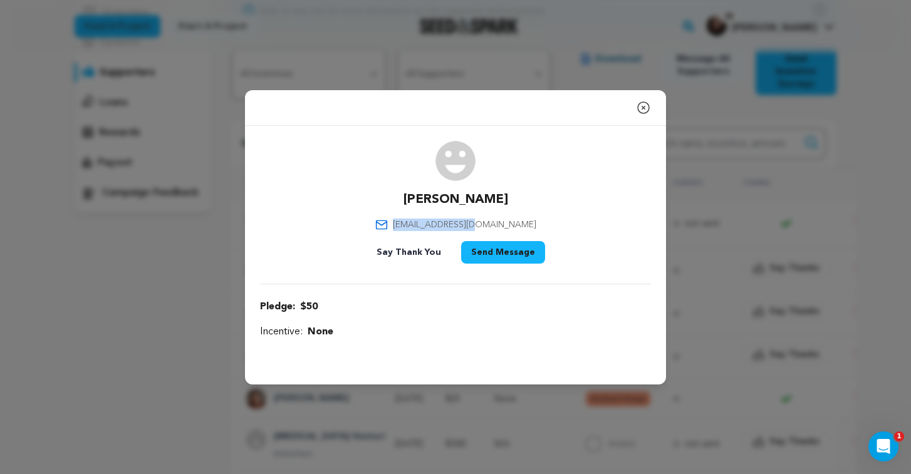
drag, startPoint x: 508, startPoint y: 224, endPoint x: 413, endPoint y: 222, distance: 94.6
click at [408, 224] on div "[PERSON_NAME] [EMAIL_ADDRESS][DOMAIN_NAME] Say Thank You Send Message" at bounding box center [455, 205] width 391 height 128
click at [637, 111] on icon "button" at bounding box center [643, 107] width 15 height 15
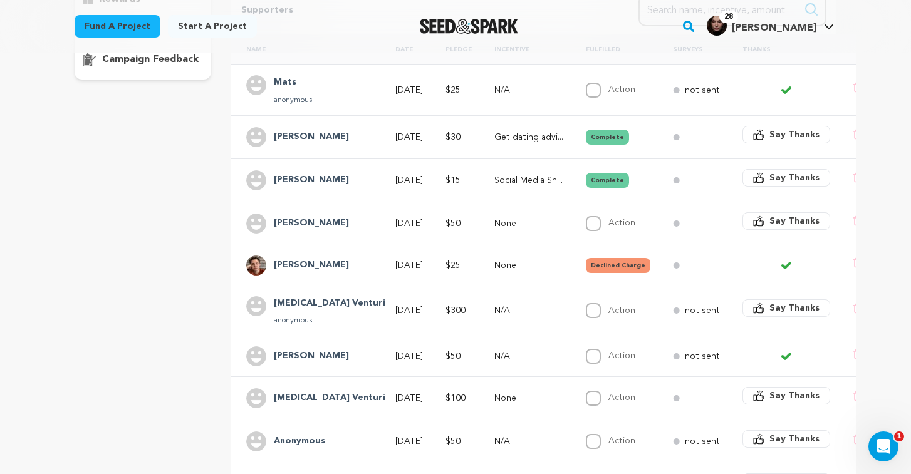
scroll to position [276, 0]
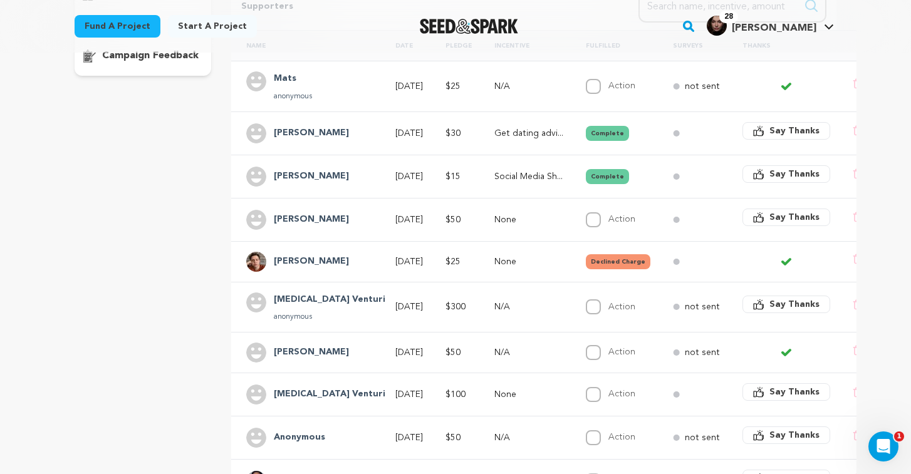
click at [527, 333] on td "N/A" at bounding box center [524, 353] width 91 height 41
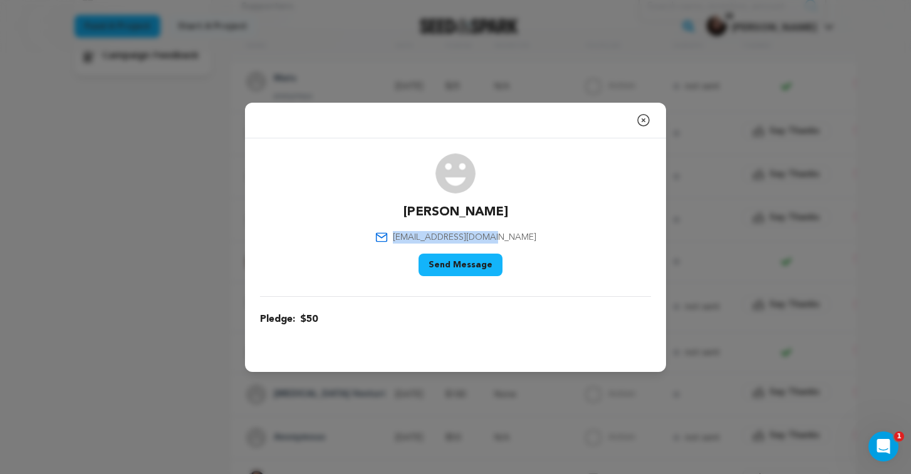
drag, startPoint x: 511, startPoint y: 237, endPoint x: 400, endPoint y: 235, distance: 110.9
click at [400, 237] on div "[PERSON_NAME] [EMAIL_ADDRESS][DOMAIN_NAME] Say Thank You Send Message" at bounding box center [455, 217] width 391 height 128
click at [647, 114] on icon "button" at bounding box center [643, 120] width 15 height 15
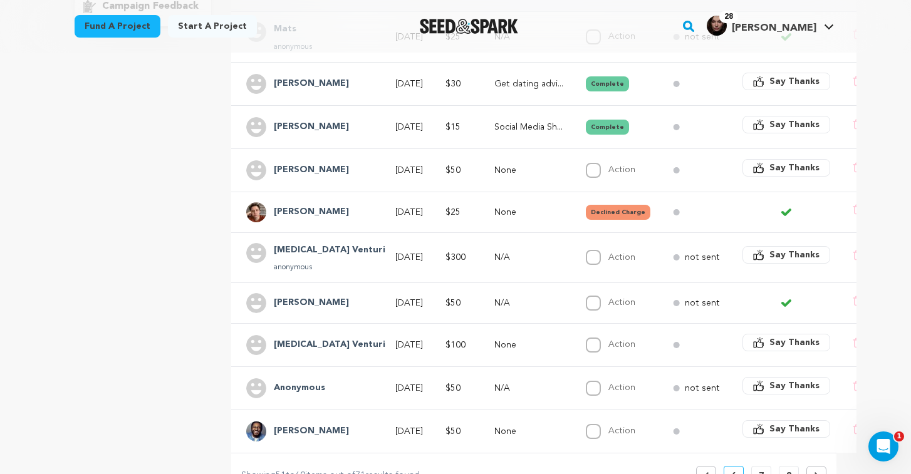
scroll to position [343, 0]
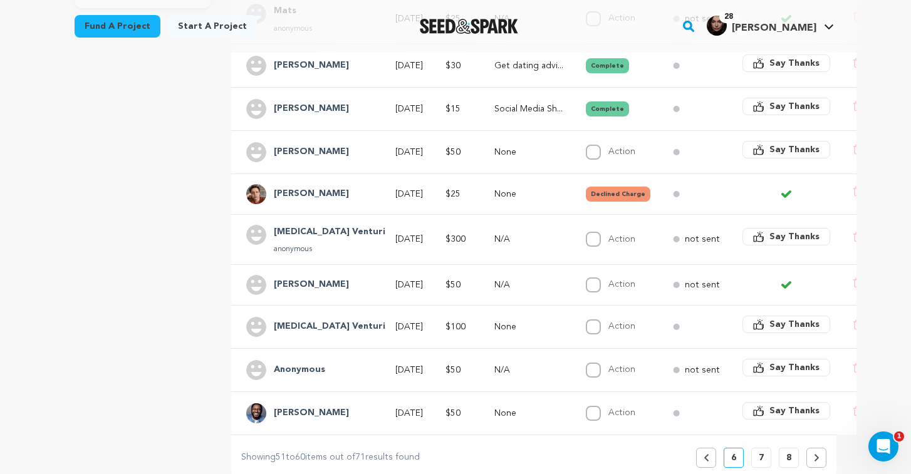
click at [395, 364] on p "[DATE]" at bounding box center [409, 370] width 28 height 13
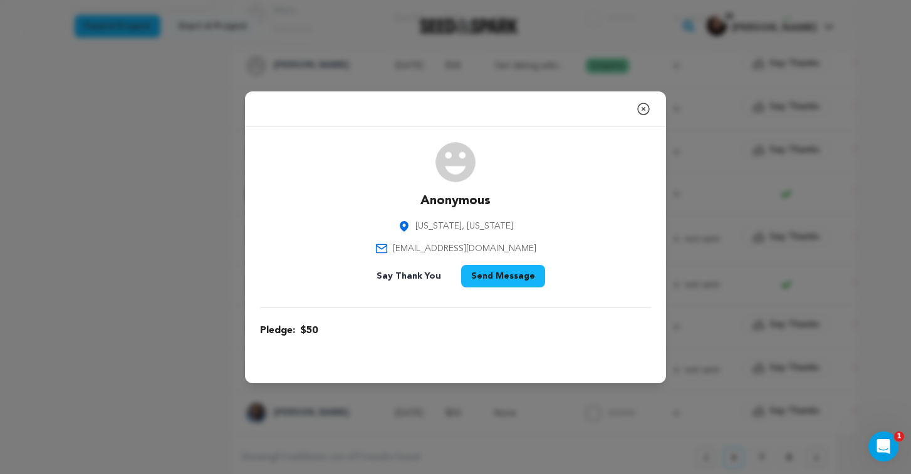
click at [643, 107] on icon "button" at bounding box center [643, 108] width 15 height 15
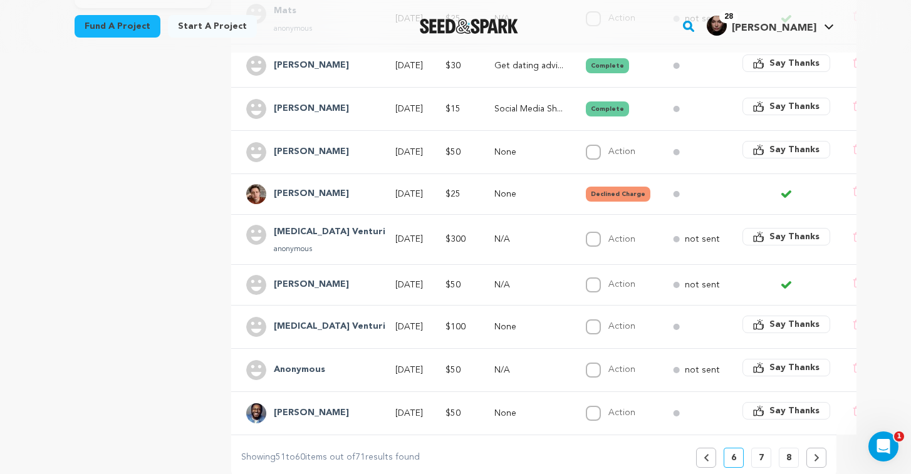
click at [479, 405] on td "None" at bounding box center [524, 413] width 91 height 43
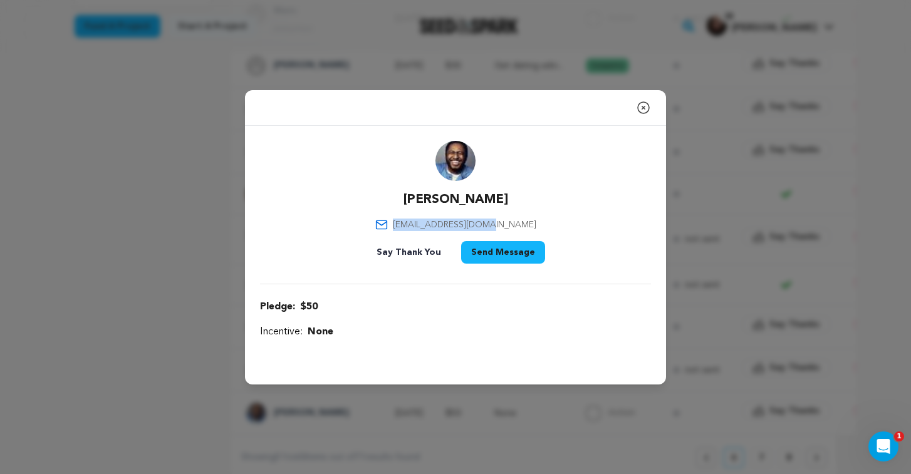
drag, startPoint x: 515, startPoint y: 224, endPoint x: 417, endPoint y: 222, distance: 98.3
click at [417, 222] on div "[PERSON_NAME] [EMAIL_ADDRESS][DOMAIN_NAME] Say Thank You Send Message" at bounding box center [455, 205] width 391 height 128
click at [644, 103] on icon "button" at bounding box center [643, 107] width 15 height 15
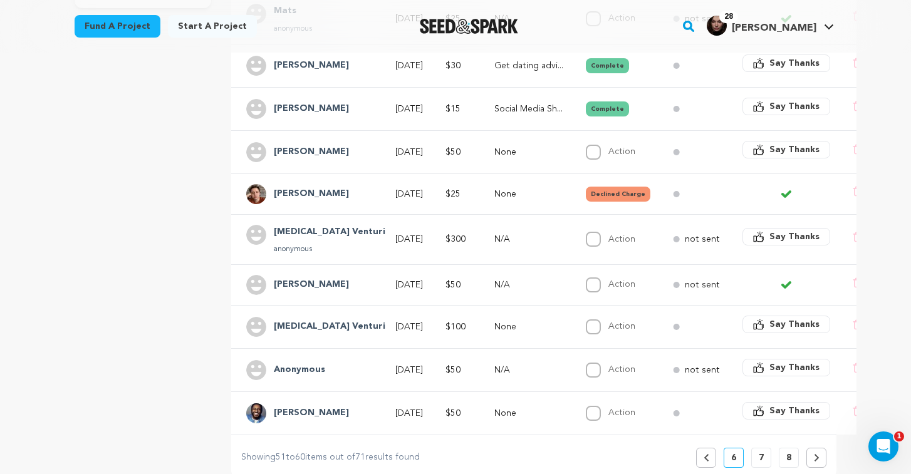
click at [758, 452] on p "7" at bounding box center [760, 458] width 5 height 13
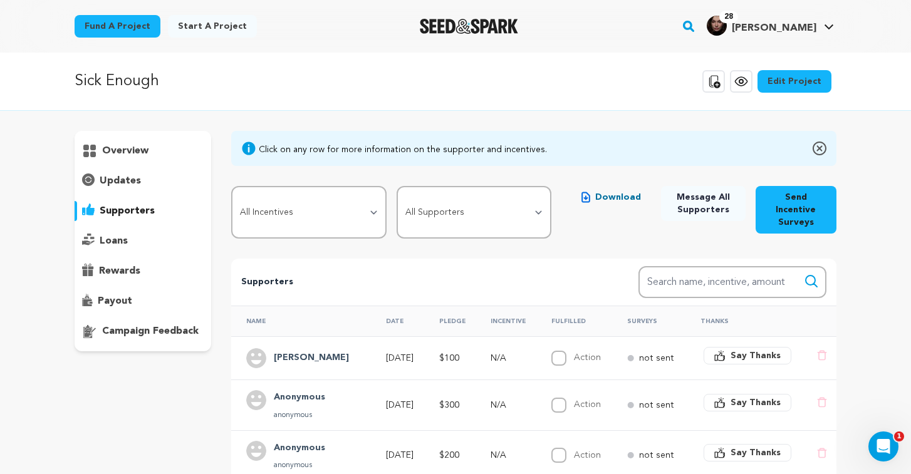
scroll to position [29, 0]
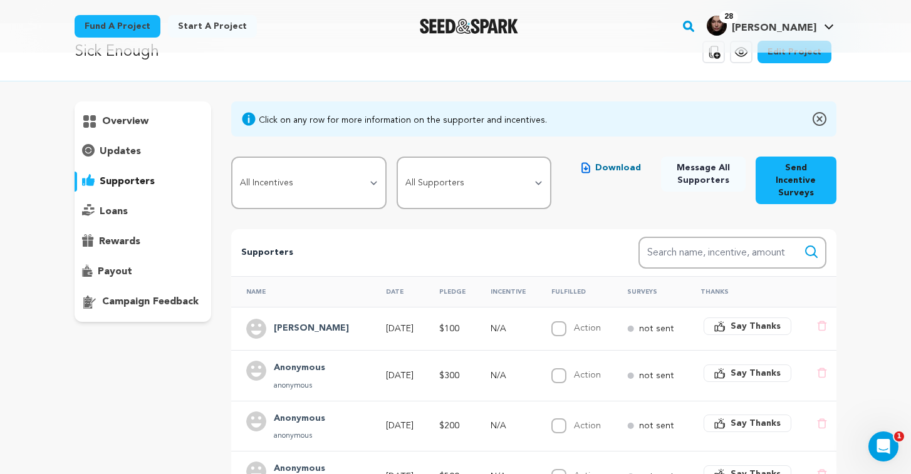
click at [357, 324] on td "[PERSON_NAME]" at bounding box center [301, 328] width 140 height 43
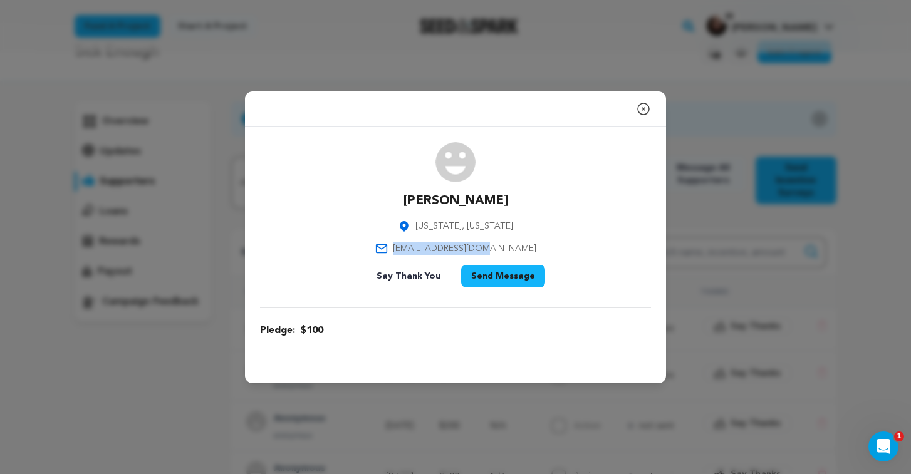
drag, startPoint x: 515, startPoint y: 251, endPoint x: 416, endPoint y: 250, distance: 99.0
click at [416, 250] on div "[PERSON_NAME] [US_STATE], [US_STATE] [EMAIL_ADDRESS][DOMAIN_NAME] Say Thank You…" at bounding box center [455, 217] width 391 height 150
click at [643, 114] on icon "button" at bounding box center [643, 108] width 11 height 11
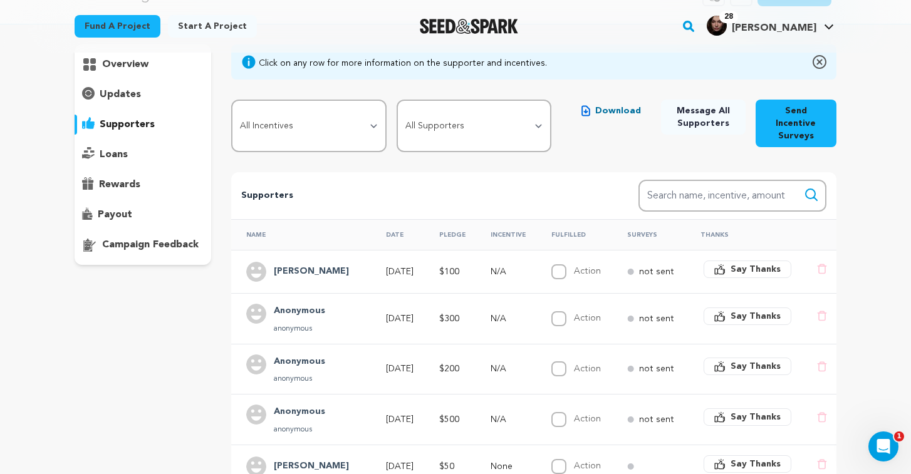
scroll to position [95, 0]
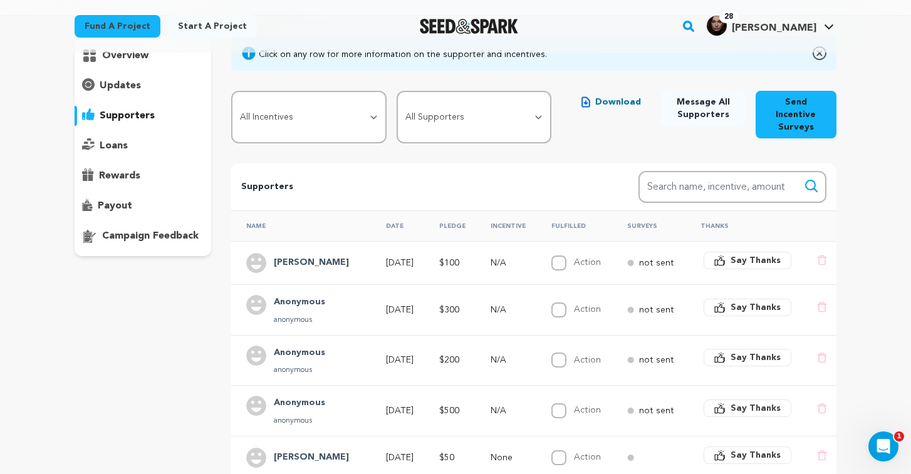
click at [400, 320] on td "[DATE]" at bounding box center [397, 309] width 53 height 51
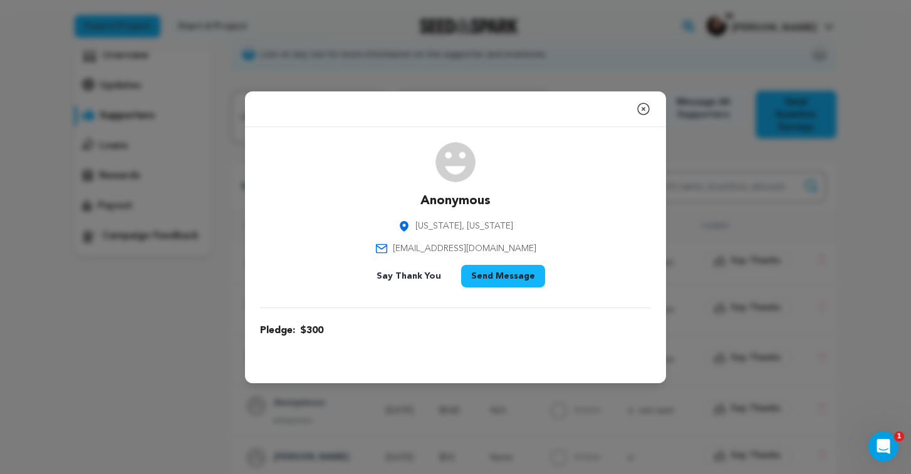
click at [640, 112] on icon "button" at bounding box center [643, 108] width 15 height 15
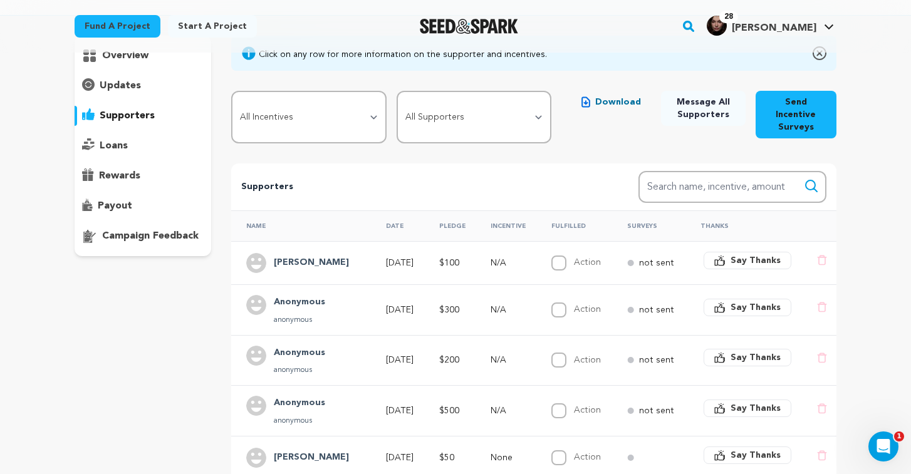
scroll to position [143, 0]
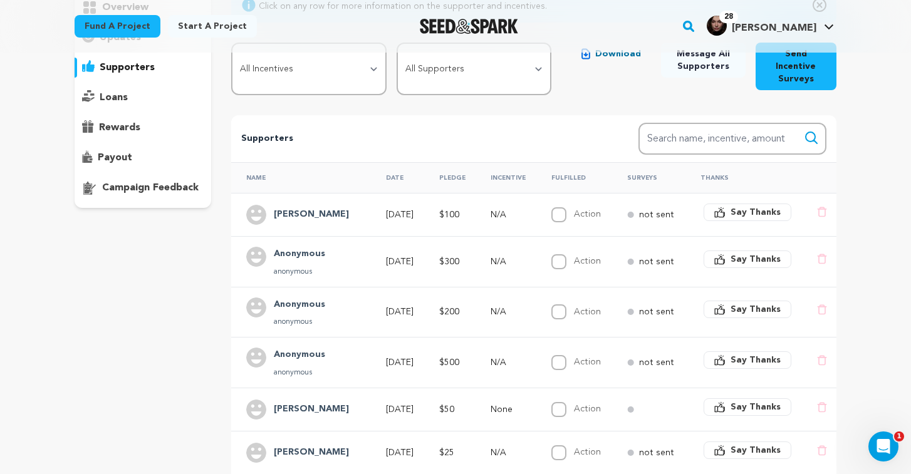
click at [354, 403] on td "[PERSON_NAME]" at bounding box center [301, 409] width 140 height 43
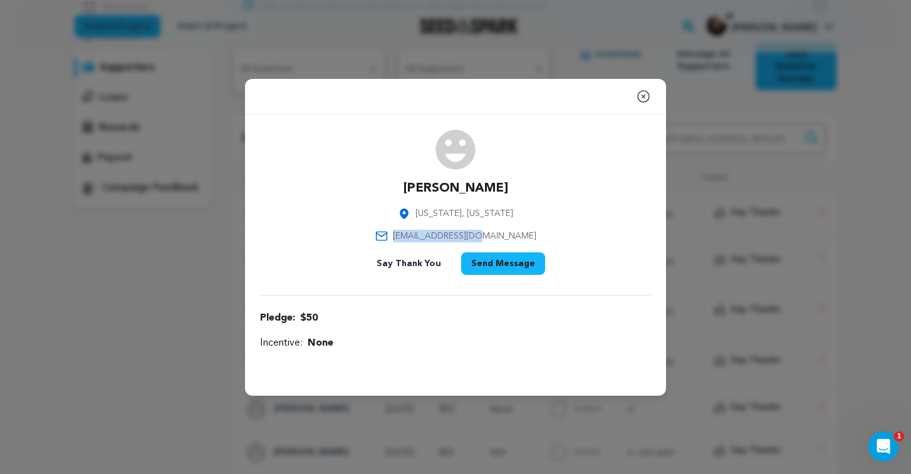
drag, startPoint x: 515, startPoint y: 234, endPoint x: 420, endPoint y: 233, distance: 94.6
click at [420, 233] on div "[PERSON_NAME] [US_STATE], [US_STATE] [EMAIL_ADDRESS][DOMAIN_NAME] Say Thank You…" at bounding box center [455, 205] width 391 height 150
click at [651, 91] on div "Close modal" at bounding box center [455, 97] width 421 height 36
click at [647, 91] on icon "button" at bounding box center [643, 96] width 11 height 11
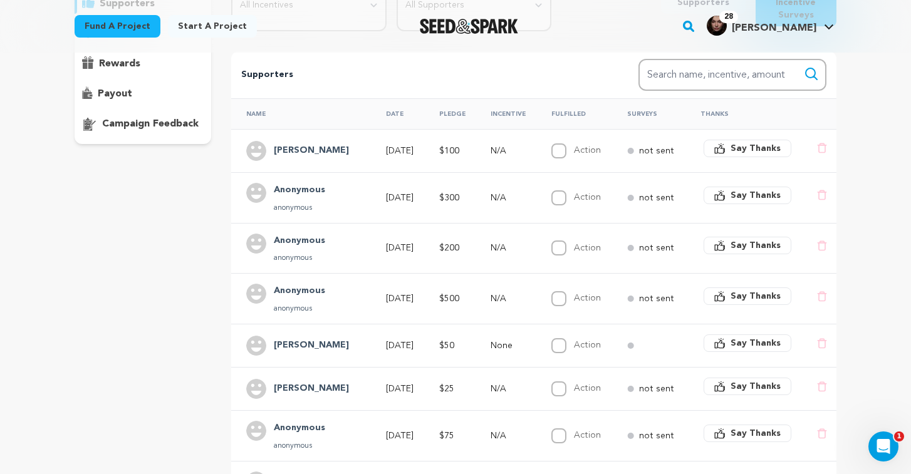
scroll to position [208, 0]
click at [356, 377] on td "[PERSON_NAME]" at bounding box center [301, 388] width 140 height 43
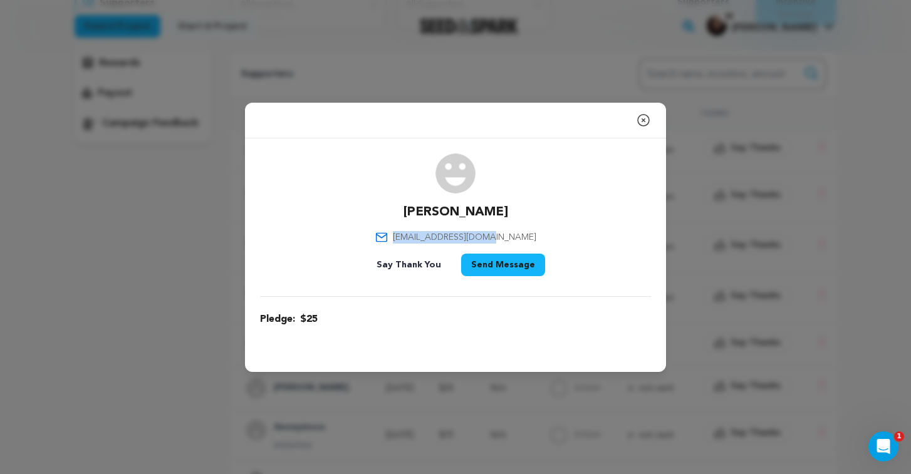
drag, startPoint x: 520, startPoint y: 239, endPoint x: 418, endPoint y: 239, distance: 102.1
click at [418, 239] on div "[PERSON_NAME] [EMAIL_ADDRESS][DOMAIN_NAME] Say Thank You Send Message" at bounding box center [455, 217] width 391 height 128
click at [641, 120] on icon "button" at bounding box center [643, 120] width 15 height 15
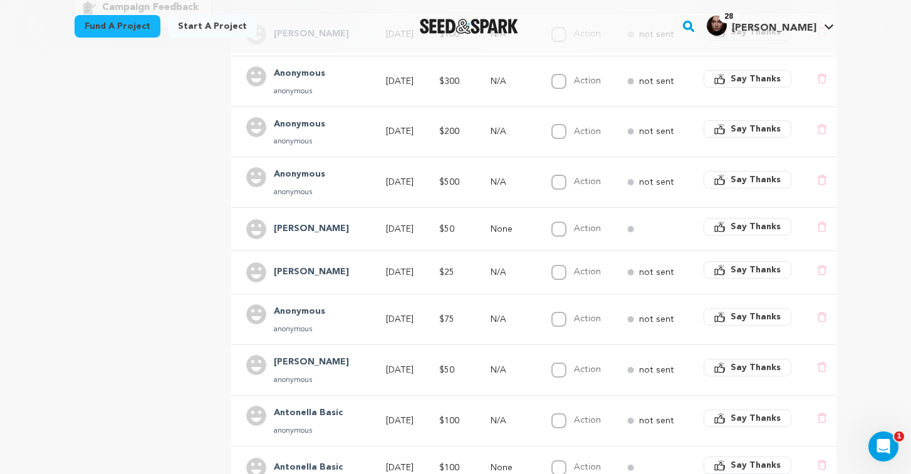
scroll to position [324, 0]
click at [371, 352] on td "[DATE]" at bounding box center [397, 369] width 53 height 51
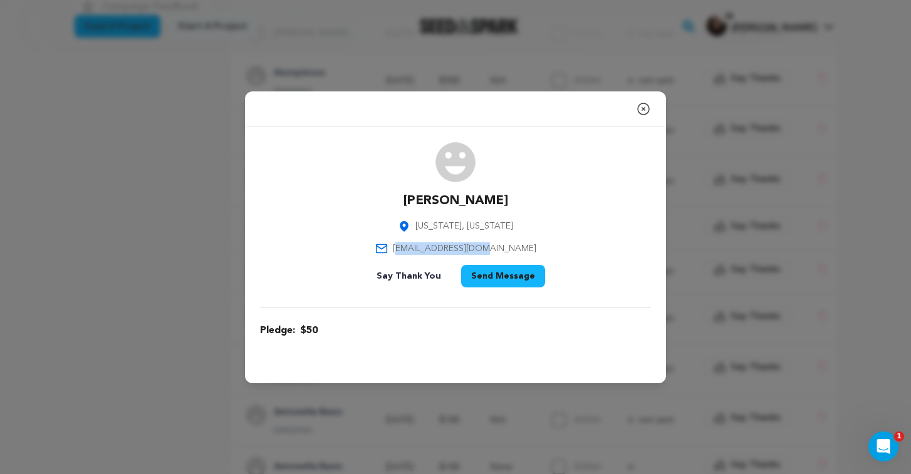
drag, startPoint x: 510, startPoint y: 249, endPoint x: 425, endPoint y: 249, distance: 85.2
click at [425, 249] on div "[PERSON_NAME] [US_STATE], [US_STATE] [EMAIL_ADDRESS][DOMAIN_NAME] Say Thank You…" at bounding box center [455, 217] width 391 height 150
click at [524, 241] on div "[PERSON_NAME] [US_STATE], [US_STATE] [EMAIL_ADDRESS][DOMAIN_NAME] Say Thank You…" at bounding box center [455, 217] width 391 height 150
drag, startPoint x: 509, startPoint y: 249, endPoint x: 423, endPoint y: 249, distance: 85.2
click at [423, 249] on div "[PERSON_NAME] [US_STATE], [US_STATE] [EMAIL_ADDRESS][DOMAIN_NAME] Say Thank You…" at bounding box center [455, 217] width 391 height 150
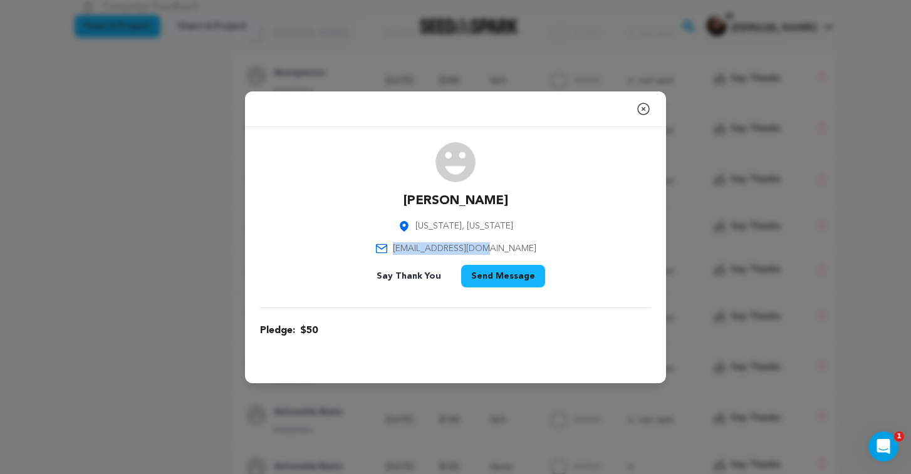
click at [641, 113] on icon "button" at bounding box center [643, 108] width 15 height 15
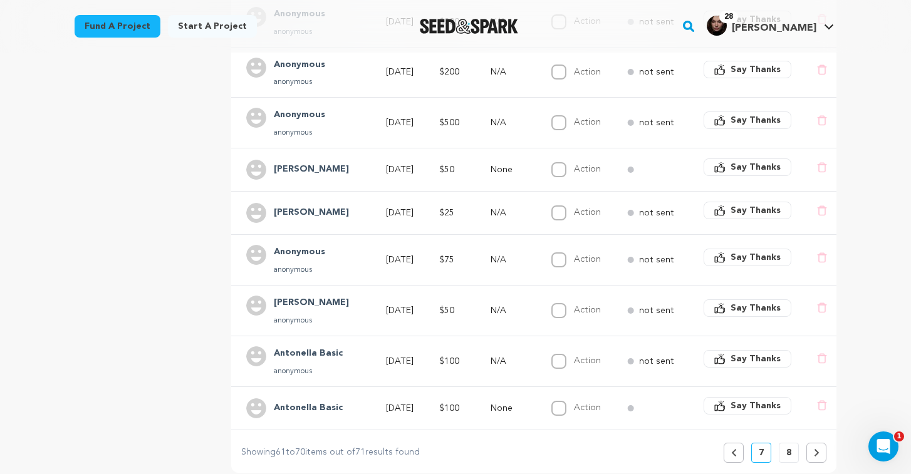
scroll to position [390, 0]
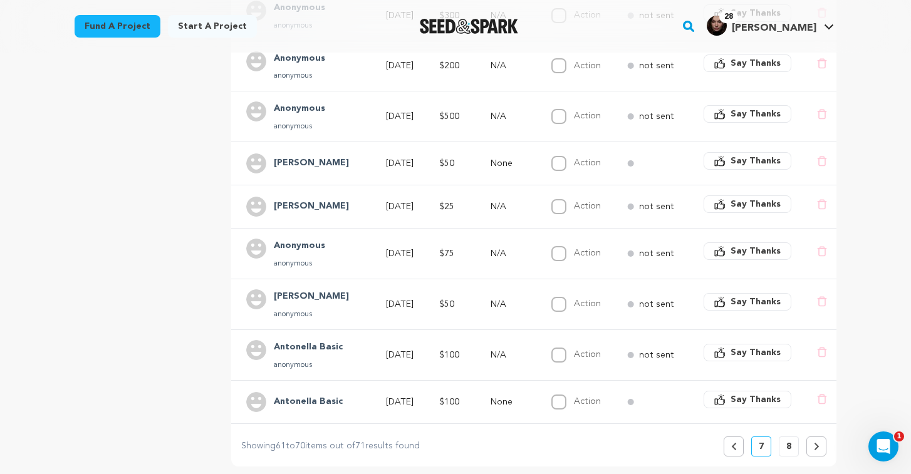
click at [336, 360] on p "anonymous" at bounding box center [308, 365] width 69 height 10
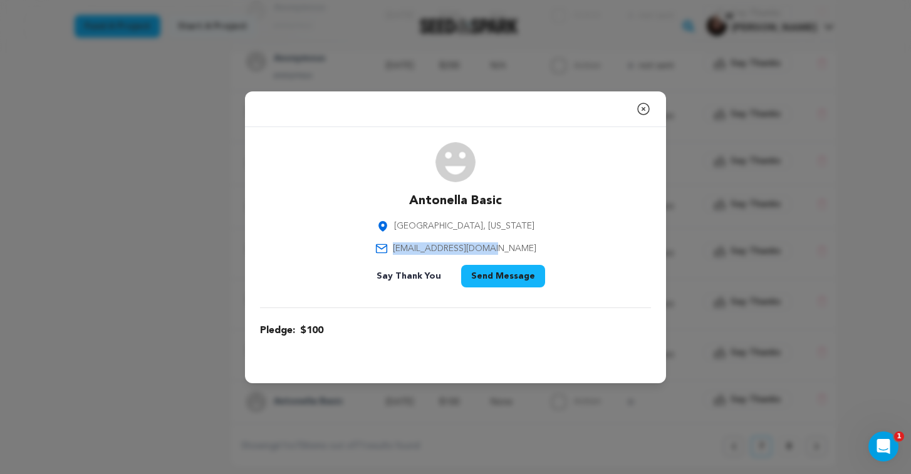
drag, startPoint x: 512, startPoint y: 249, endPoint x: 415, endPoint y: 246, distance: 97.1
click at [415, 246] on div "Antonella Basic [GEOGRAPHIC_DATA], [US_STATE] [EMAIL_ADDRESS][DOMAIN_NAME] Say …" at bounding box center [455, 217] width 391 height 150
click at [639, 115] on icon "button" at bounding box center [643, 108] width 15 height 15
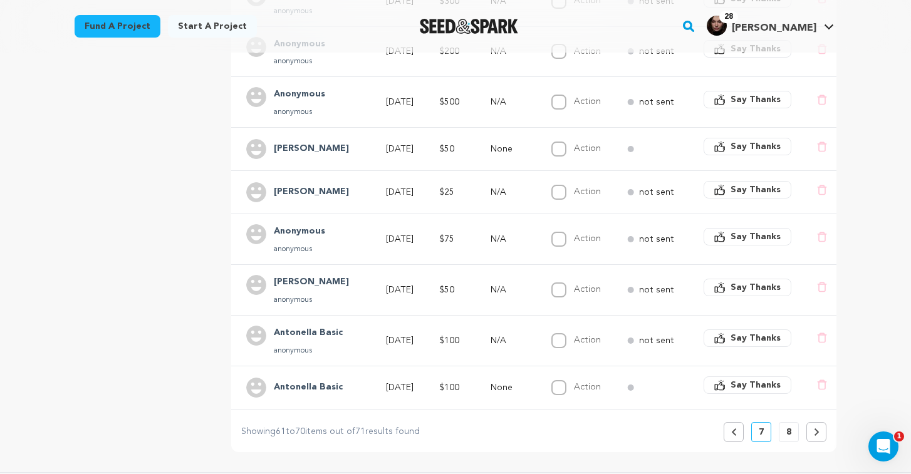
scroll to position [406, 0]
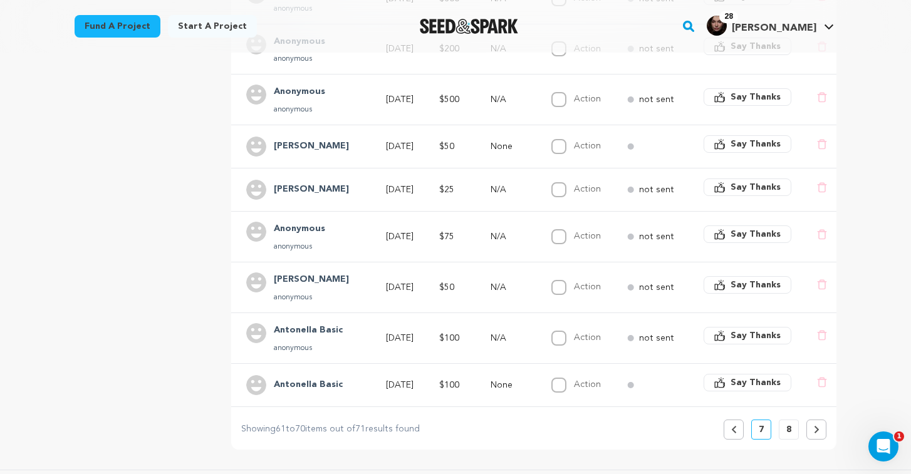
click at [784, 420] on button "8" at bounding box center [788, 430] width 20 height 20
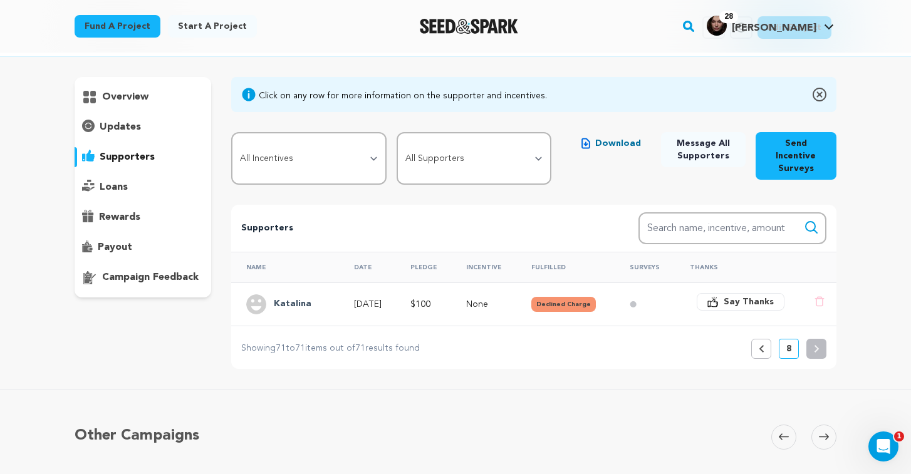
scroll to position [0, 0]
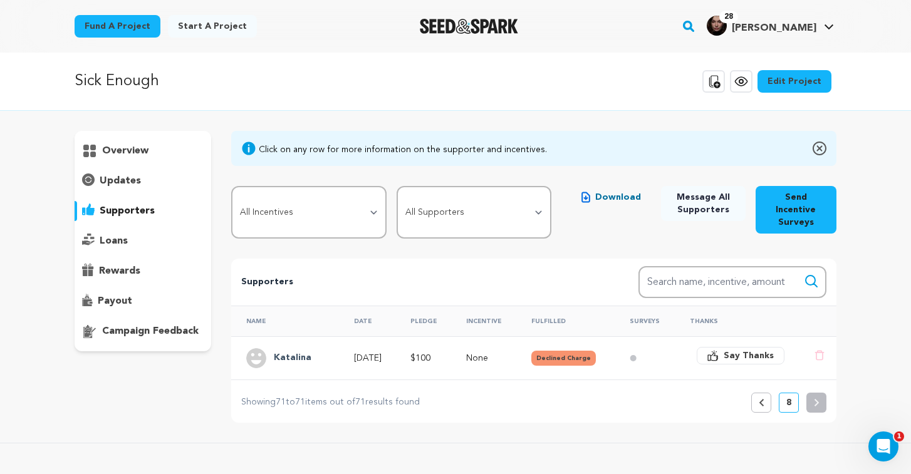
click at [413, 354] on td "$100" at bounding box center [422, 357] width 55 height 43
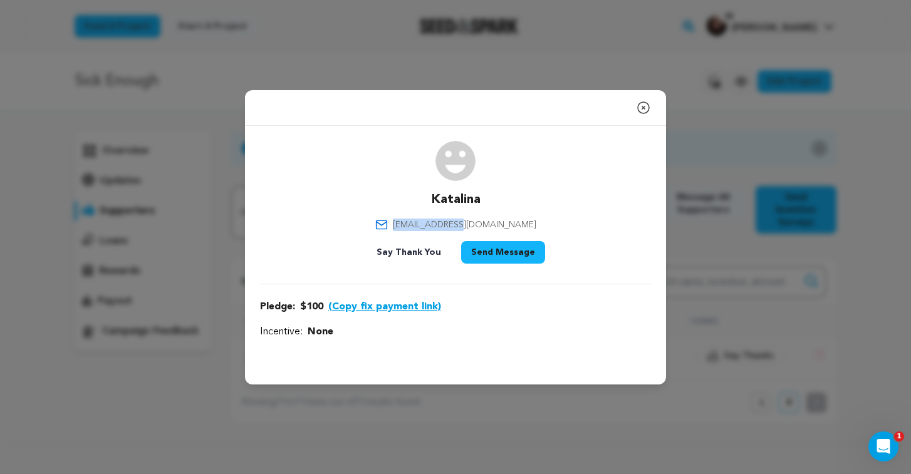
drag, startPoint x: 509, startPoint y: 230, endPoint x: 422, endPoint y: 229, distance: 86.4
click at [422, 229] on div "Katalina [EMAIL_ADDRESS][DOMAIN_NAME] Say Thank You Send Message" at bounding box center [455, 205] width 391 height 128
